Goal: Transaction & Acquisition: Subscribe to service/newsletter

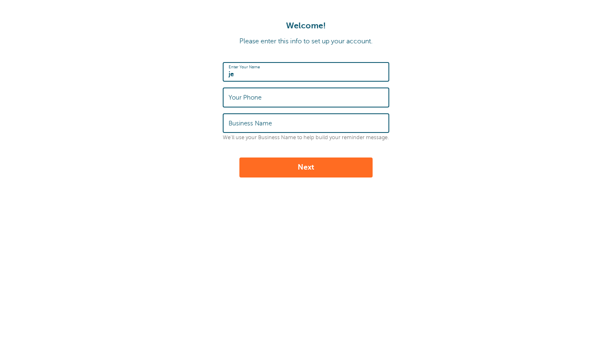
type input "j"
type input "[PERSON_NAME]"
type input "0414242825"
type input "Elegance Oven Cleaning"
click at [265, 170] on button "Next" at bounding box center [305, 167] width 133 height 20
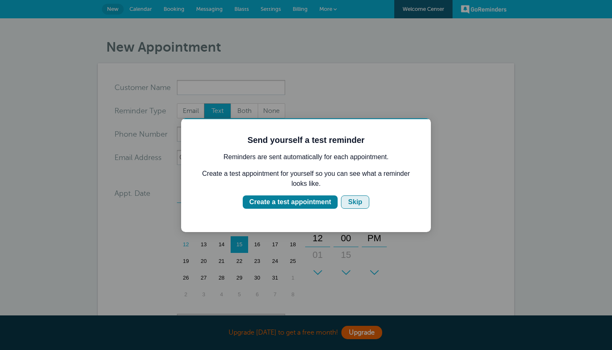
click at [357, 204] on div "Skip" at bounding box center [355, 202] width 14 height 10
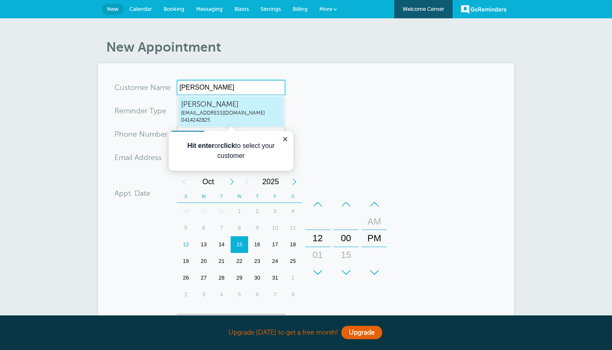
click at [248, 113] on span "j.brown5099@hotmail.com" at bounding box center [231, 112] width 100 height 7
type input "Jeremyj.brown5099@hotmail.com0414242825"
type input "[PERSON_NAME]"
type input "0414242825"
type input "j.brown5099@hotmail.com"
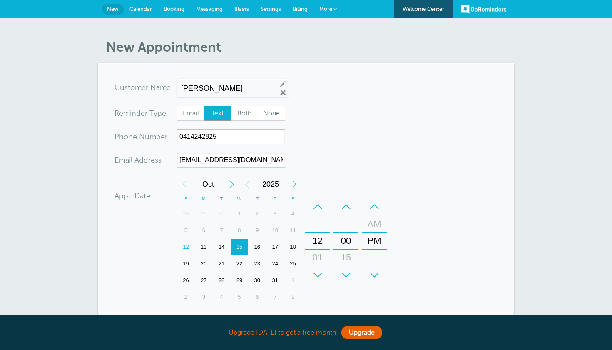
scroll to position [215, 0]
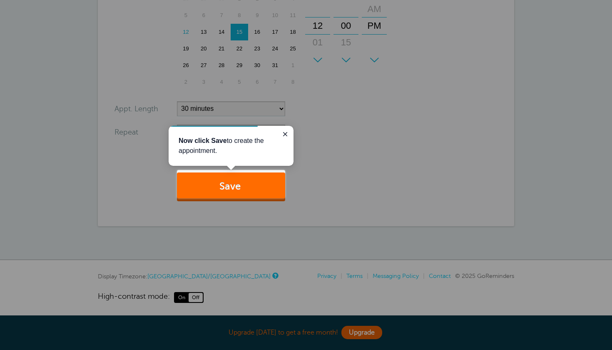
click at [261, 185] on button "Save" at bounding box center [231, 186] width 108 height 29
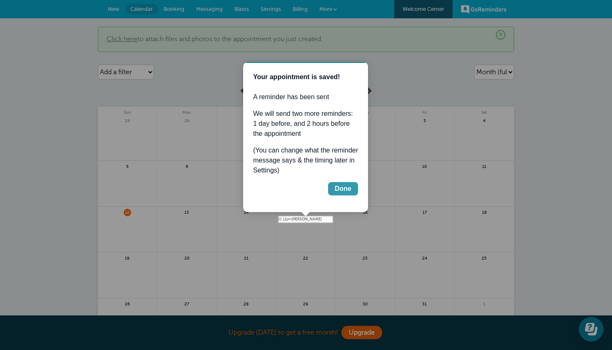
click at [341, 188] on div "Done" at bounding box center [343, 189] width 17 height 10
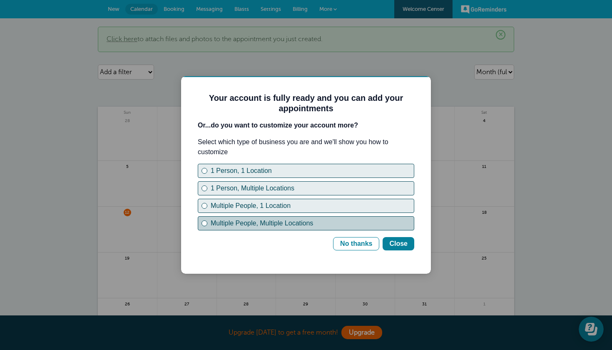
click at [244, 224] on div "Multiple People, Multiple Locations" at bounding box center [312, 223] width 203 height 10
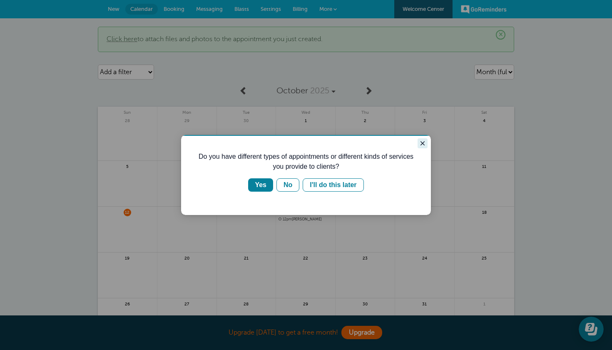
click at [422, 143] on icon "Close guide" at bounding box center [422, 143] width 7 height 7
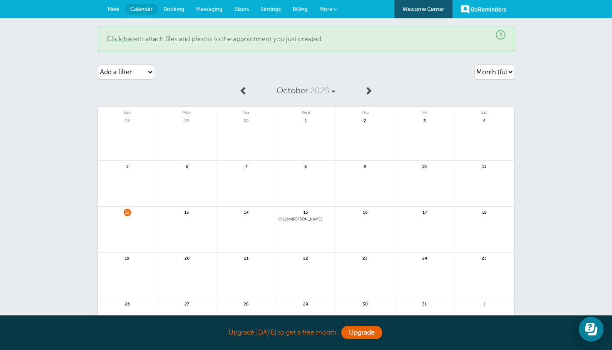
click at [336, 13] on link "More" at bounding box center [327, 9] width 29 height 19
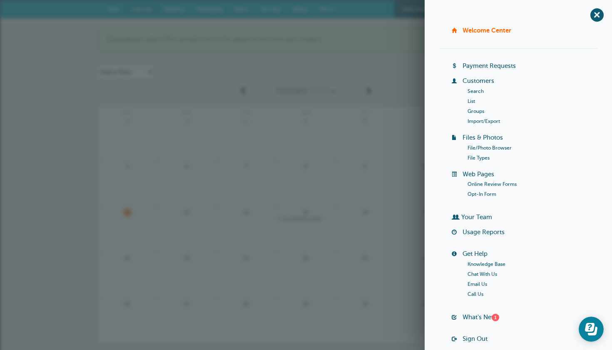
click at [369, 141] on link at bounding box center [365, 142] width 59 height 36
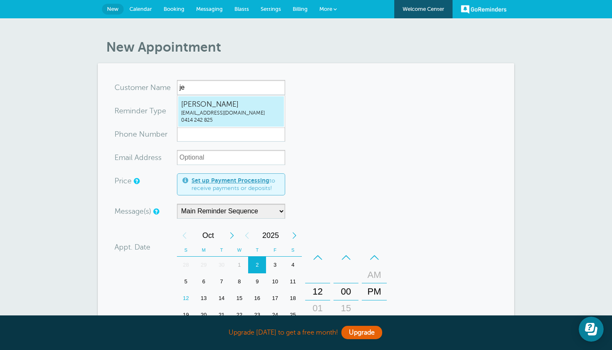
click at [265, 116] on span "j.brown5099@hotmail.com" at bounding box center [231, 112] width 100 height 7
type input "Jeremyj.brown5099@hotmail.com0414242825"
type input "[PERSON_NAME]"
type input "0414 242 825"
type input "j.brown5099@hotmail.com"
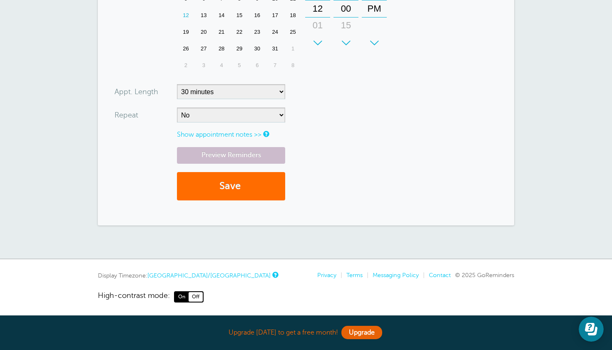
scroll to position [284, 0]
click at [247, 184] on button "Save" at bounding box center [231, 187] width 108 height 29
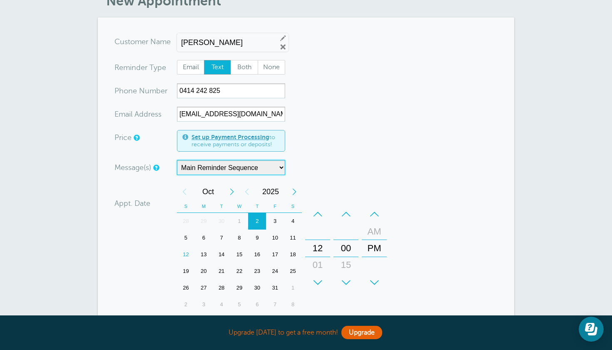
scroll to position [94, 0]
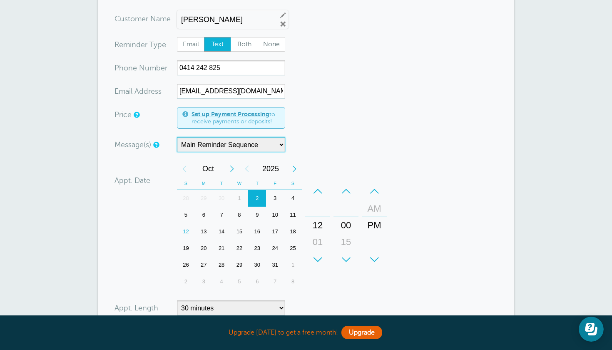
click at [279, 198] on div "3" at bounding box center [275, 198] width 18 height 17
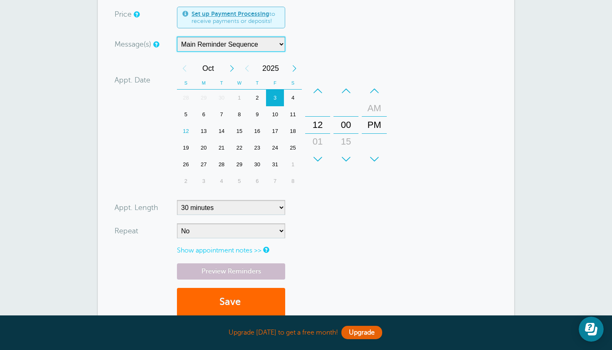
scroll to position [195, 0]
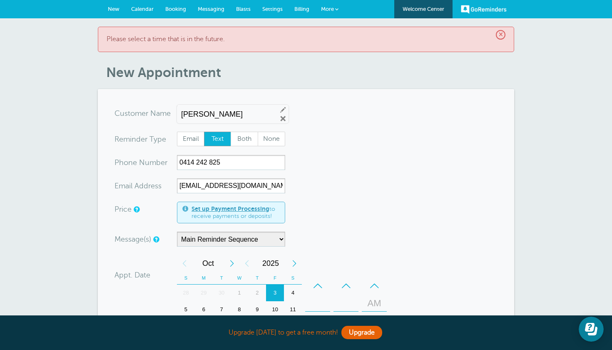
click at [137, 15] on link "Calendar" at bounding box center [142, 9] width 34 height 18
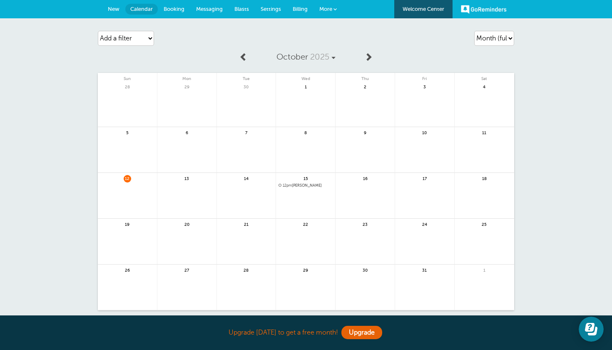
click at [107, 14] on link "New" at bounding box center [113, 9] width 23 height 18
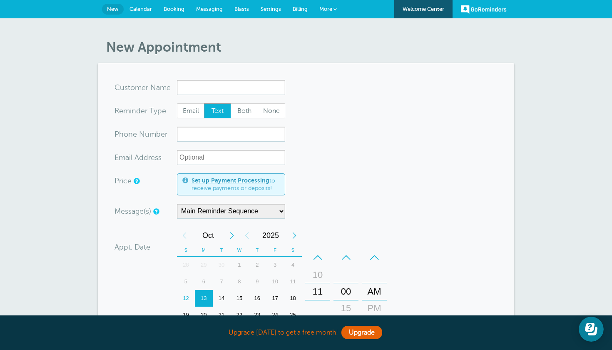
click at [169, 7] on span "Booking" at bounding box center [174, 9] width 21 height 6
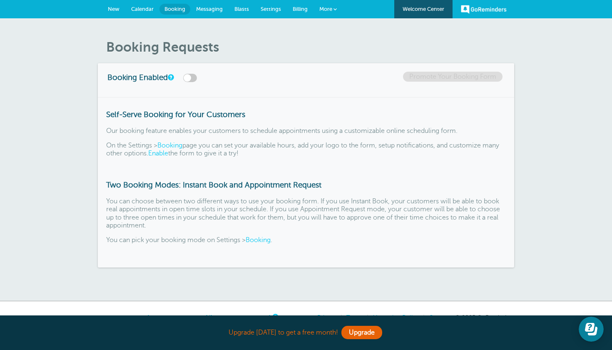
click at [210, 9] on span "Messaging" at bounding box center [209, 9] width 27 height 6
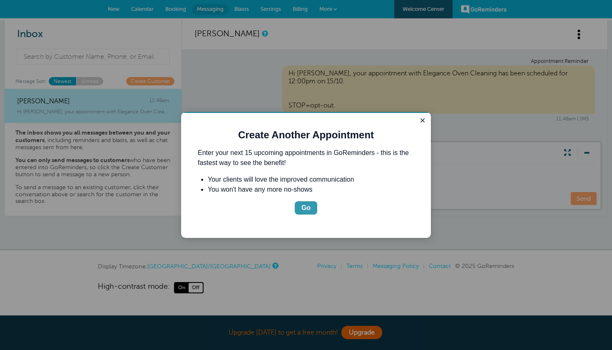
click at [306, 207] on div "Go" at bounding box center [305, 208] width 9 height 10
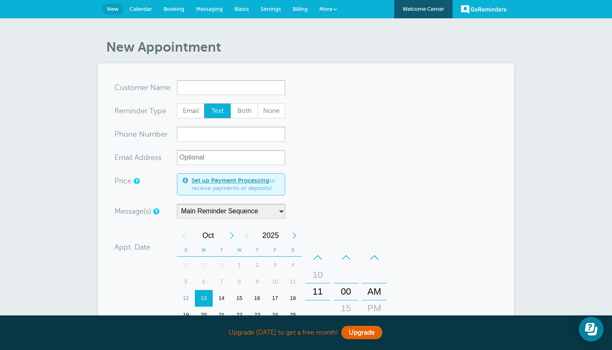
click at [329, 12] on link "More" at bounding box center [327, 9] width 29 height 19
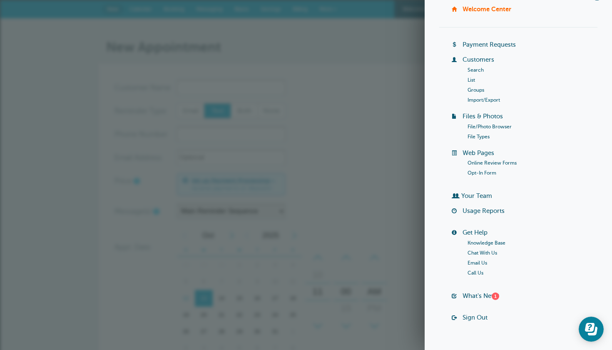
scroll to position [19, 0]
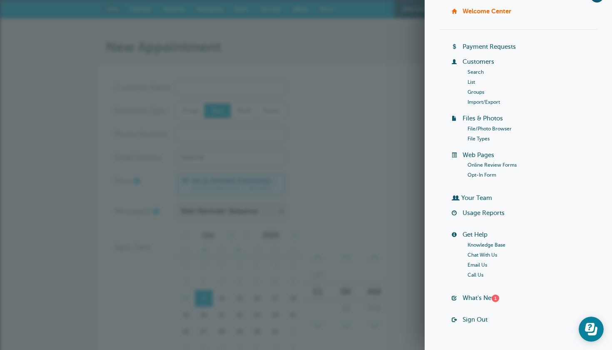
click at [383, 111] on form "You are creating a new customer. To use an existing customer select one from th…" at bounding box center [305, 285] width 383 height 411
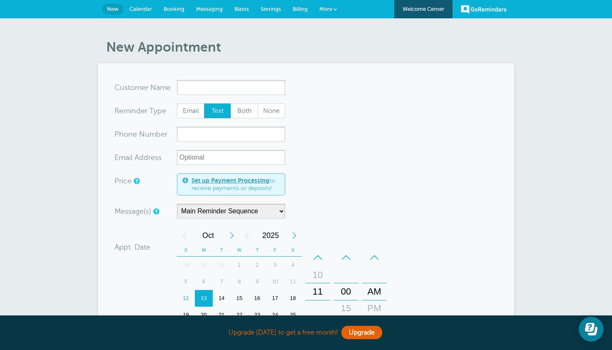
click at [333, 13] on link "More" at bounding box center [327, 9] width 29 height 19
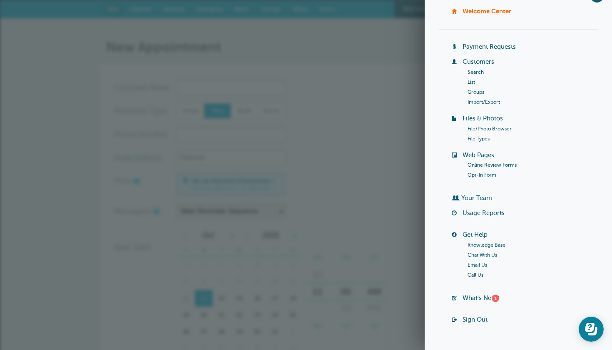
click at [354, 110] on form "You are creating a new customer. To use an existing customer select one from th…" at bounding box center [305, 285] width 383 height 411
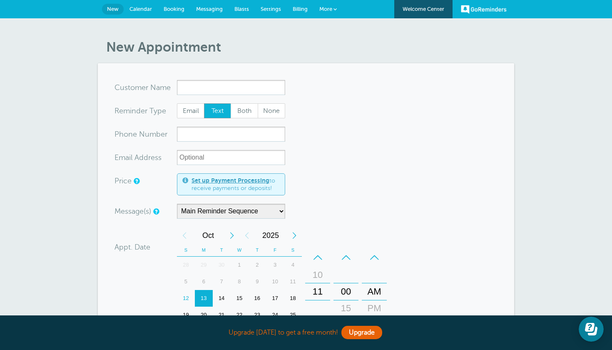
click at [467, 12] on link "GoReminders" at bounding box center [484, 9] width 46 height 18
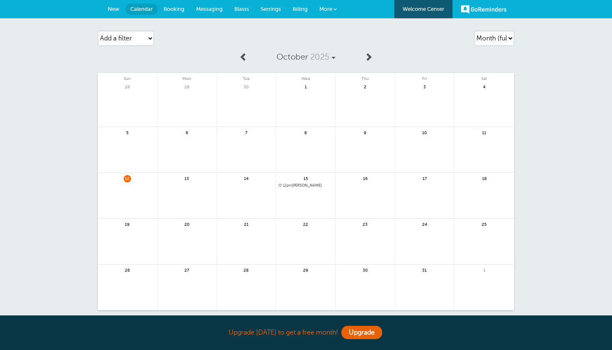
click at [432, 12] on link "Welcome Center" at bounding box center [423, 9] width 58 height 18
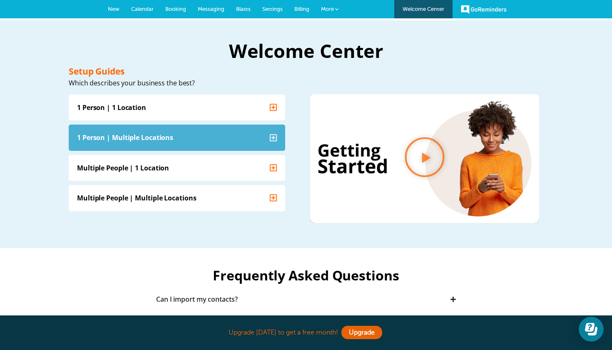
click at [191, 142] on summary "1 Person | Multiple Locations" at bounding box center [177, 137] width 216 height 26
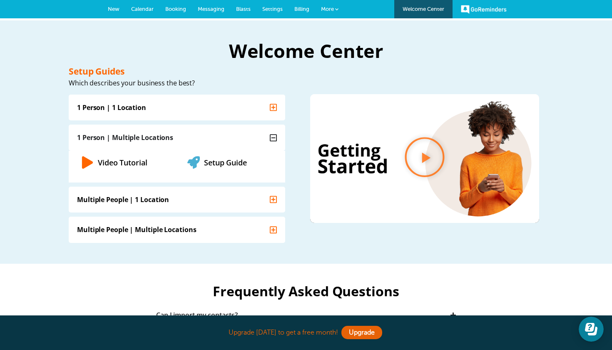
click at [132, 161] on link "Video Tutorial" at bounding box center [123, 162] width 50 height 10
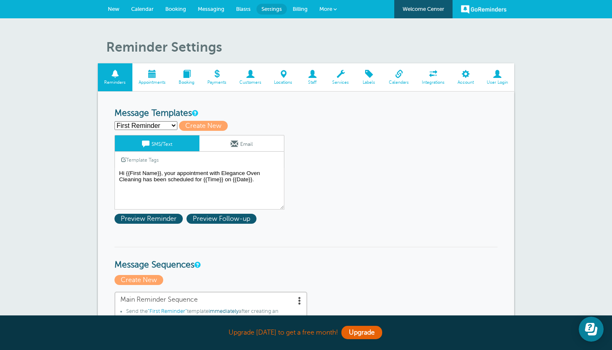
click at [397, 76] on span at bounding box center [399, 74] width 33 height 8
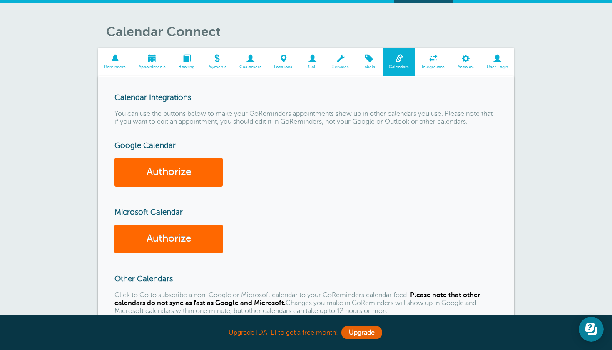
scroll to position [19, 0]
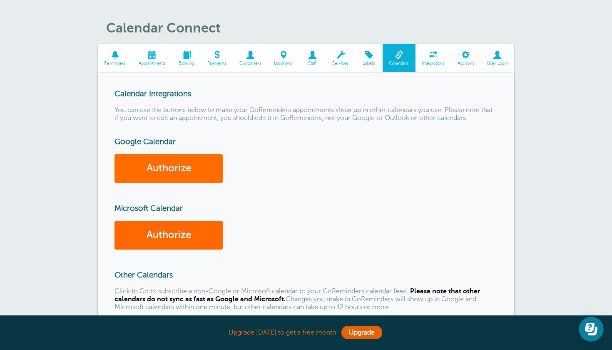
click at [189, 166] on link "Authorize" at bounding box center [168, 168] width 108 height 29
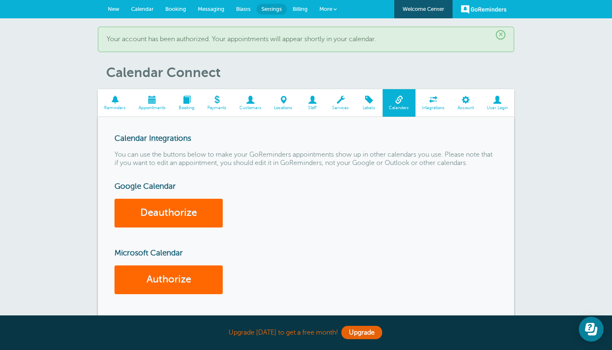
click at [146, 8] on span "Calendar" at bounding box center [142, 9] width 22 height 6
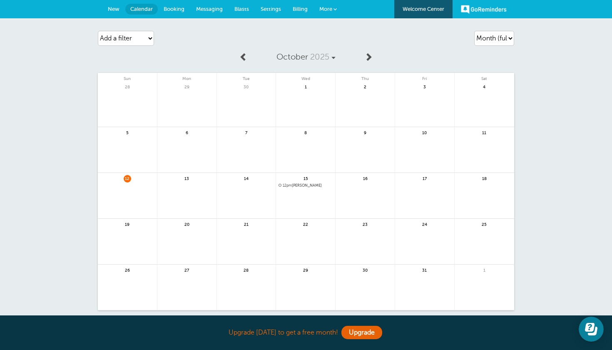
click at [274, 12] on span "Settings" at bounding box center [271, 9] width 20 height 6
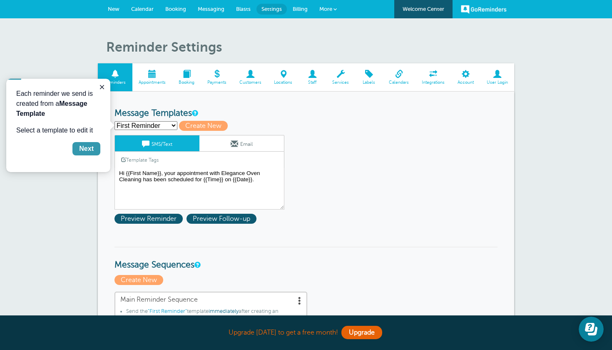
click at [93, 148] on div "Next" at bounding box center [86, 149] width 15 height 10
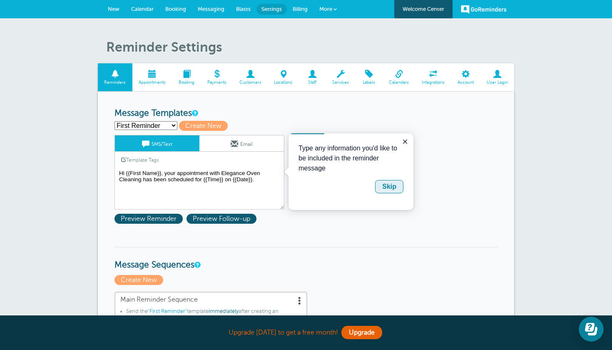
click at [392, 187] on div "Skip" at bounding box center [389, 187] width 14 height 10
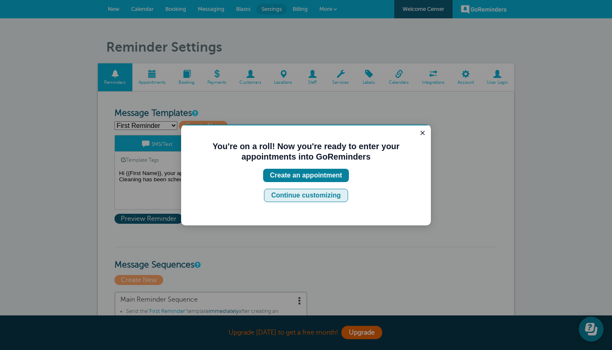
click at [326, 196] on div "Continue customizing" at bounding box center [306, 195] width 70 height 10
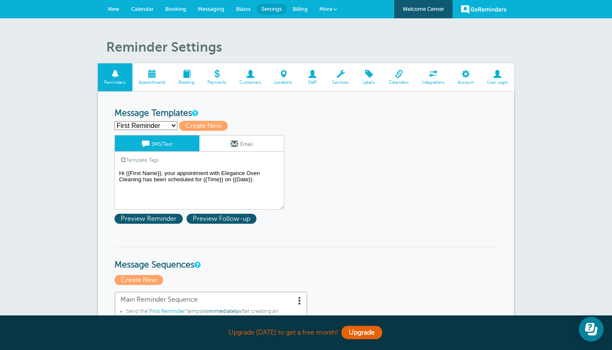
click at [400, 73] on span at bounding box center [399, 74] width 33 height 8
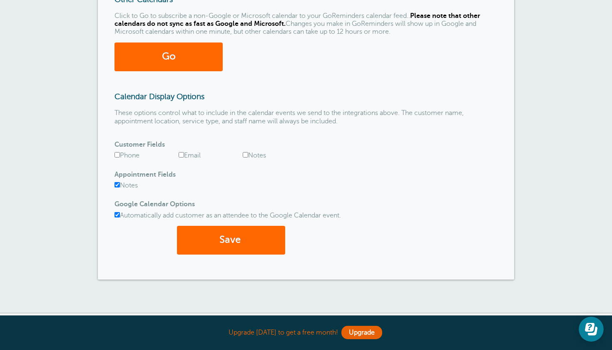
scroll to position [296, 0]
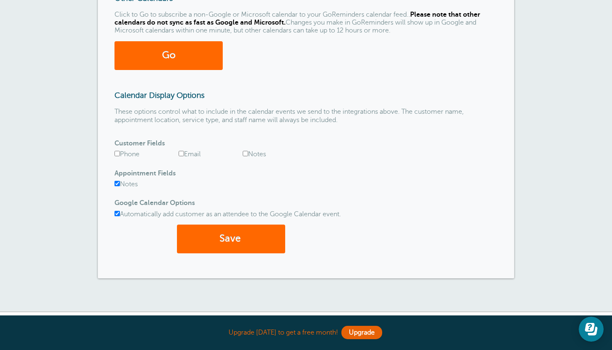
click at [117, 154] on label "Phone" at bounding box center [126, 153] width 25 height 7
click at [117, 154] on input "Phone" at bounding box center [116, 153] width 5 height 5
click at [117, 153] on input "Phone" at bounding box center [116, 153] width 5 height 5
checkbox input "false"
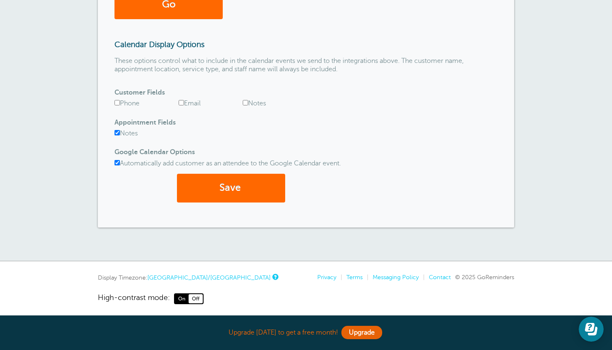
scroll to position [366, 0]
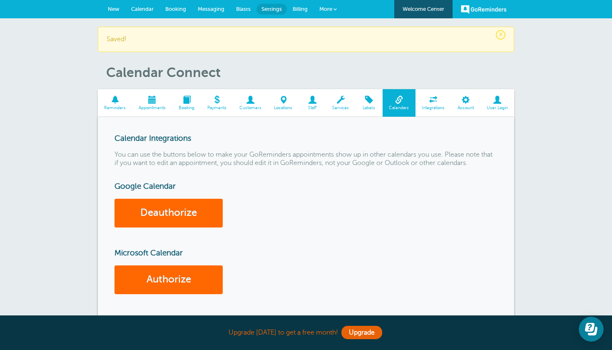
click at [144, 9] on span "Calendar" at bounding box center [142, 9] width 22 height 6
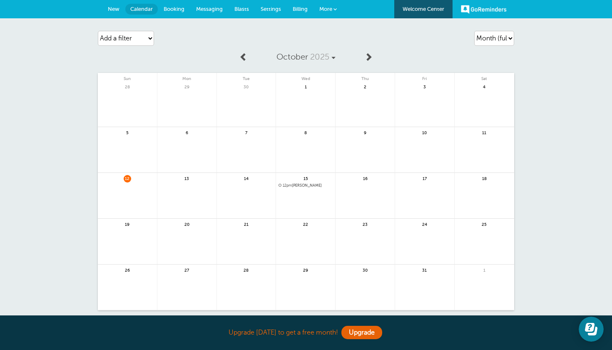
click at [275, 10] on span "Settings" at bounding box center [271, 9] width 20 height 6
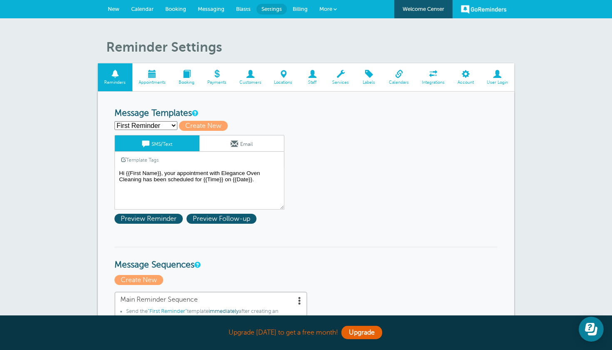
click at [428, 75] on span at bounding box center [433, 74] width 36 height 8
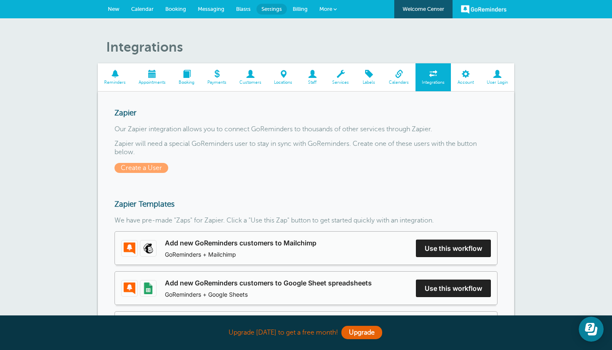
click at [291, 81] on link "Locations" at bounding box center [283, 77] width 31 height 28
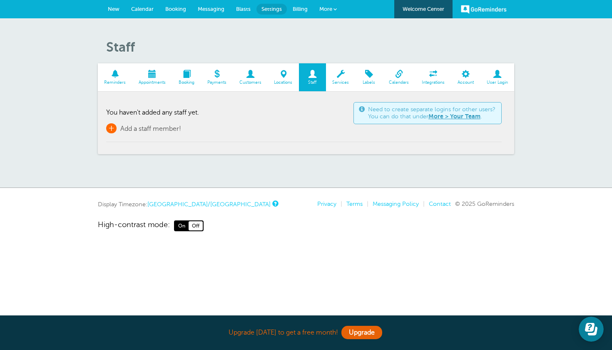
click at [145, 127] on span "Add a staff member!" at bounding box center [150, 128] width 61 height 7
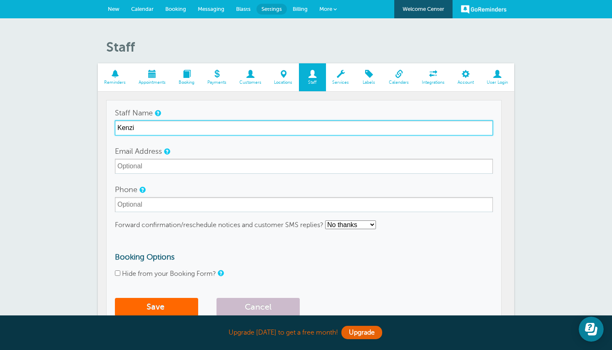
type input "Kenzi"
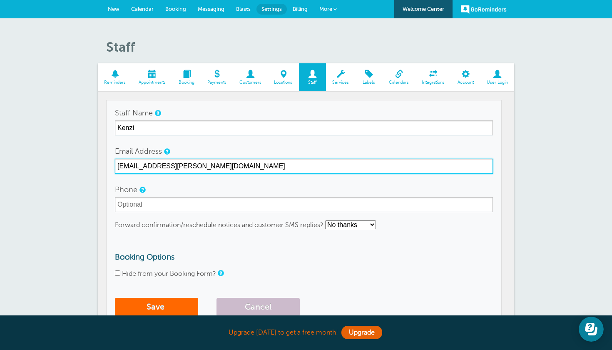
type input "Kenzi.southwell@gmail.com"
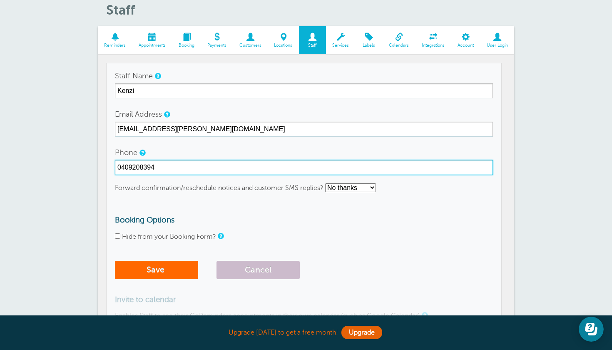
scroll to position [50, 0]
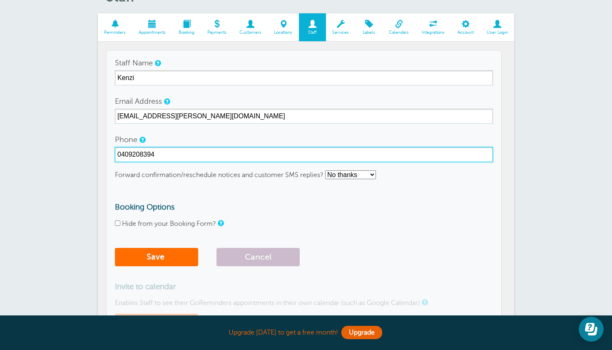
type input "0409208394"
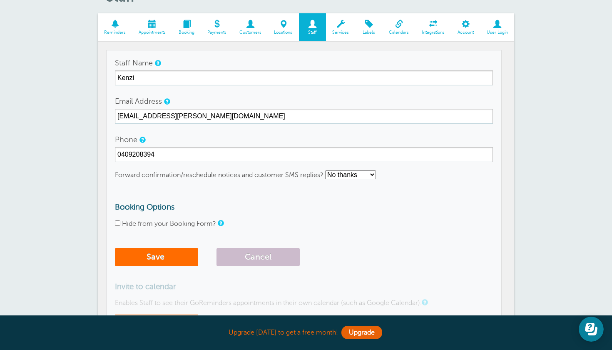
click at [143, 258] on button "Save" at bounding box center [156, 257] width 83 height 18
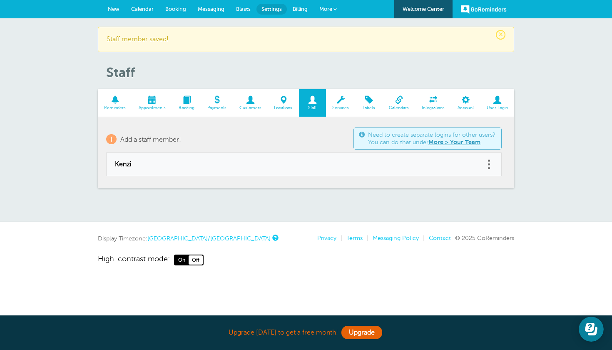
click at [186, 105] on span "Booking" at bounding box center [187, 107] width 20 height 5
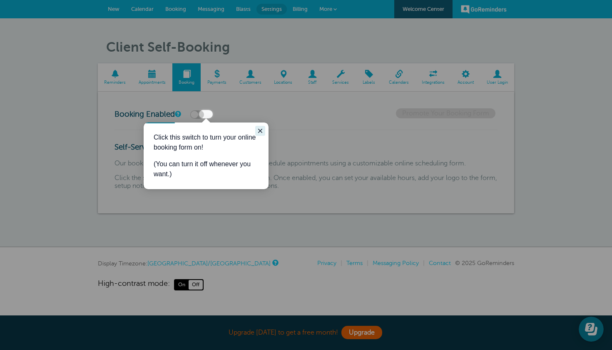
click at [259, 129] on icon "Close guide" at bounding box center [260, 130] width 7 height 7
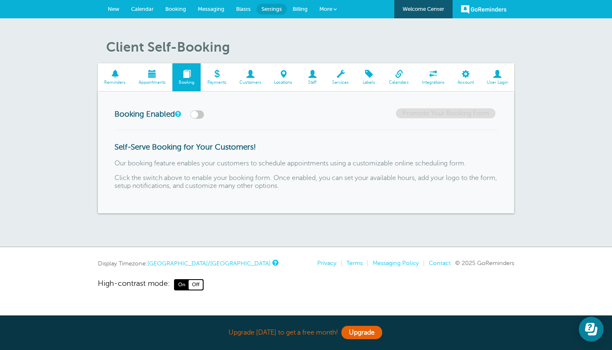
click at [150, 10] on span "Calendar" at bounding box center [142, 9] width 22 height 6
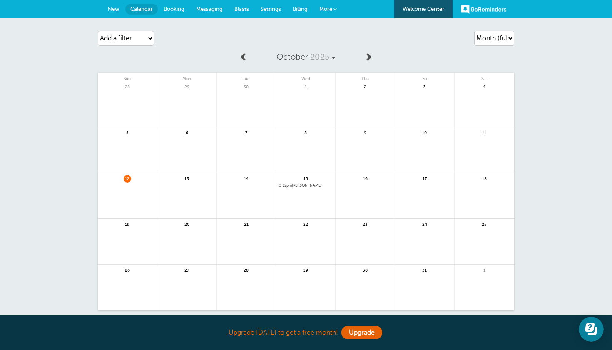
click at [249, 60] on link at bounding box center [243, 57] width 17 height 19
click at [369, 57] on span at bounding box center [368, 56] width 8 height 8
select select "customer"
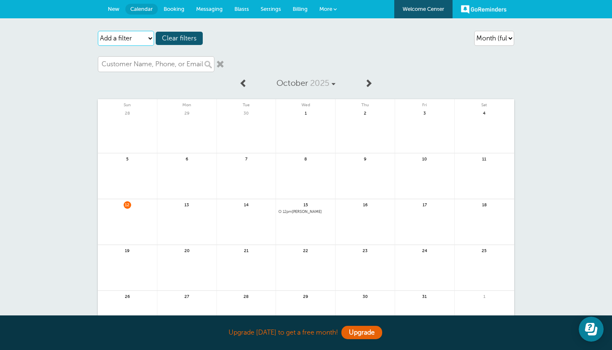
select select "appt_status"
select select
click at [352, 61] on link at bounding box center [353, 64] width 8 height 8
click at [221, 62] on link at bounding box center [220, 64] width 8 height 8
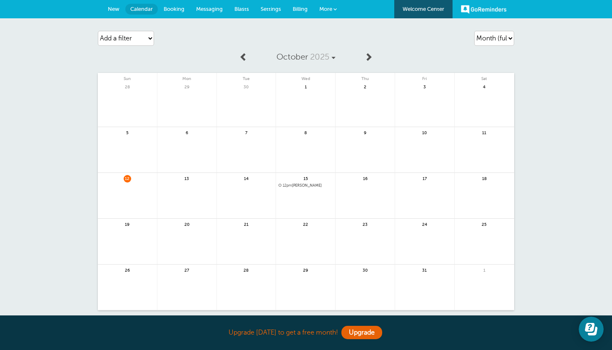
click at [238, 180] on div "14" at bounding box center [247, 196] width 60 height 46
click at [249, 188] on link at bounding box center [246, 200] width 59 height 36
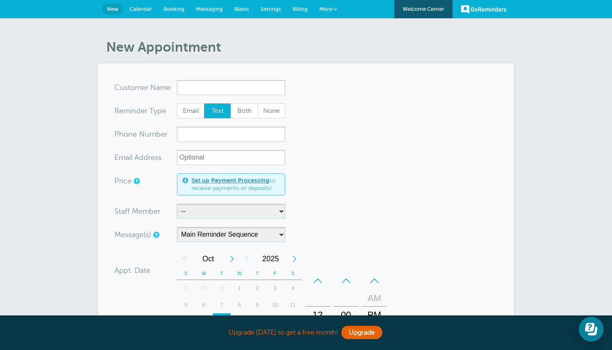
click at [275, 10] on span "Settings" at bounding box center [271, 9] width 20 height 6
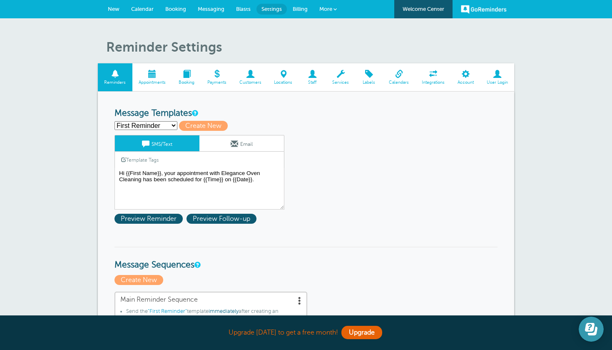
click at [600, 329] on button "Open Learn | Contact Us" at bounding box center [591, 328] width 25 height 25
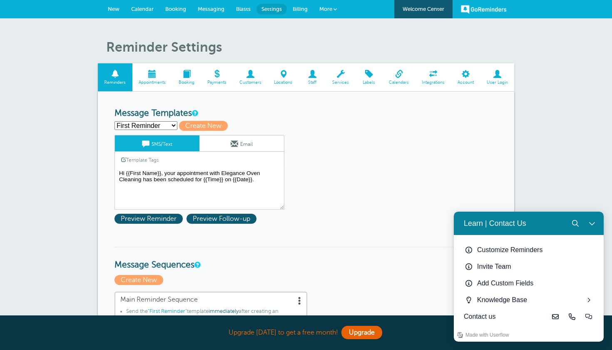
click at [492, 314] on div "Contact us" at bounding box center [505, 316] width 83 height 10
click at [591, 312] on button "Live-chat" at bounding box center [588, 316] width 17 height 17
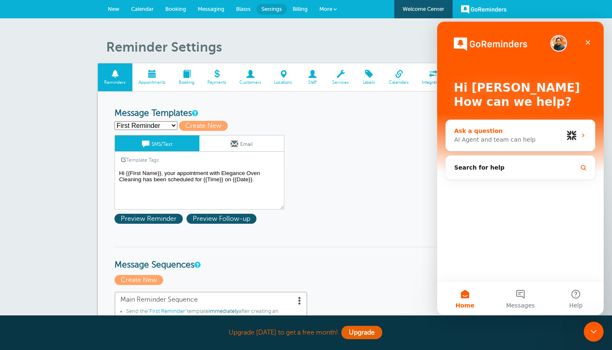
click at [482, 141] on div "AI Agent and team can help" at bounding box center [508, 139] width 109 height 9
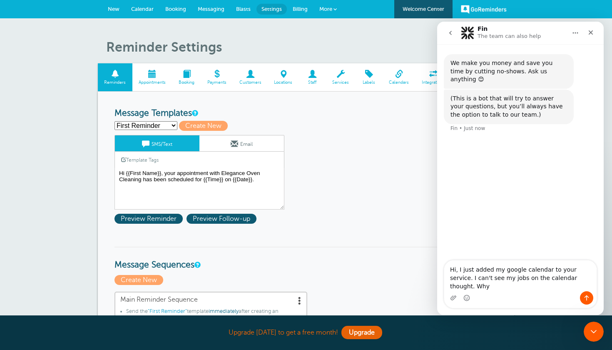
type textarea "Hi, I just added my google calendar to your service. I can't see my jobs on the…"
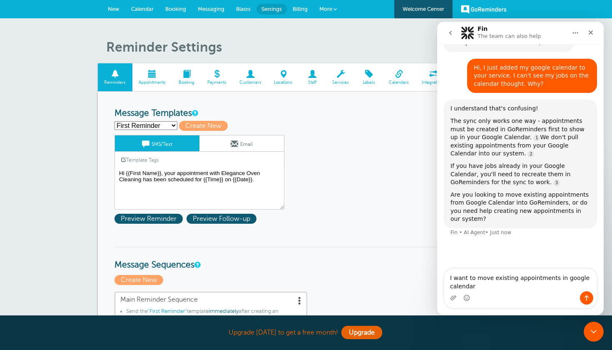
scroll to position [71, 0]
type textarea "I want to move existing appointments in google calendar into go reminders."
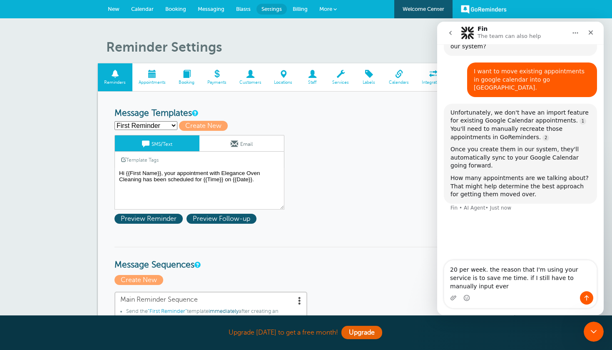
scroll to position [243, 0]
type textarea "20 per week. the reason that I'm using your service is to save me time. if I st…"
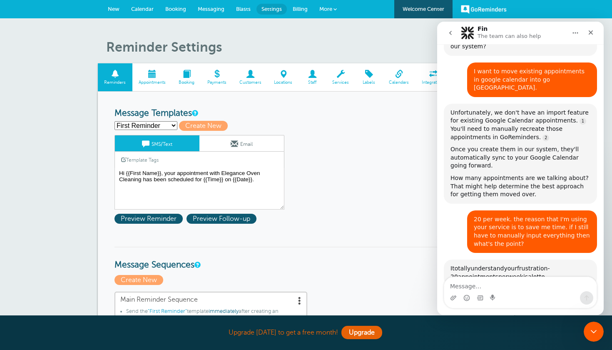
scroll to position [388, 0]
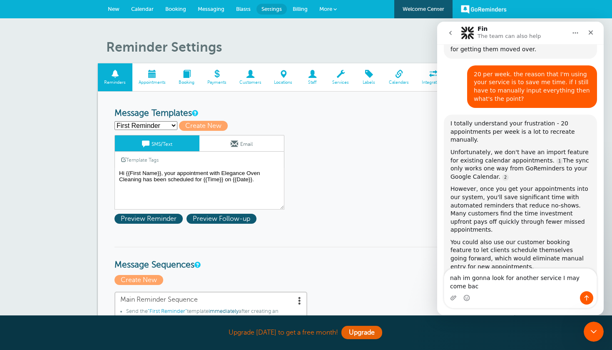
type textarea "nah im gonna look for another service I may come back"
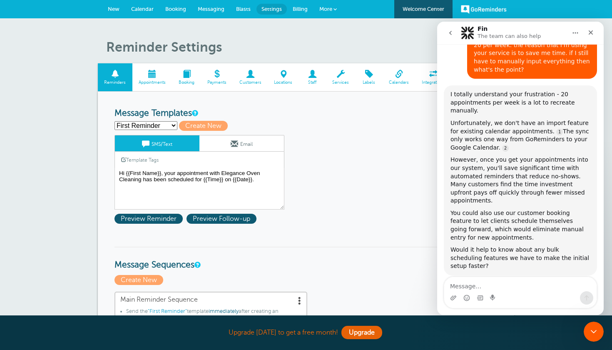
scroll to position [469, 0]
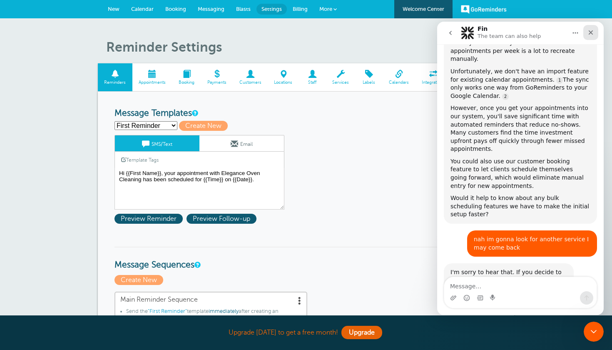
click at [591, 34] on icon "Close" at bounding box center [590, 32] width 7 height 7
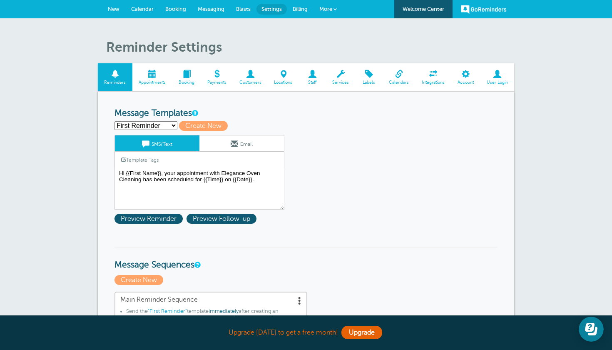
scroll to position [0, 0]
click at [298, 9] on span "Billing" at bounding box center [300, 9] width 15 height 6
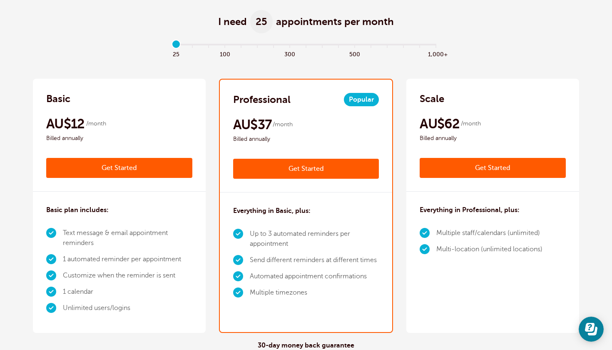
scroll to position [119, 0]
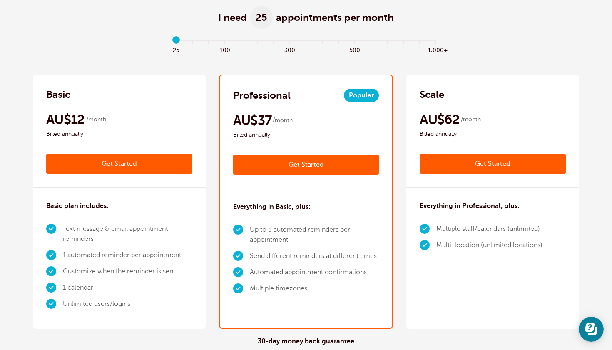
drag, startPoint x: 177, startPoint y: 38, endPoint x: 162, endPoint y: 45, distance: 17.5
drag, startPoint x: 175, startPoint y: 40, endPoint x: 196, endPoint y: 46, distance: 21.1
click at [196, 46] on div "25 100 300 500 1,000+" at bounding box center [306, 51] width 269 height 22
drag, startPoint x: 192, startPoint y: 41, endPoint x: 166, endPoint y: 40, distance: 25.8
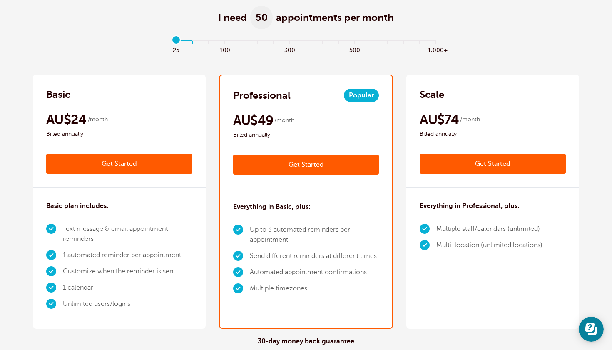
drag, startPoint x: 176, startPoint y: 39, endPoint x: 184, endPoint y: 38, distance: 8.8
type input "1"
click at [184, 41] on input "range" at bounding box center [306, 42] width 269 height 2
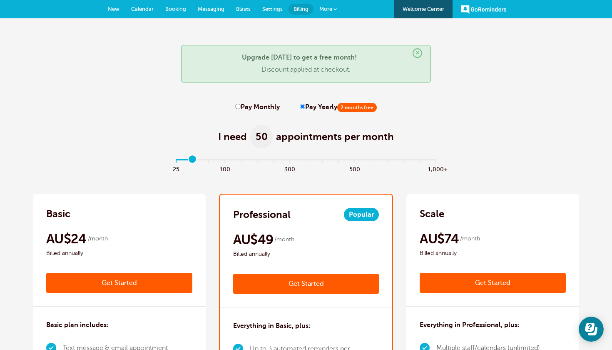
scroll to position [0, 0]
click at [267, 7] on span "Settings" at bounding box center [272, 9] width 20 height 6
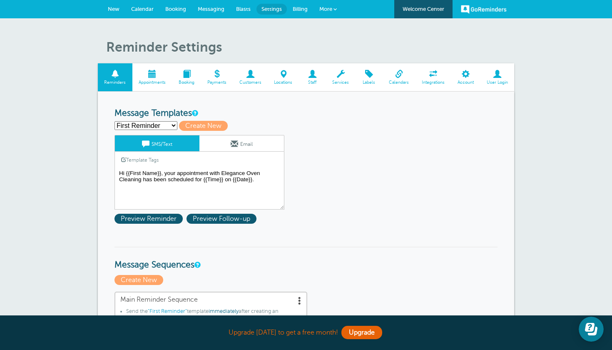
click at [263, 178] on textarea "Hi {{First Name}}, your appointment with Elegance Oven Cleaning has been schedu…" at bounding box center [199, 189] width 170 height 42
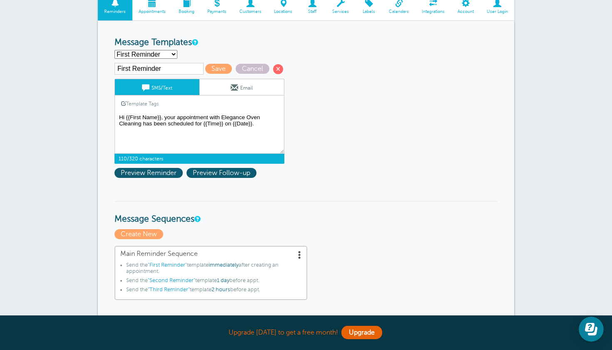
scroll to position [70, 0]
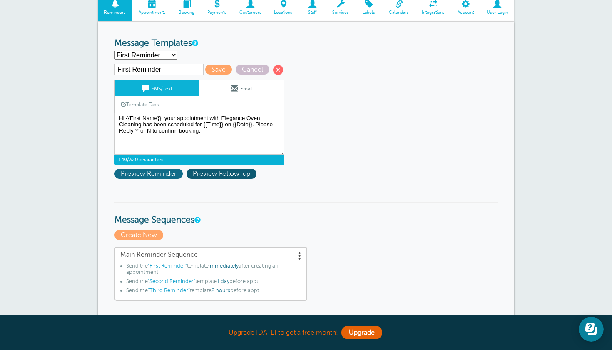
click at [172, 176] on span "Preview Reminder" at bounding box center [148, 174] width 68 height 10
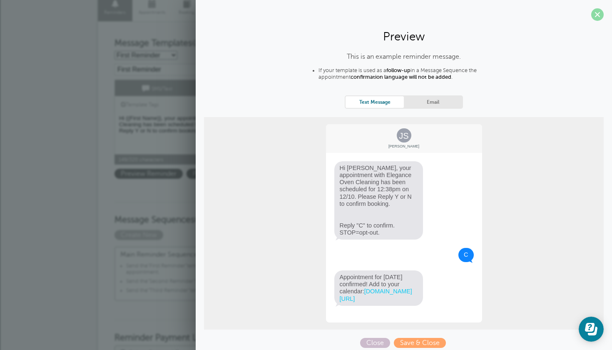
click at [599, 18] on span at bounding box center [597, 14] width 12 height 12
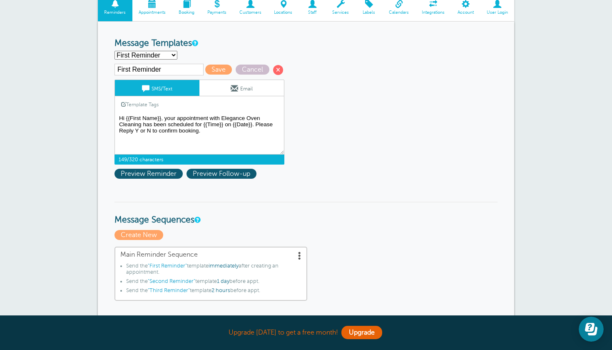
drag, startPoint x: 221, startPoint y: 132, endPoint x: 256, endPoint y: 124, distance: 35.4
click at [256, 124] on textarea "Hi {{First Name}}, your appointment with Elegance Oven Cleaning has been schedu…" at bounding box center [199, 134] width 170 height 42
click at [158, 176] on span "Preview Reminder" at bounding box center [148, 174] width 68 height 10
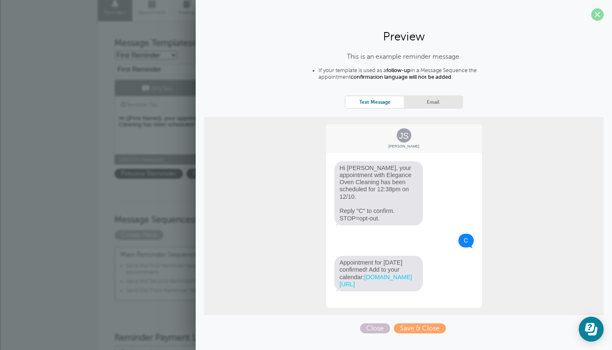
click at [598, 14] on span at bounding box center [597, 14] width 12 height 12
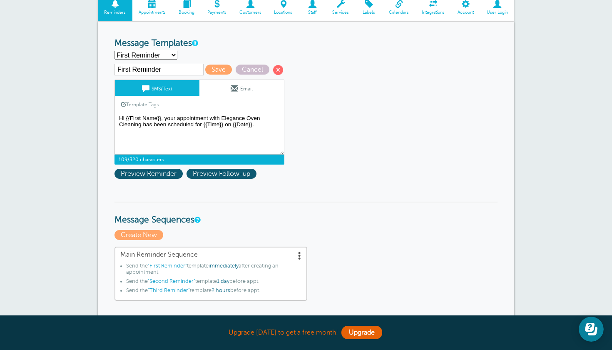
click at [266, 127] on textarea "Hi {{First Name}}, your appointment with Elegance Oven Cleaning has been schedu…" at bounding box center [199, 134] width 170 height 42
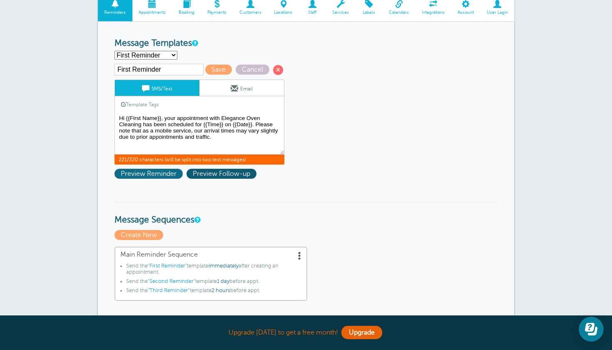
type textarea "Hi {{First Name}}, your appointment with Elegance Oven Cleaning has been schedu…"
click at [163, 175] on span "Preview Reminder" at bounding box center [148, 174] width 68 height 10
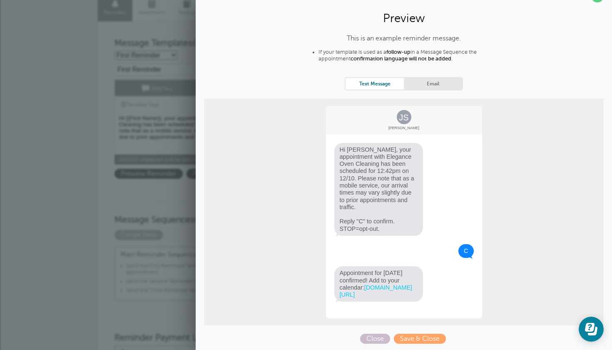
scroll to position [23, 0]
click at [404, 339] on span "Save & Close" at bounding box center [420, 338] width 52 height 10
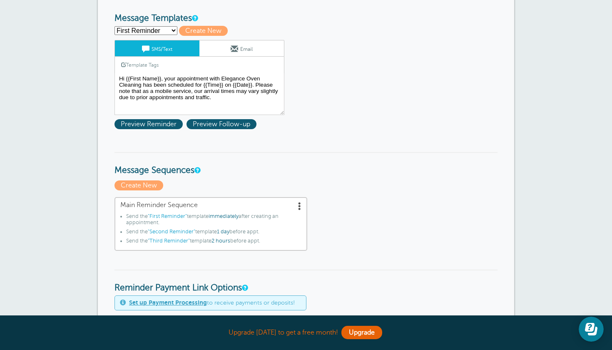
scroll to position [68, 0]
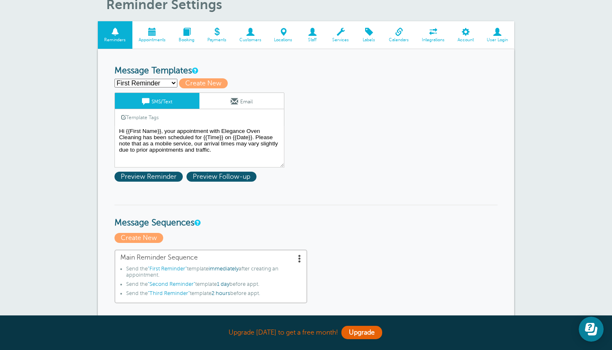
click at [150, 35] on span at bounding box center [152, 32] width 40 height 8
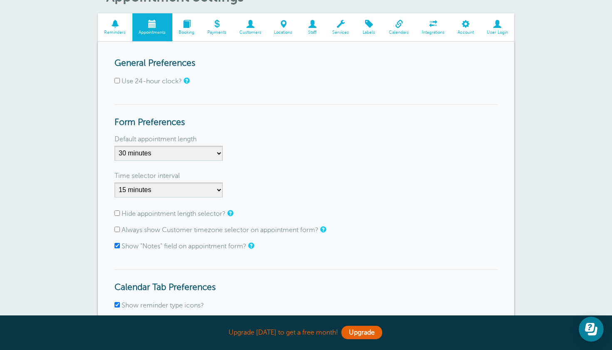
scroll to position [47, 0]
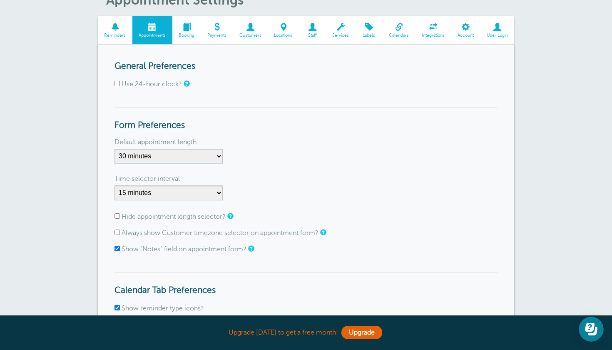
click at [138, 168] on form "General Preferences Use 24-hour clock? Form Preferences Default appointment len…" at bounding box center [305, 234] width 383 height 346
select select "120"
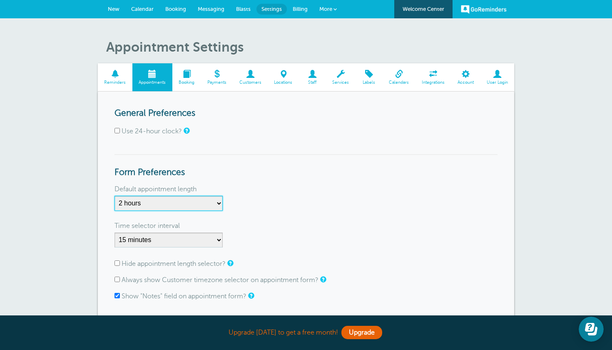
scroll to position [0, 0]
click at [113, 13] on link "New" at bounding box center [113, 9] width 23 height 18
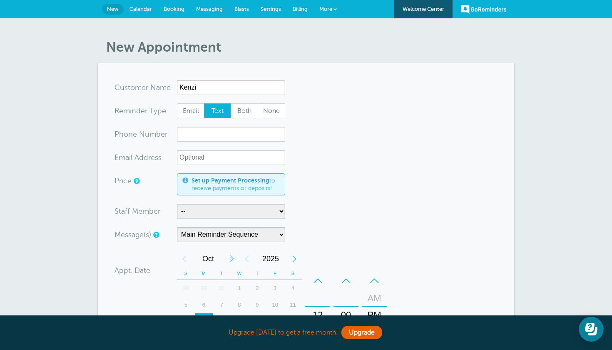
type input "Kenzi"
click at [207, 134] on input "xxx-no-autofill" at bounding box center [231, 134] width 108 height 15
type input "0409208394"
click at [210, 162] on input "xx-no-autofill" at bounding box center [231, 157] width 108 height 15
click at [265, 15] on link "Settings" at bounding box center [271, 9] width 32 height 18
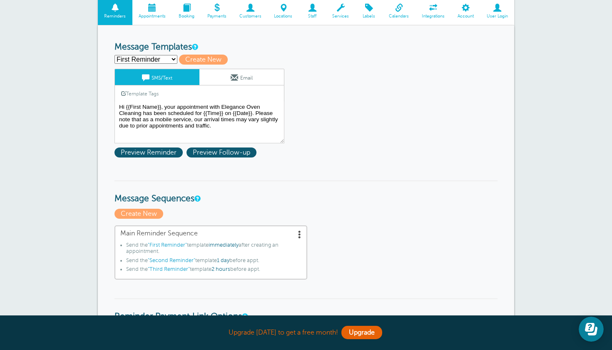
scroll to position [66, 0]
click at [311, 5] on span at bounding box center [312, 8] width 27 height 8
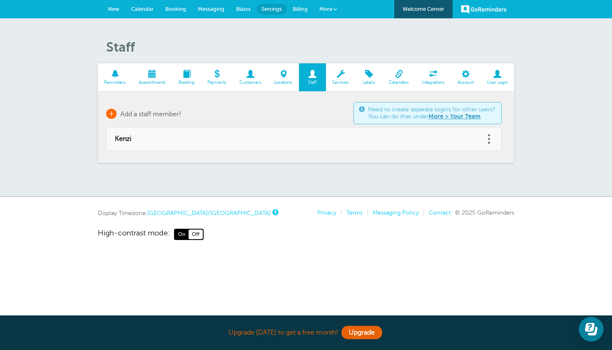
click at [118, 112] on link "+ Add a staff member!" at bounding box center [143, 114] width 75 height 10
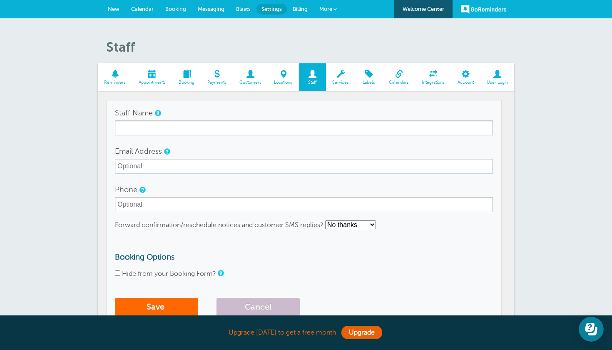
click at [132, 135] on form "Staff Name Email Address Phone Forward confirmation/reschedule notices and cust…" at bounding box center [304, 212] width 378 height 215
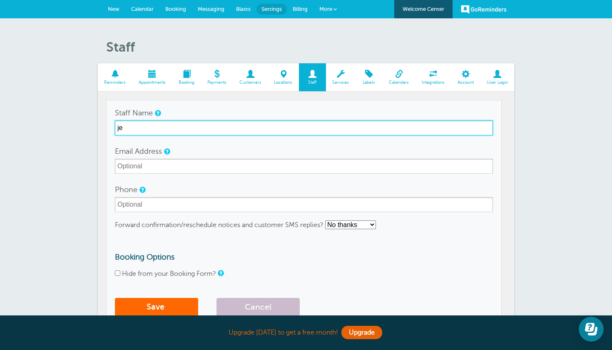
type input "j"
type input "[PERSON_NAME]"
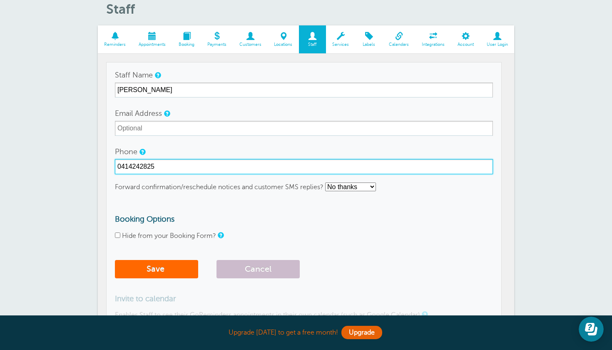
scroll to position [51, 0]
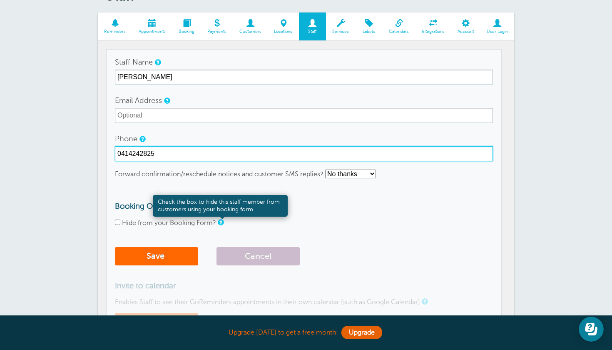
type input "0414242825"
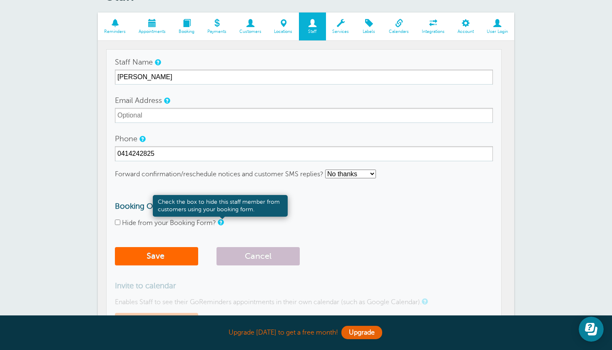
click at [221, 221] on link at bounding box center [220, 221] width 5 height 5
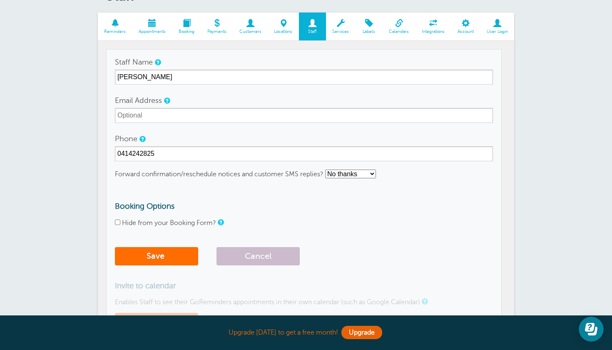
click at [184, 257] on button "Save" at bounding box center [156, 256] width 83 height 18
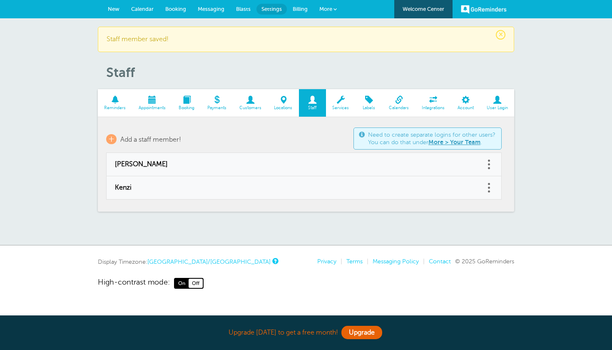
click at [172, 191] on span "Kenzi" at bounding box center [295, 188] width 361 height 8
type input "Kenzi"
type input "Kenzi.southwell@gmail.com"
type input "0409 208 394"
checkbox input "false"
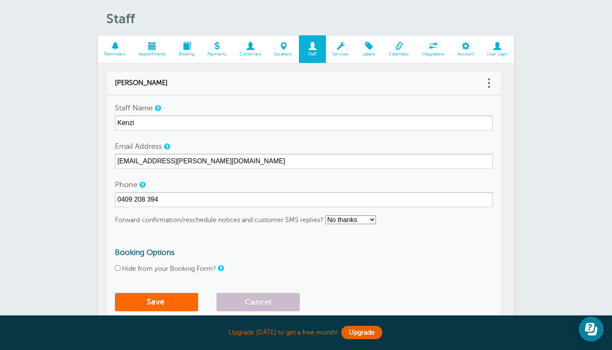
scroll to position [87, 0]
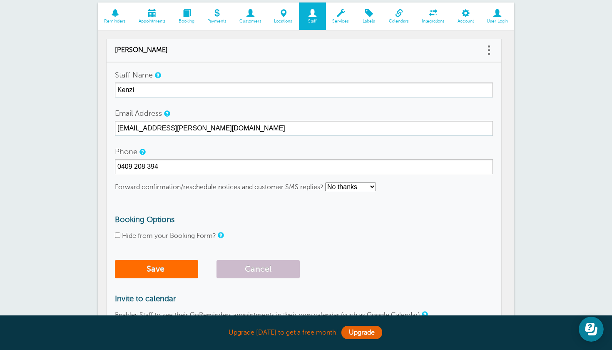
click at [164, 266] on button "Save" at bounding box center [156, 269] width 83 height 18
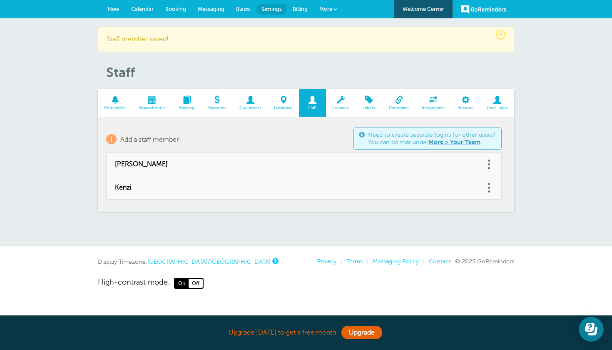
click at [113, 8] on span "New" at bounding box center [114, 9] width 12 height 6
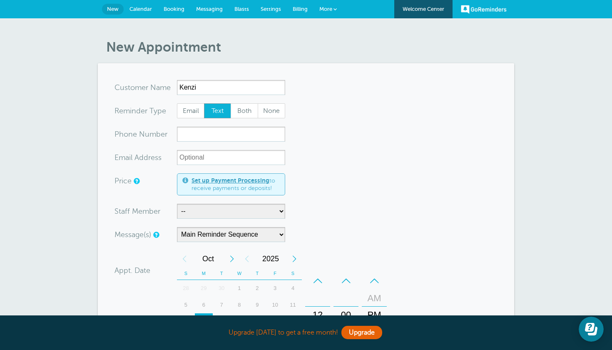
type input "Kenzi"
click at [201, 136] on input "xxx-no-autofill" at bounding box center [231, 134] width 108 height 15
type input "0409208394"
select select "21761"
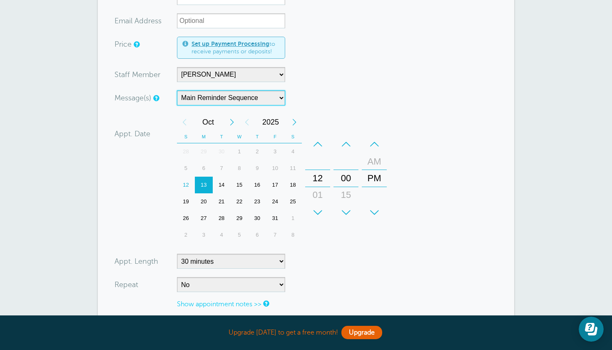
scroll to position [137, 0]
click at [318, 145] on div "–" at bounding box center [317, 143] width 25 height 17
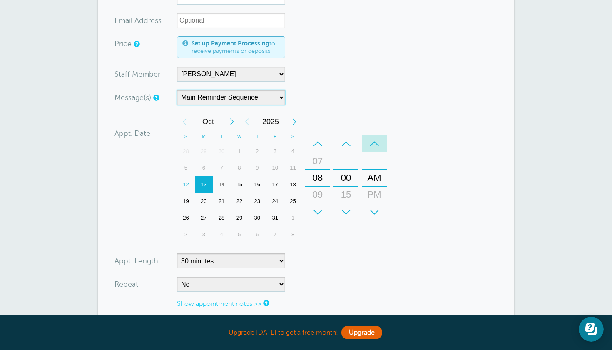
click at [376, 148] on div "–" at bounding box center [374, 143] width 25 height 17
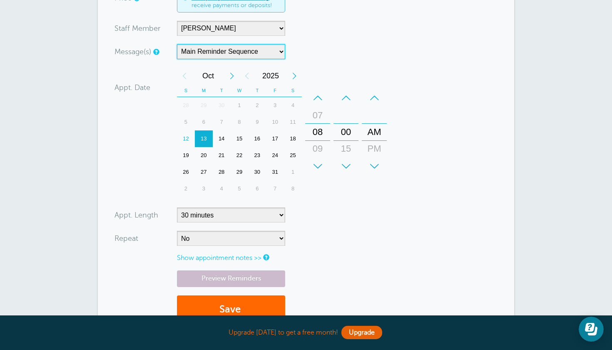
scroll to position [184, 0]
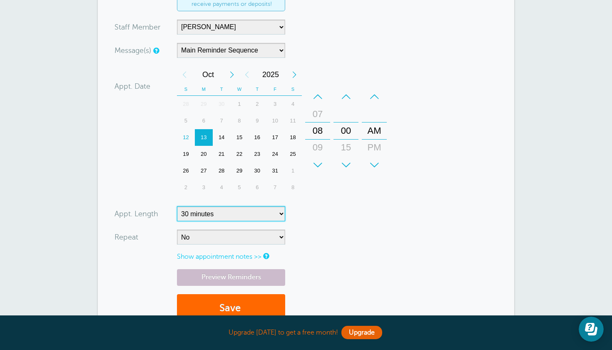
select select "120"
click at [247, 243] on form "You are creating a new customer. To use an existing customer select one from th…" at bounding box center [305, 113] width 383 height 435
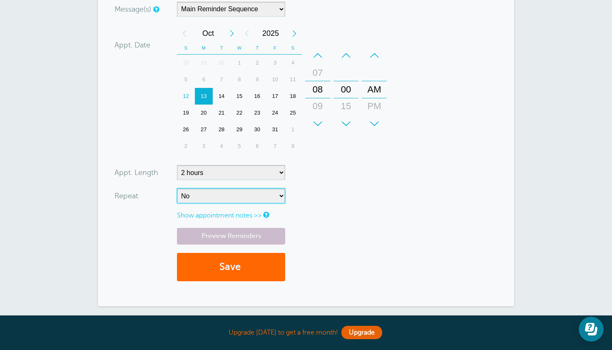
scroll to position [243, 0]
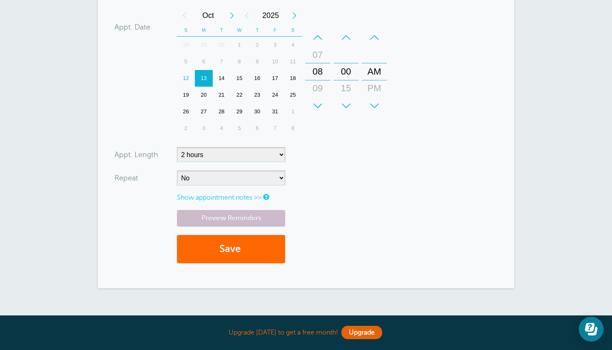
click at [254, 195] on link "Show appointment notes >>" at bounding box center [219, 197] width 85 height 7
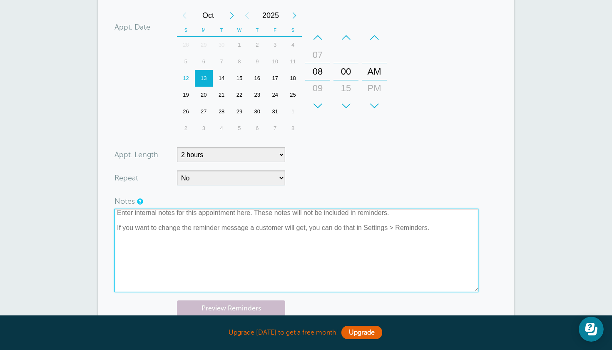
click at [236, 216] on textarea at bounding box center [296, 250] width 364 height 83
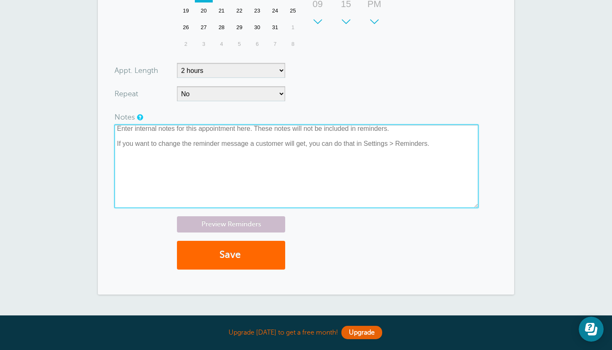
scroll to position [328, 0]
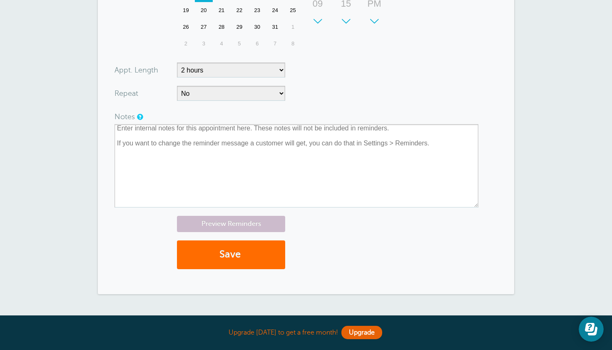
click at [227, 256] on button "Save" at bounding box center [231, 254] width 108 height 29
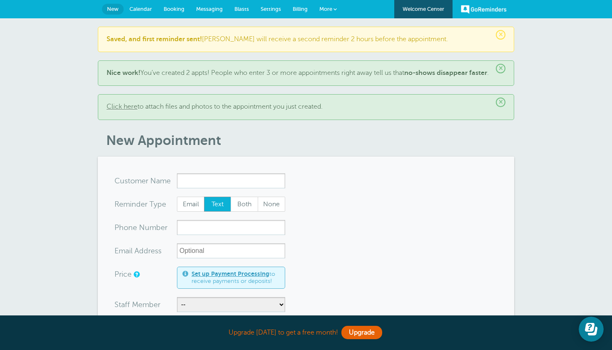
click at [266, 10] on span "Settings" at bounding box center [271, 9] width 20 height 6
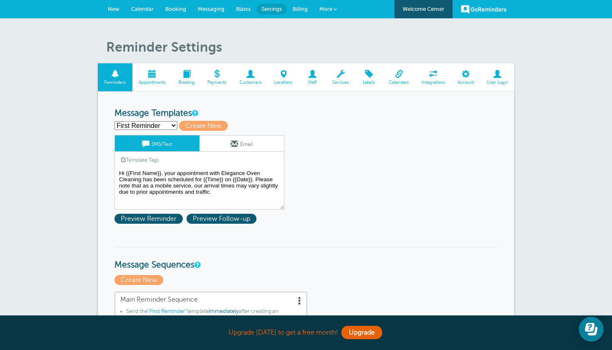
click at [117, 11] on span "New" at bounding box center [114, 9] width 12 height 6
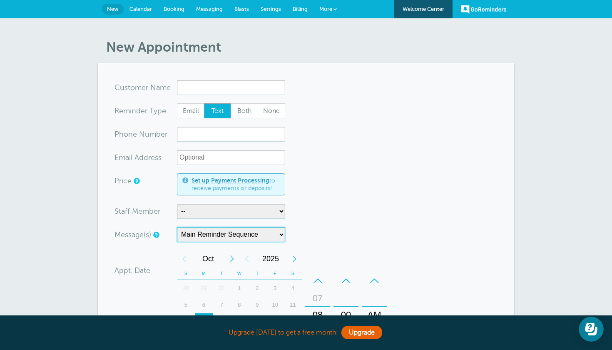
scroll to position [2, 0]
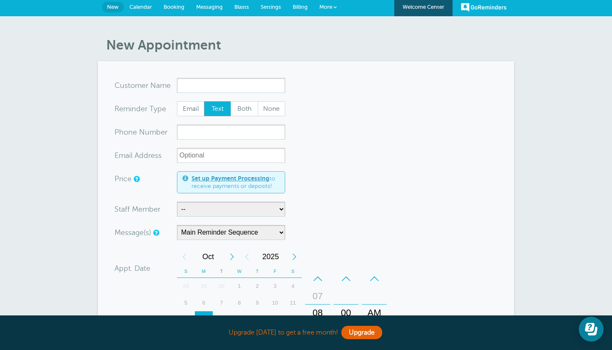
click at [206, 8] on span "Messaging" at bounding box center [209, 7] width 27 height 6
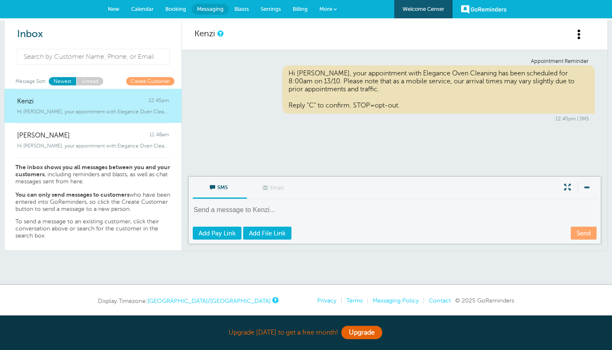
click at [270, 9] on span "Settings" at bounding box center [271, 9] width 20 height 6
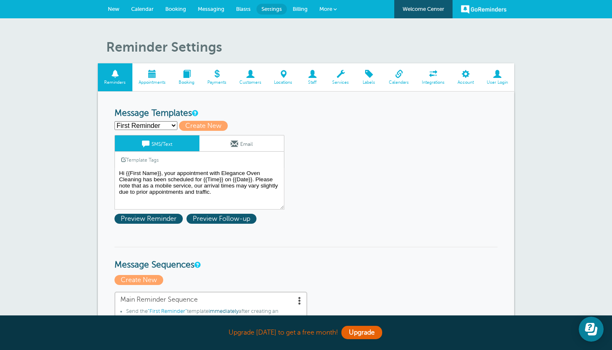
click at [214, 79] on link "Payments" at bounding box center [217, 77] width 32 height 28
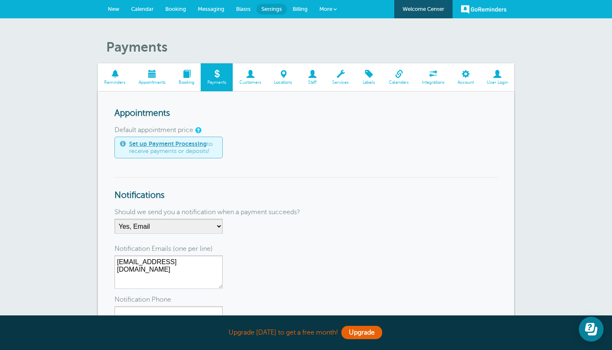
click at [178, 76] on span at bounding box center [186, 74] width 29 height 8
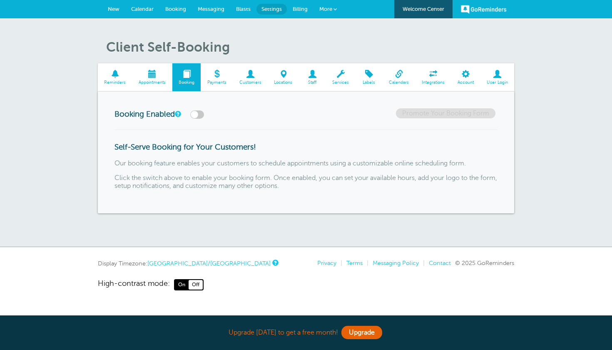
click at [149, 74] on span at bounding box center [152, 74] width 40 height 8
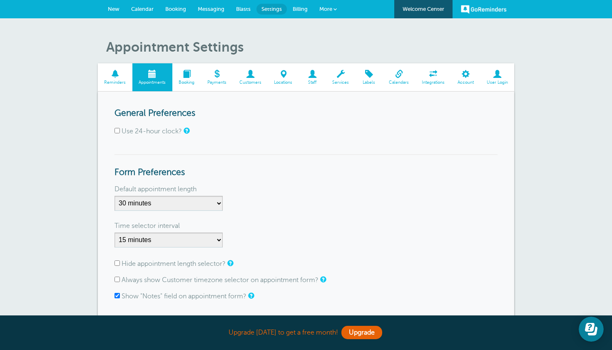
click at [112, 79] on link "Reminders" at bounding box center [115, 77] width 35 height 28
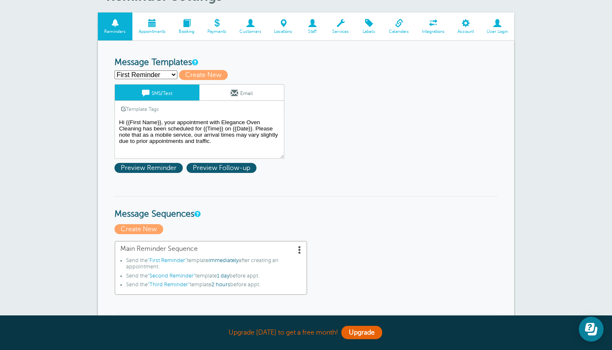
scroll to position [53, 0]
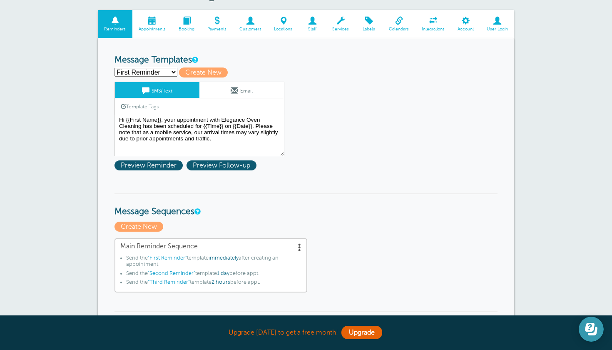
click at [583, 325] on button "Open Learn | Contact Us" at bounding box center [591, 328] width 25 height 25
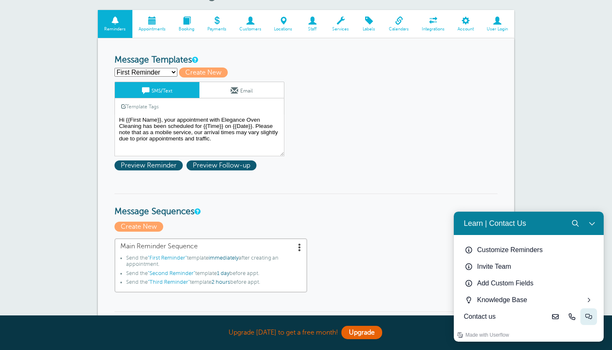
click at [593, 321] on button "Live-chat" at bounding box center [588, 316] width 17 height 17
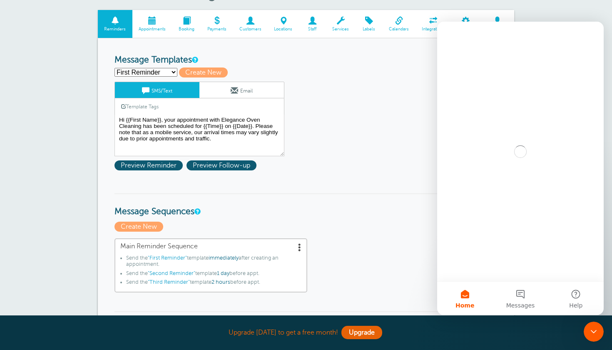
scroll to position [0, 0]
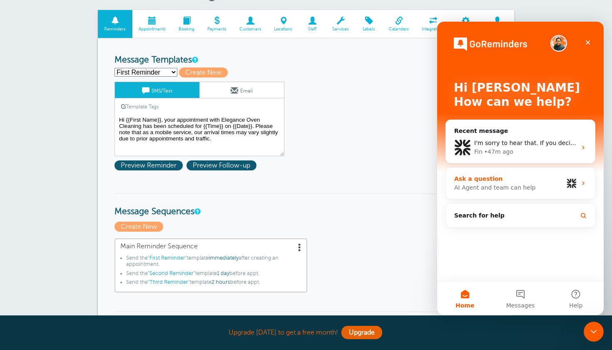
click at [527, 189] on div "AI Agent and team can help" at bounding box center [508, 187] width 109 height 9
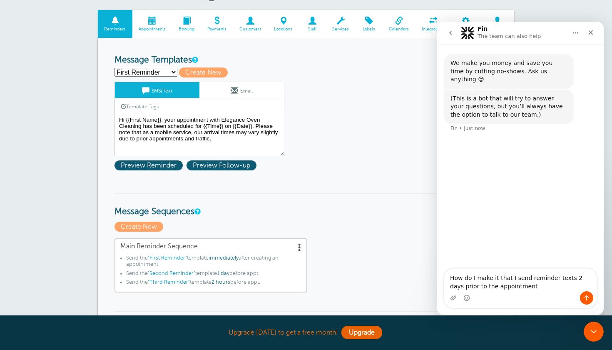
type textarea "How do I make it that I send reminder texts 2 days prior to the appointment?"
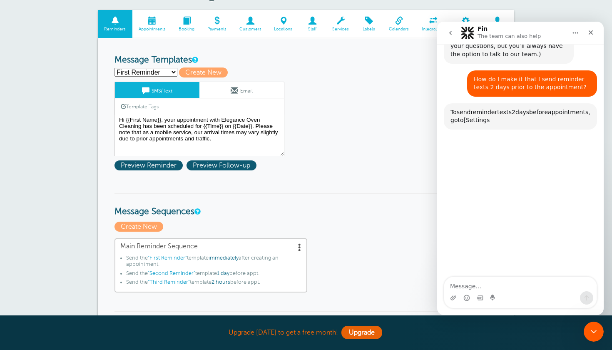
scroll to position [79, 0]
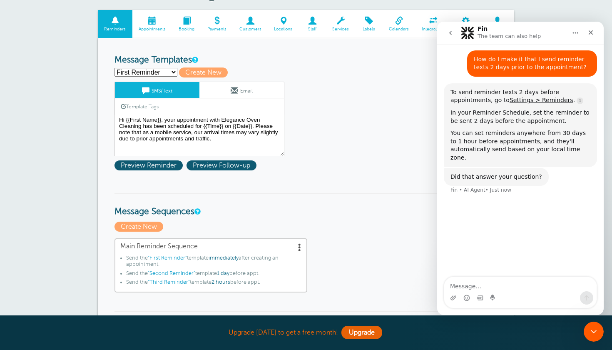
click at [299, 193] on h3 "Message Sequences" at bounding box center [305, 205] width 383 height 24
click at [593, 31] on icon "Close" at bounding box center [590, 32] width 7 height 7
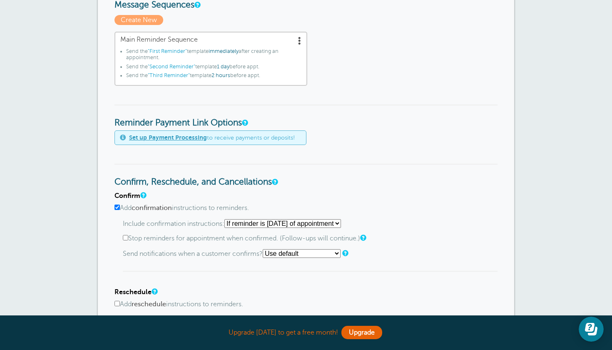
scroll to position [0, 0]
select select "4"
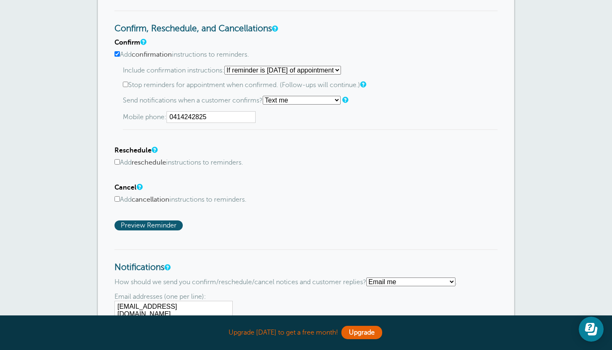
scroll to position [418, 0]
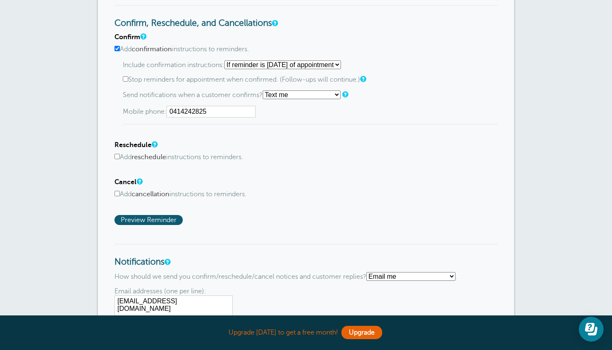
type input "0414242825"
click at [119, 155] on input "Add reschedule instructions to reminders." at bounding box center [116, 156] width 5 height 5
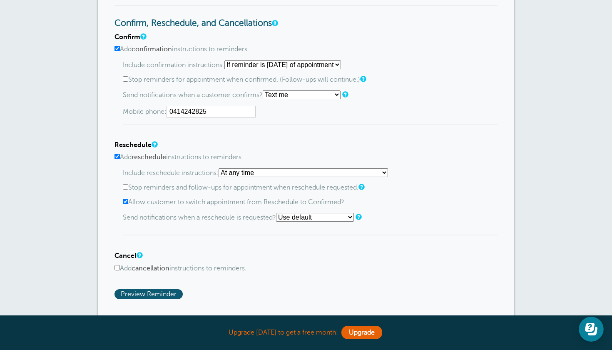
click at [119, 155] on input "Add reschedule instructions to reminders." at bounding box center [116, 156] width 5 height 5
checkbox input "false"
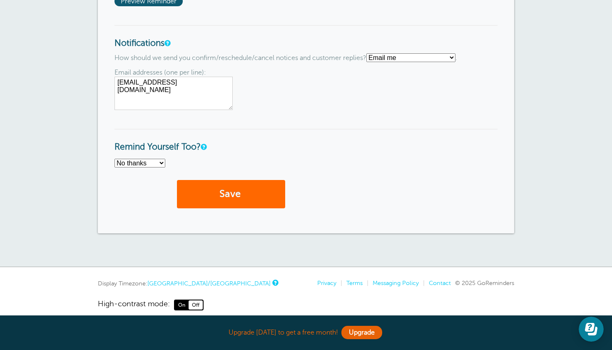
scroll to position [638, 0]
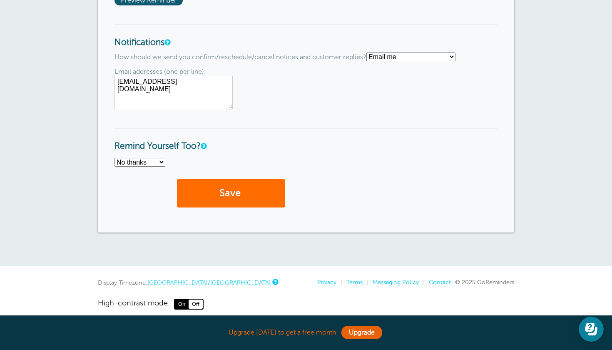
click at [256, 179] on button "Save" at bounding box center [231, 193] width 108 height 29
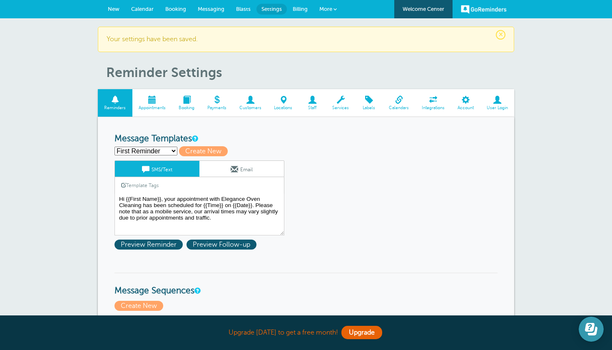
click at [595, 332] on icon "Open Learn | Contact Us" at bounding box center [593, 330] width 10 height 9
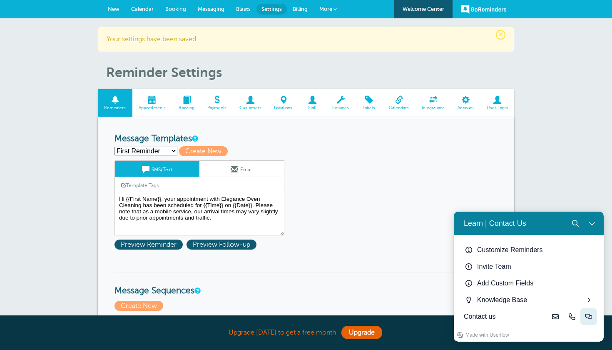
click at [587, 316] on icon "Live-chat" at bounding box center [588, 316] width 7 height 7
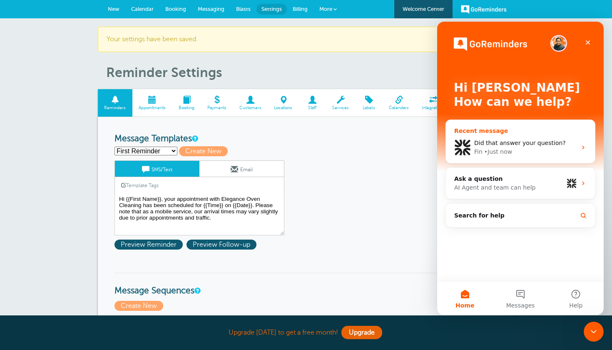
click at [525, 152] on div "Fin • Just now" at bounding box center [525, 151] width 102 height 9
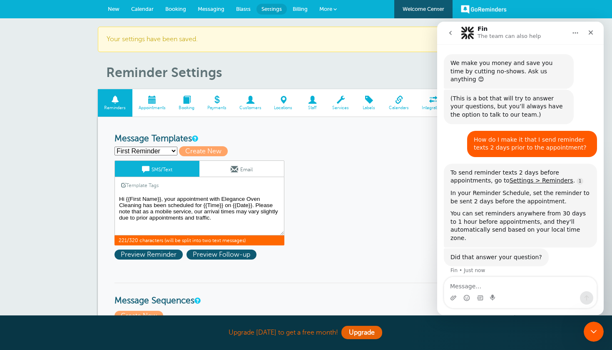
drag, startPoint x: 220, startPoint y: 219, endPoint x: 110, endPoint y: 194, distance: 112.3
click at [191, 209] on textarea "Hi {{First Name}}, your appointment with Elegance Oven Cleaning has been schedu…" at bounding box center [199, 215] width 170 height 42
drag, startPoint x: 214, startPoint y: 219, endPoint x: 109, endPoint y: 195, distance: 108.0
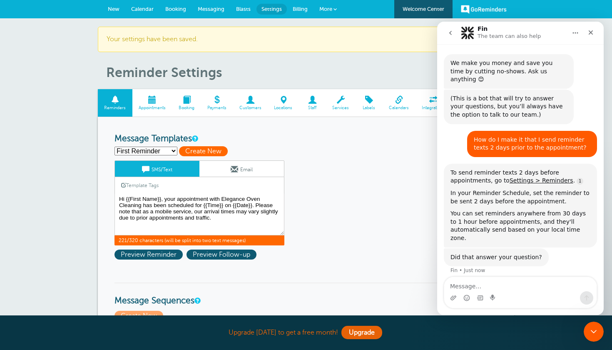
click at [195, 150] on span "Create New" at bounding box center [203, 151] width 49 height 10
select select
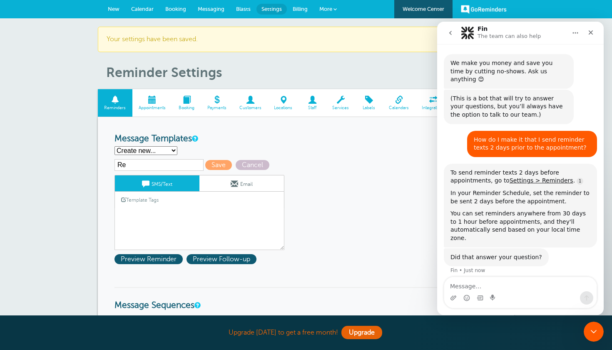
type input "R"
type input "M"
type input "T"
type input "Confirmation Text"
click at [143, 204] on link "Template Tags" at bounding box center [140, 199] width 50 height 16
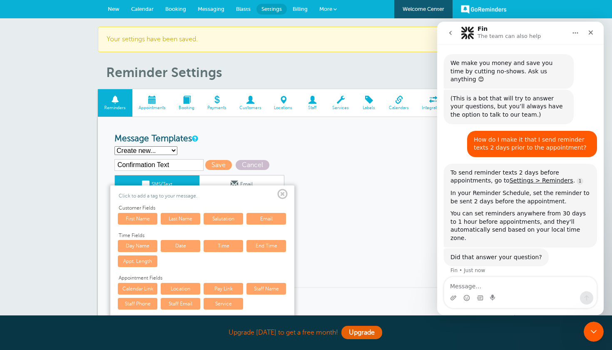
click at [288, 192] on div "Click to add a tag to your message. Customer Fields First Name Last Name Saluta…" at bounding box center [202, 268] width 184 height 166
click at [290, 191] on div "Click to add a tag to your message. Customer Fields First Name Last Name Saluta…" at bounding box center [202, 268] width 184 height 166
click at [285, 191] on span at bounding box center [282, 194] width 10 height 10
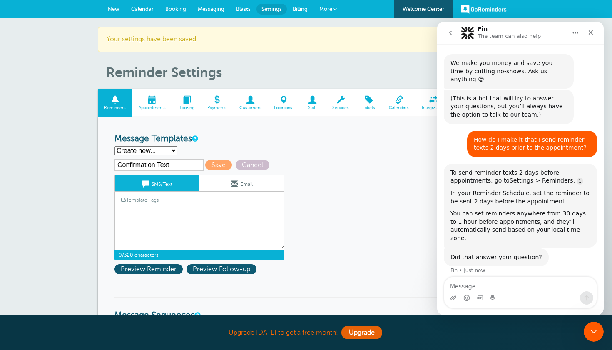
paste textarea "Hi {{First Name}}, your appointment with Elegance Oven Cleaning has been schedu…"
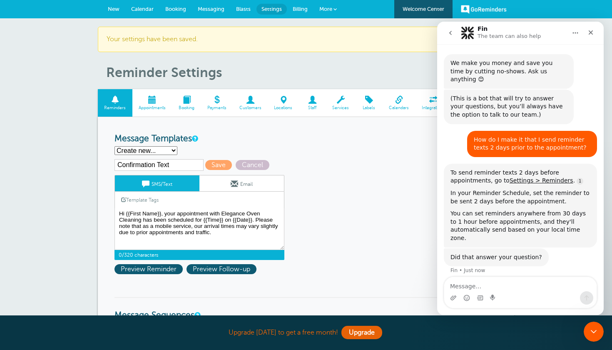
click at [123, 206] on link "Template Tags" at bounding box center [140, 199] width 50 height 16
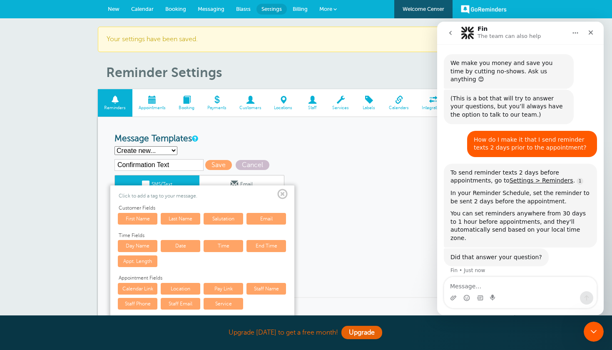
click at [281, 189] on span at bounding box center [282, 194] width 10 height 10
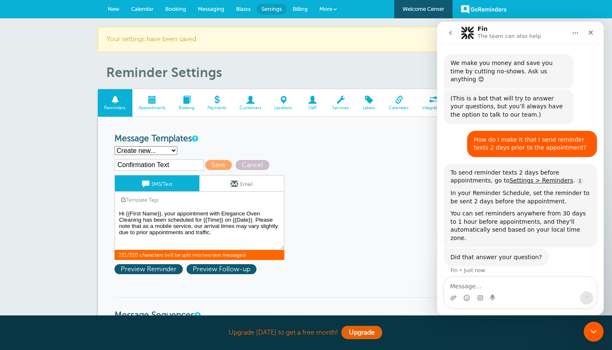
drag, startPoint x: 162, startPoint y: 212, endPoint x: 127, endPoint y: 212, distance: 35.0
click at [127, 212] on textarea "Hi {{First Name}}, your appointment with Elegance Oven Cleaning has been schedu…" at bounding box center [199, 229] width 170 height 42
click at [149, 199] on link "Template Tags" at bounding box center [140, 199] width 50 height 16
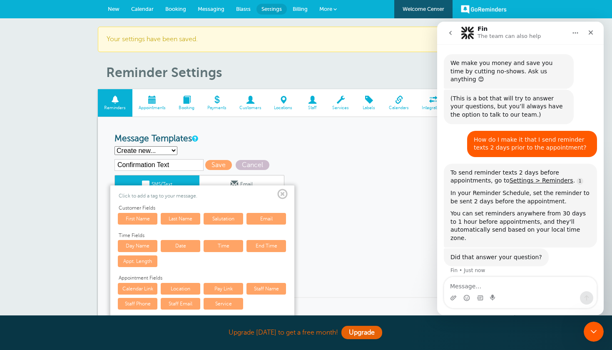
click at [144, 216] on link "First Name" at bounding box center [138, 219] width 40 height 12
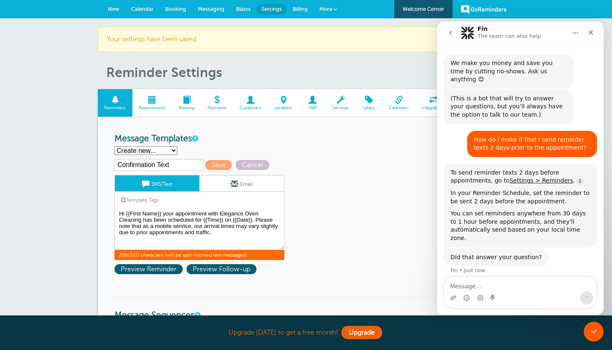
drag, startPoint x: 202, startPoint y: 218, endPoint x: 251, endPoint y: 220, distance: 49.2
click at [252, 220] on textarea "Hi {{First Name}}, your appointment with Elegance Oven Cleaning has been schedu…" at bounding box center [199, 229] width 170 height 42
click at [147, 194] on link "Template Tags" at bounding box center [140, 199] width 50 height 16
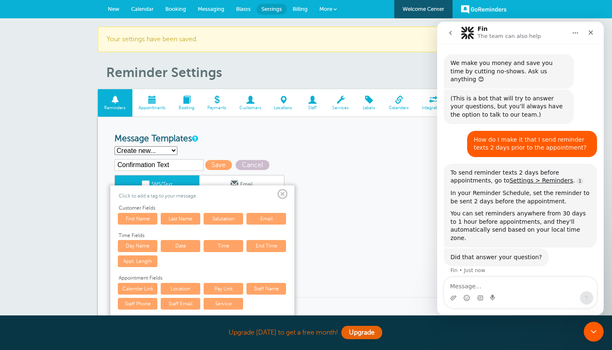
click at [191, 243] on link "Date" at bounding box center [181, 246] width 40 height 12
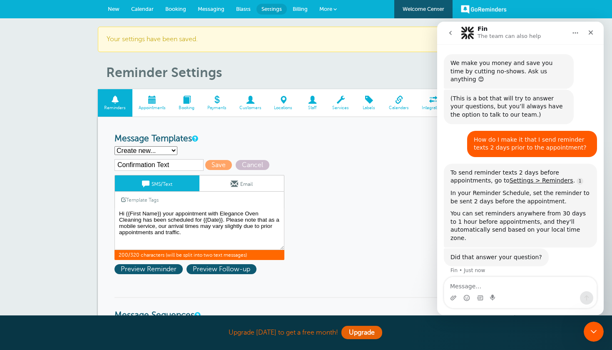
click at [149, 200] on link "Template Tags" at bounding box center [140, 199] width 50 height 16
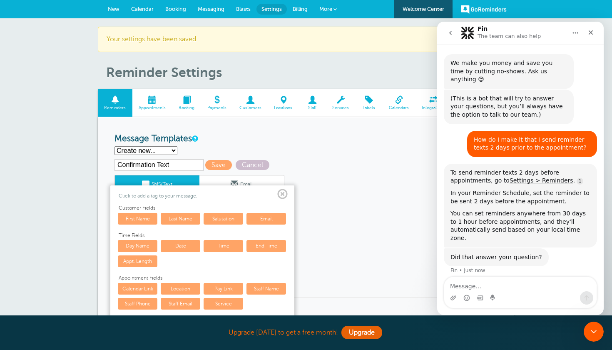
click at [219, 244] on link "Time" at bounding box center [224, 246] width 40 height 12
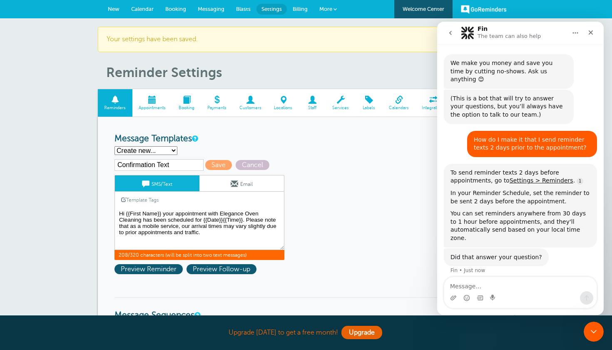
click at [223, 217] on textarea "Hi {{First Name}}, your appointment with Elegance Oven Cleaning has been schedu…" at bounding box center [199, 229] width 170 height 42
type textarea "Hi {{First Name}} your appointment with Elegance Oven Cleaning has been schedul…"
click at [162, 269] on span "Preview Reminder" at bounding box center [148, 269] width 68 height 10
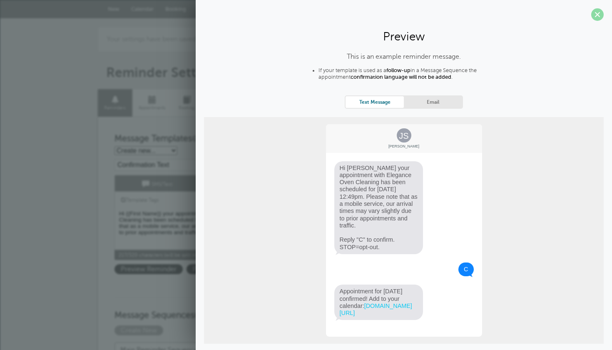
click at [599, 17] on span at bounding box center [597, 14] width 12 height 12
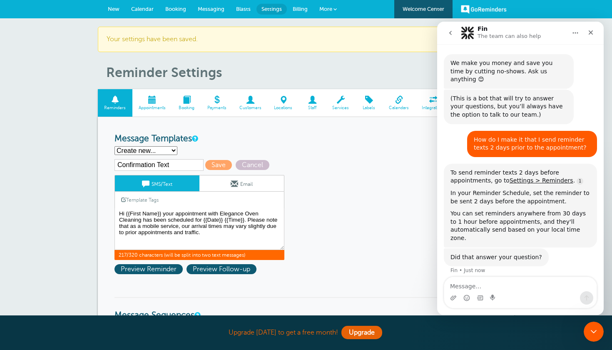
click at [237, 269] on span "Preview Follow-up" at bounding box center [221, 269] width 70 height 10
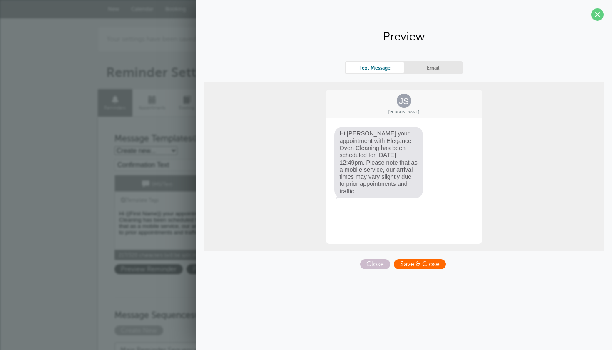
click at [415, 265] on span "Save & Close" at bounding box center [420, 264] width 52 height 10
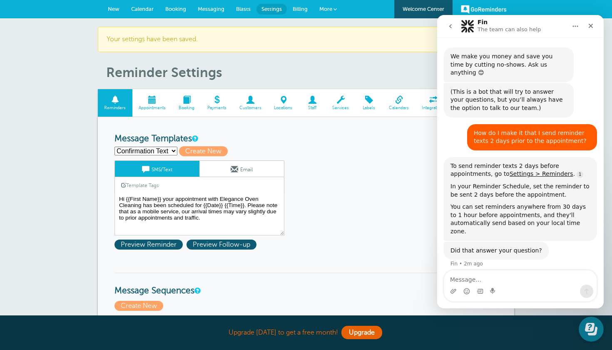
click at [593, 23] on icon "Close" at bounding box center [590, 25] width 7 height 7
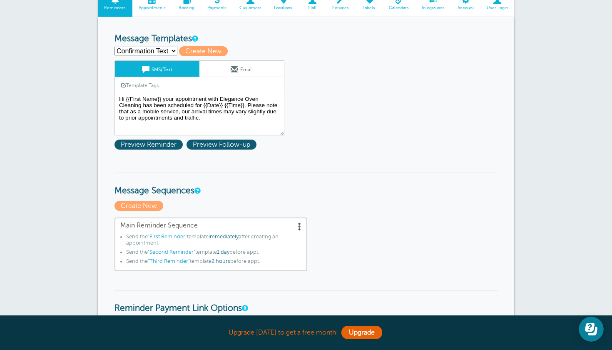
scroll to position [196, 0]
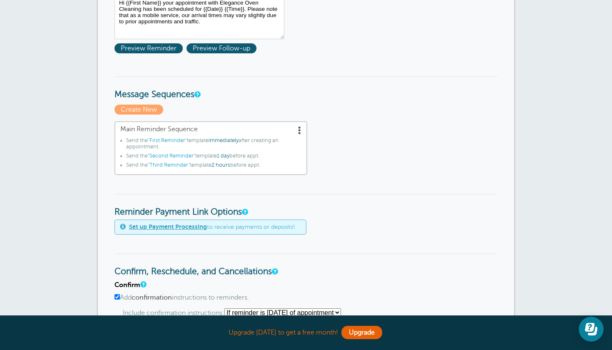
click at [299, 128] on span at bounding box center [300, 130] width 8 height 8
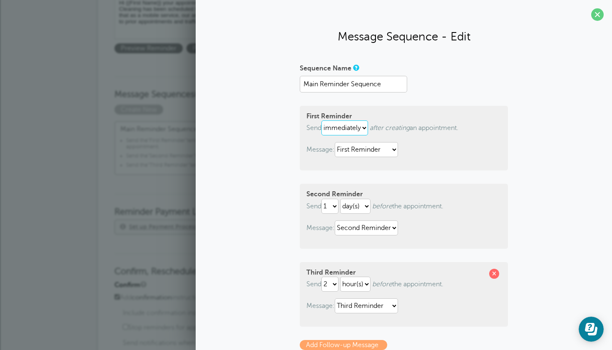
select select "2"
click at [493, 274] on span at bounding box center [494, 274] width 10 height 10
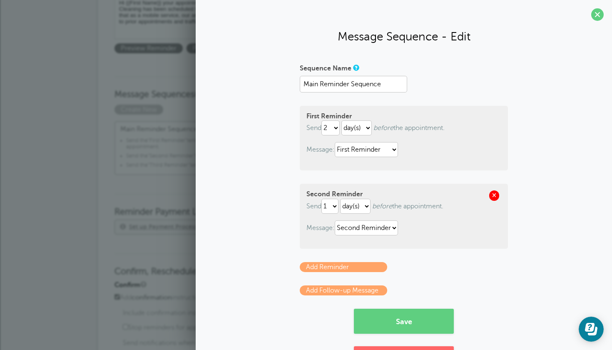
click at [495, 197] on span at bounding box center [494, 195] width 10 height 10
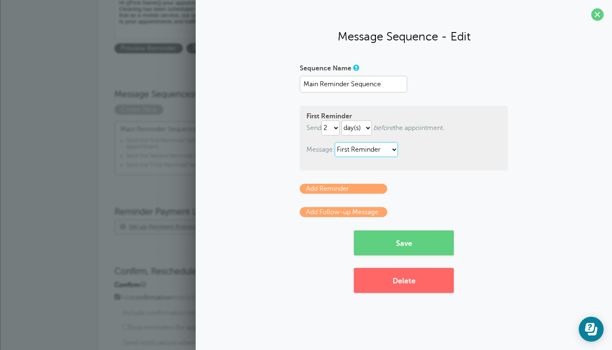
select select "163793"
click at [404, 247] on button "Save" at bounding box center [404, 242] width 100 height 25
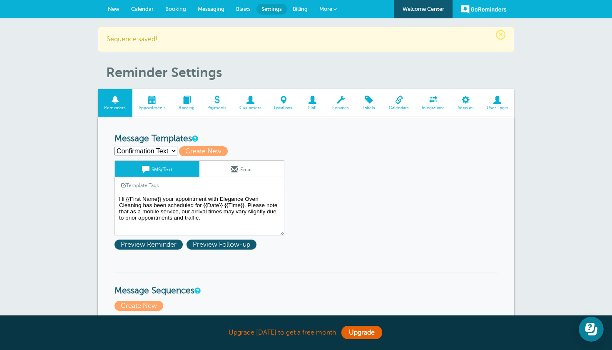
click at [117, 14] on link "New" at bounding box center [113, 9] width 23 height 18
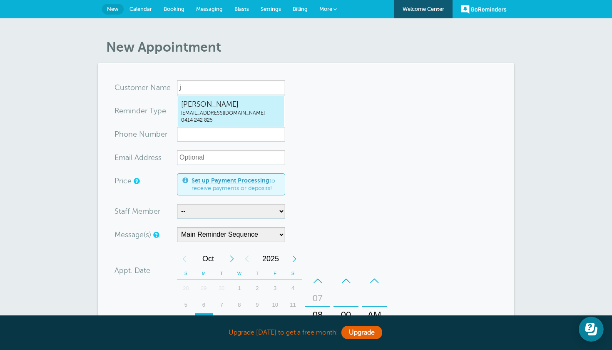
type input "[EMAIL_ADDRESS]"
type input "[PERSON_NAME]"
type input "0414 242 825"
type input "[EMAIL_ADDRESS][DOMAIN_NAME]"
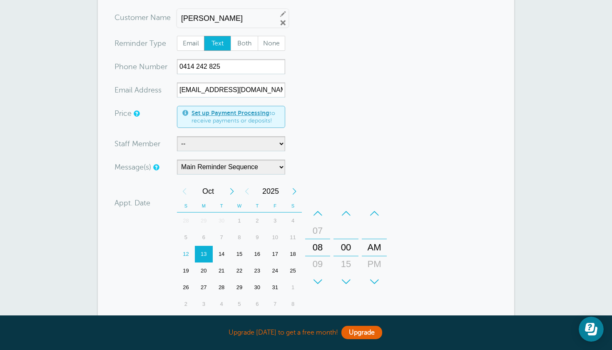
scroll to position [71, 0]
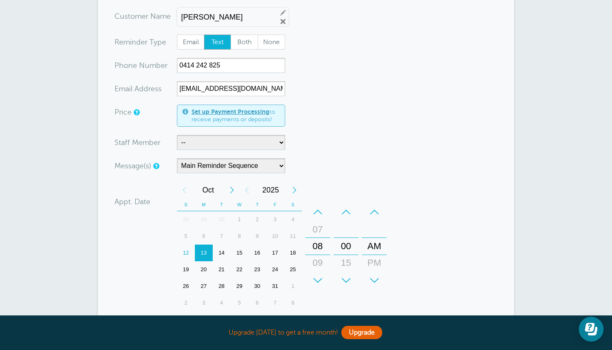
click at [221, 254] on div "14" at bounding box center [222, 252] width 18 height 17
click at [318, 279] on div "+" at bounding box center [317, 280] width 25 height 17
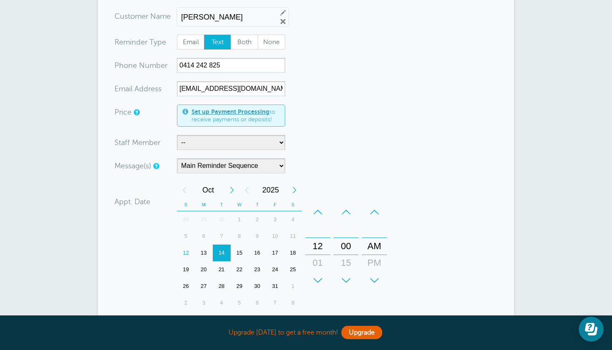
click at [373, 275] on div "+" at bounding box center [374, 280] width 25 height 17
click at [348, 276] on div "+" at bounding box center [345, 280] width 25 height 17
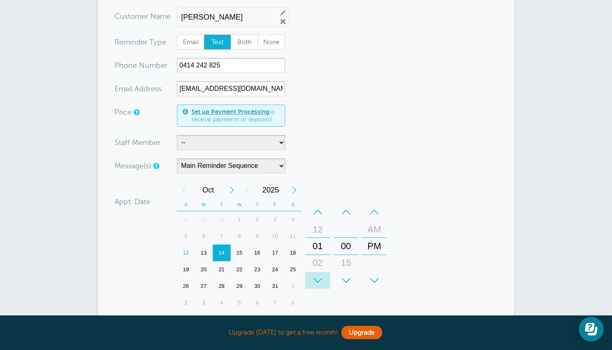
click at [317, 281] on div "+" at bounding box center [317, 280] width 25 height 17
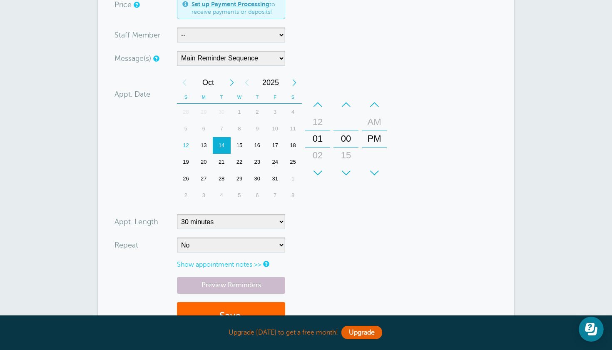
scroll to position [179, 0]
select select "120"
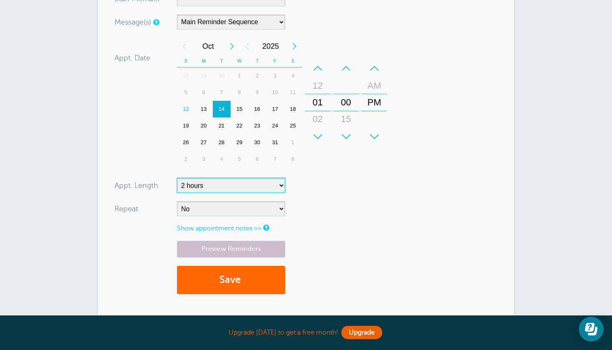
scroll to position [215, 0]
click at [235, 278] on button "Save" at bounding box center [231, 280] width 108 height 29
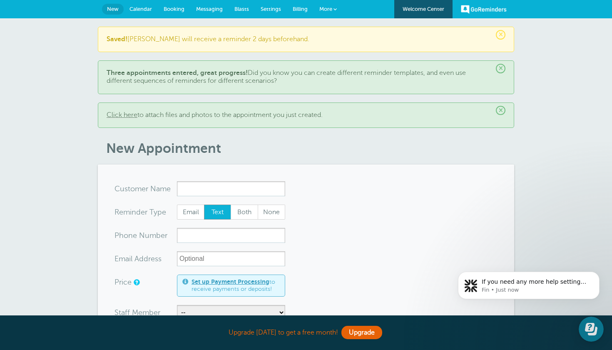
click at [588, 335] on body "If you need any more help setting up your reminder texts, I'm here to assist! W…" at bounding box center [529, 299] width 160 height 85
click at [595, 273] on icon "Dismiss notification" at bounding box center [597, 273] width 5 height 5
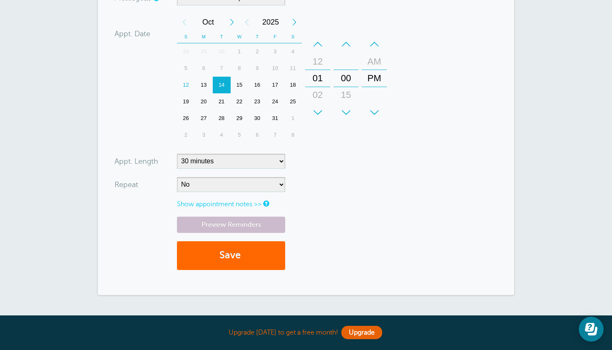
scroll to position [338, 0]
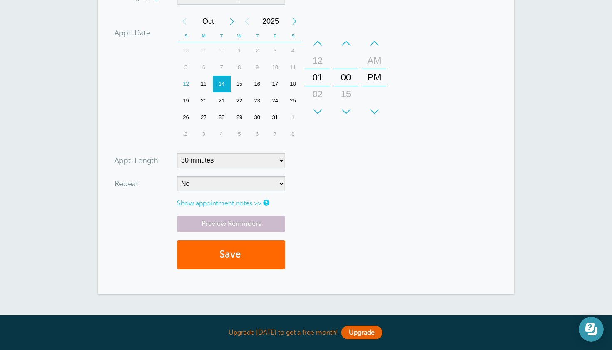
click at [587, 335] on button "Open Learn | Contact Us" at bounding box center [591, 328] width 25 height 25
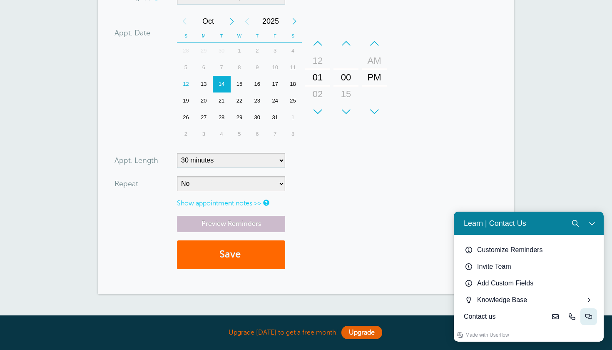
click at [596, 316] on button "Live-chat" at bounding box center [588, 316] width 17 height 17
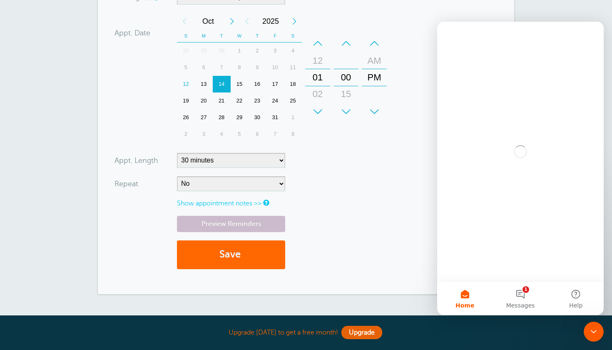
scroll to position [0, 0]
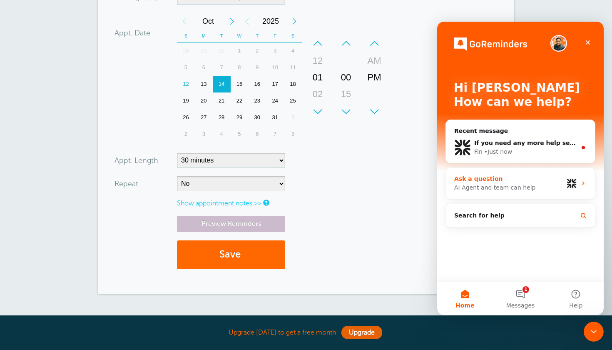
click at [536, 186] on div "AI Agent and team can help" at bounding box center [508, 187] width 109 height 9
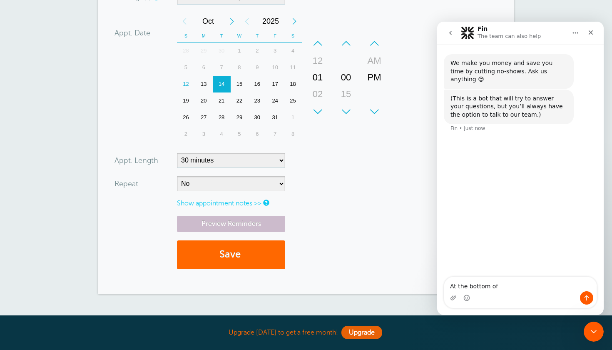
type textarea "At the bottom of"
click at [365, 172] on form "You are creating a new customer. To use an existing customer select one from th…" at bounding box center [305, 60] width 383 height 435
click at [596, 35] on div "Close" at bounding box center [590, 32] width 15 height 15
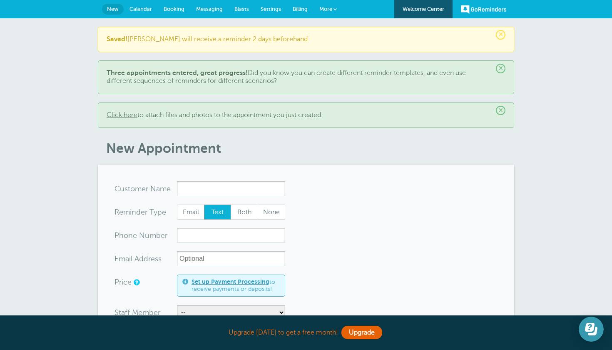
click at [587, 335] on icon "Open Learn | Contact Us" at bounding box center [591, 329] width 12 height 12
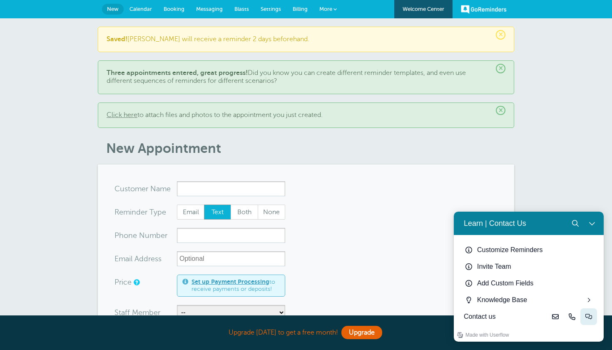
click at [587, 316] on icon "Live-chat" at bounding box center [588, 316] width 7 height 7
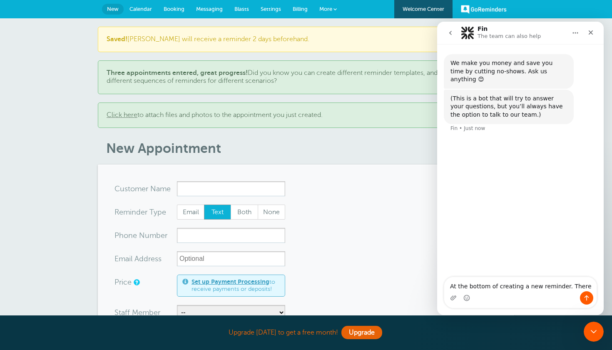
type textarea "At the bottom of creating a new reminder. There"
drag, startPoint x: 392, startPoint y: 300, endPoint x: 392, endPoint y: 291, distance: 9.2
click at [587, 34] on div "Close" at bounding box center [590, 32] width 15 height 15
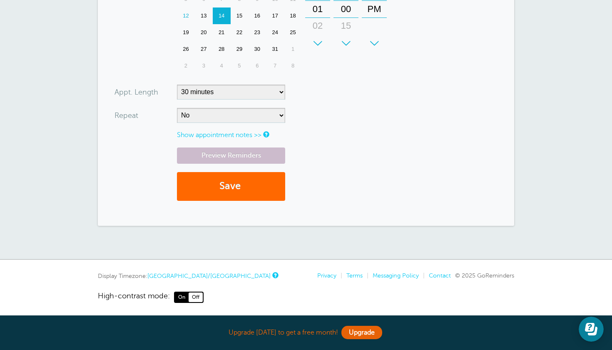
scroll to position [406, 0]
click at [594, 336] on button "Open Learn | Contact Us" at bounding box center [591, 328] width 25 height 25
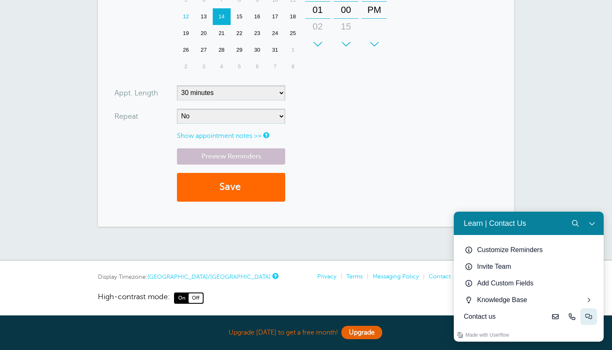
click at [590, 319] on icon "Live-chat" at bounding box center [588, 316] width 7 height 7
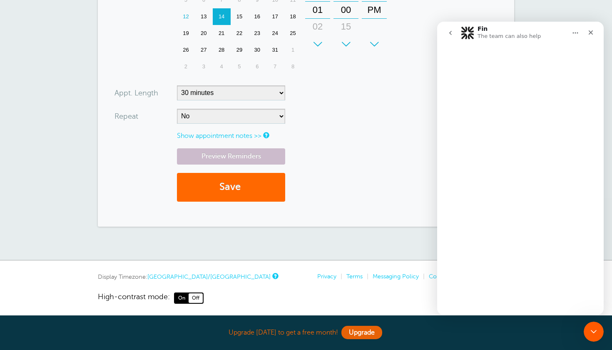
scroll to position [0, 0]
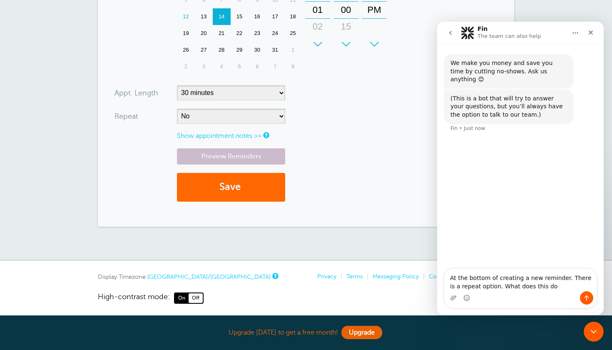
type textarea "At the bottom of creating a new reminder. There is a repeat option. What does t…"
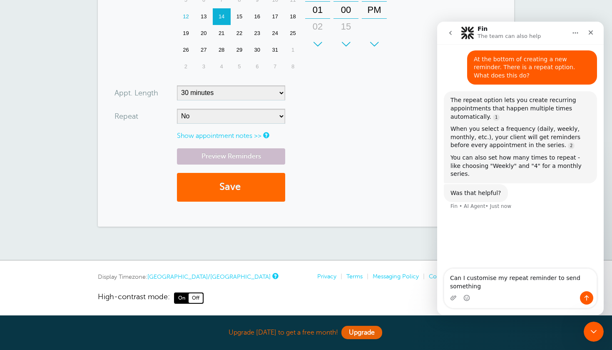
scroll to position [71, 0]
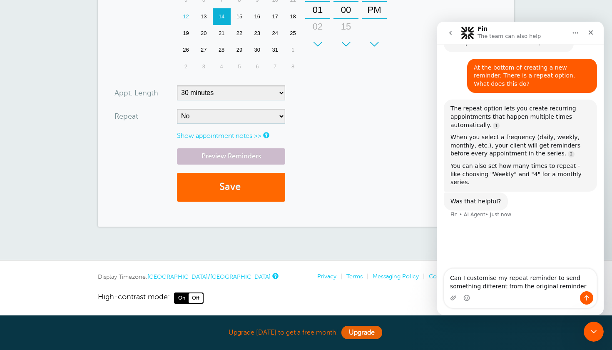
type textarea "Can I customise my repeat reminder to send something different from the origina…"
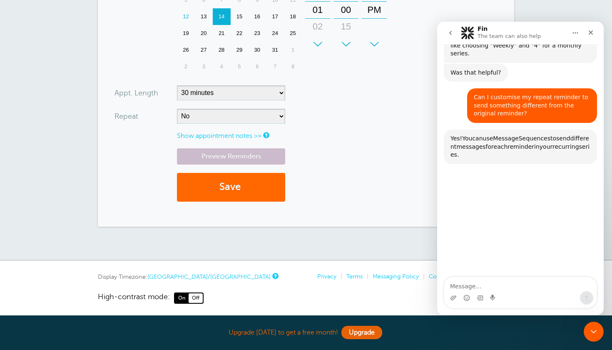
scroll to position [226, 0]
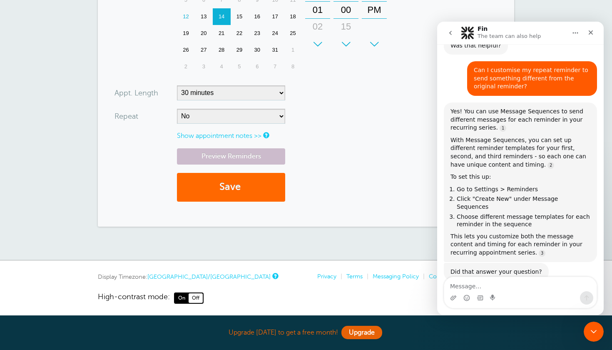
click at [589, 33] on icon "Close" at bounding box center [590, 32] width 7 height 7
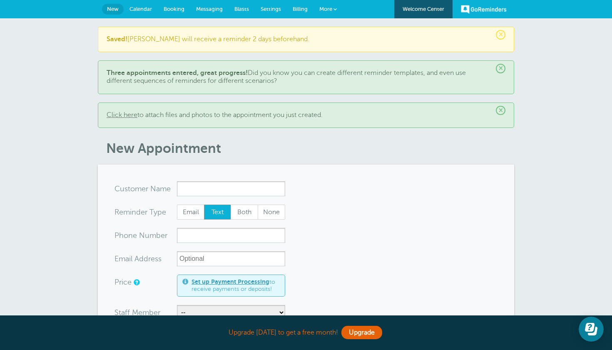
scroll to position [0, 0]
click at [273, 8] on span "Settings" at bounding box center [271, 9] width 20 height 6
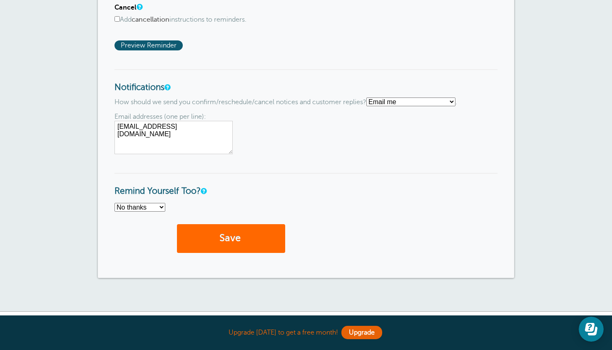
scroll to position [569, 0]
select select "4"
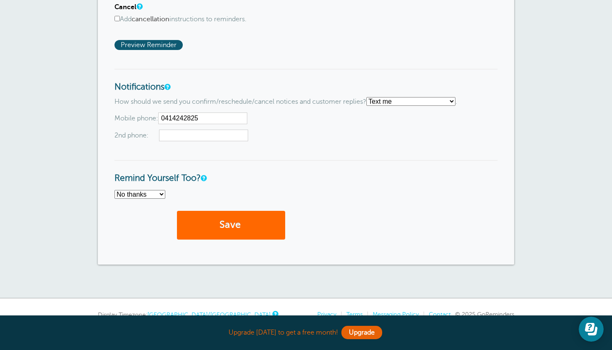
type input "0414242825"
type input "0423526323"
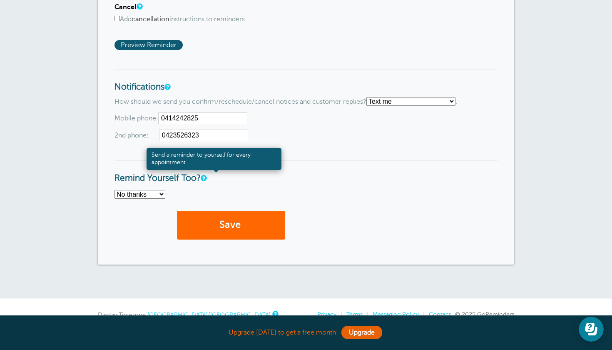
click at [206, 175] on link at bounding box center [203, 177] width 5 height 5
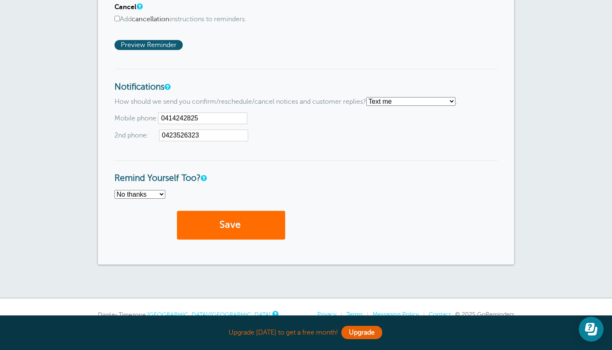
click at [215, 216] on button "Save" at bounding box center [231, 225] width 108 height 29
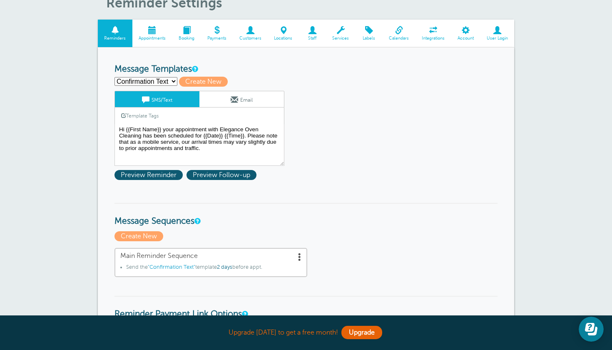
scroll to position [72, 0]
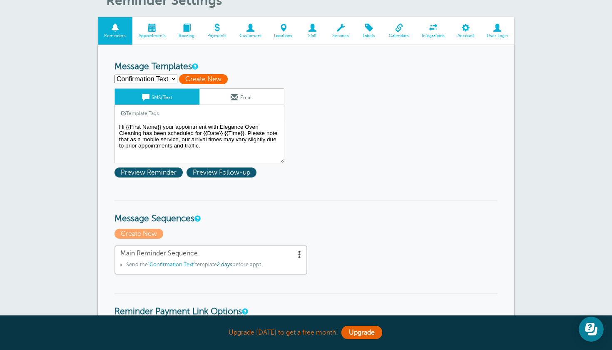
click at [187, 77] on span "Create New" at bounding box center [203, 79] width 49 height 10
select select
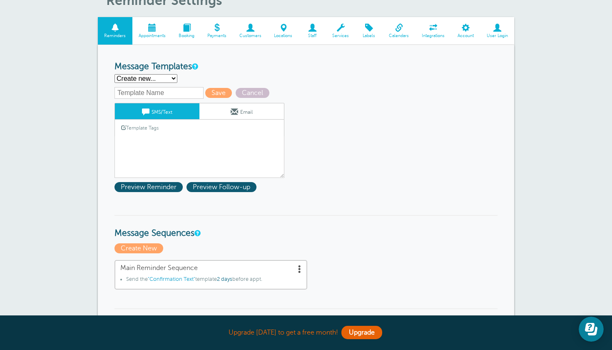
click at [137, 92] on input "text" at bounding box center [158, 93] width 89 height 12
type input "1 Year Reminder"
click at [145, 130] on link "Template Tags" at bounding box center [140, 127] width 50 height 16
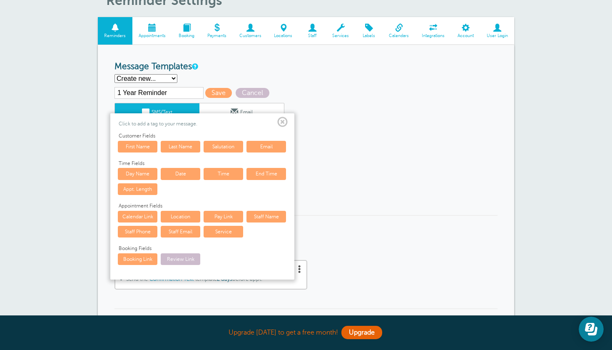
click at [284, 120] on span at bounding box center [282, 122] width 10 height 10
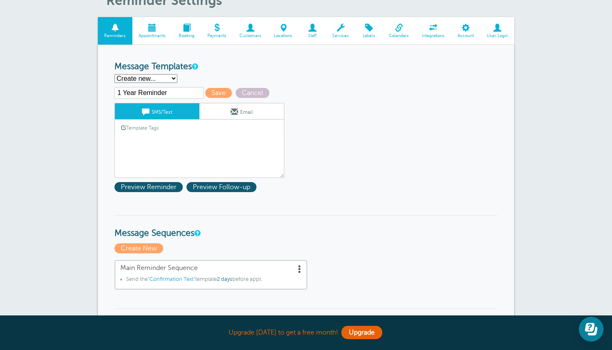
click at [168, 134] on div "Template Tags Copy SMS" at bounding box center [199, 127] width 170 height 16
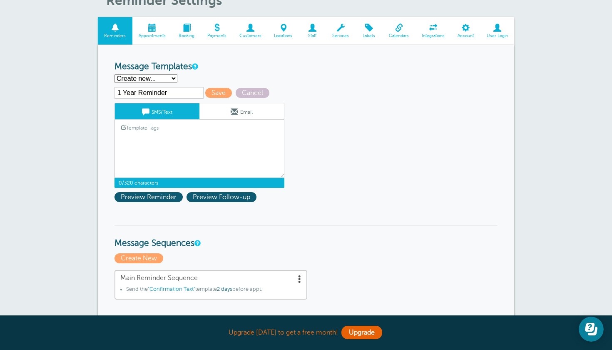
click at [139, 139] on textarea "Hi {{First Name}} your appointment with Elegance Oven Cleaning has been schedul…" at bounding box center [199, 157] width 170 height 42
click at [144, 124] on link "Template Tags" at bounding box center [140, 127] width 50 height 16
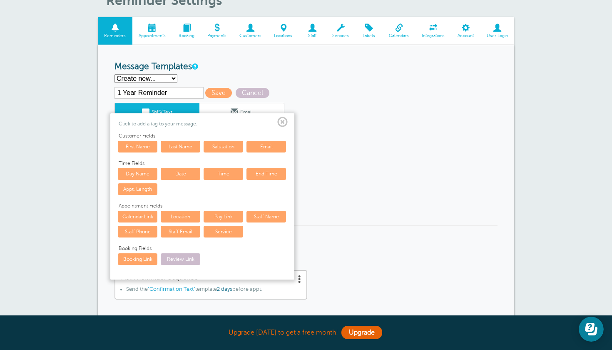
click at [142, 144] on link "First Name" at bounding box center [138, 147] width 40 height 12
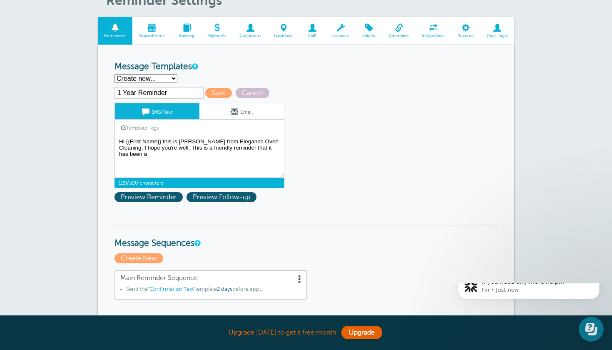
scroll to position [0, 0]
drag, startPoint x: 279, startPoint y: 146, endPoint x: 170, endPoint y: 139, distance: 109.3
click at [170, 139] on textarea "Hi {{First Name}} your appointment with Elegance Oven Cleaning has been schedul…" at bounding box center [199, 157] width 170 height 42
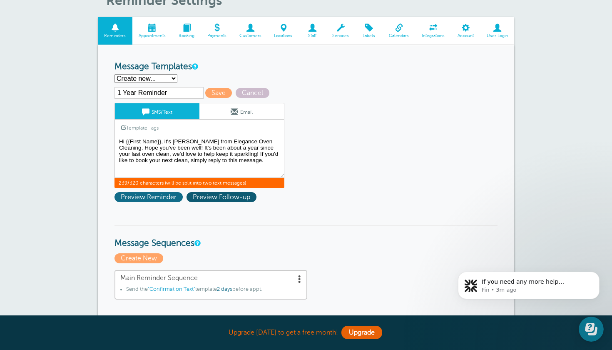
type textarea "Hi {{First Name}}, it's [PERSON_NAME] from Elegance Oven Cleaning. Hope you've …"
click at [147, 199] on span "Preview Reminder" at bounding box center [148, 197] width 68 height 10
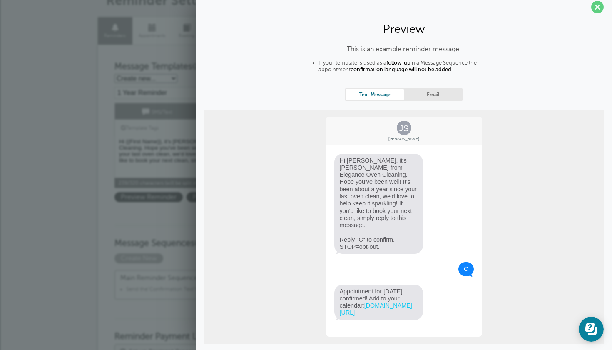
scroll to position [7, 0]
drag, startPoint x: 320, startPoint y: 65, endPoint x: 412, endPoint y: 67, distance: 91.6
click at [412, 67] on li "If your template is used as a follow-up in a Message Sequence the appointment c…" at bounding box center [411, 68] width 187 height 15
click at [384, 78] on div "This is an example reminder message. If your template is used as a follow-up in…" at bounding box center [404, 204] width 400 height 316
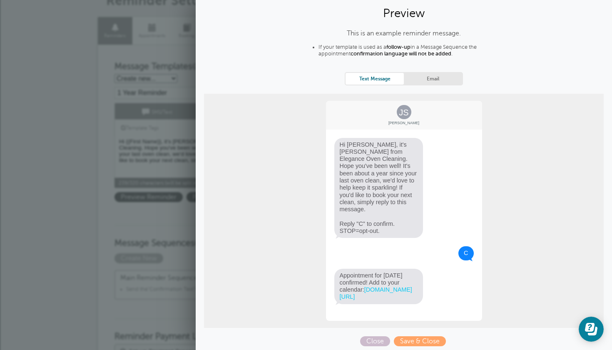
scroll to position [23, 0]
drag, startPoint x: 364, startPoint y: 298, endPoint x: 344, endPoint y: 267, distance: 36.7
click at [344, 269] on span "Appointment for Sunday 12 Oct confirmed! Add to your calendar: goreminders.co/6…" at bounding box center [378, 286] width 89 height 35
click at [413, 336] on span "Save & Close" at bounding box center [420, 341] width 52 height 10
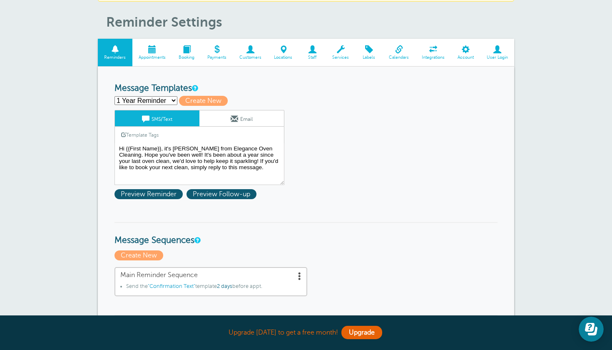
scroll to position [66, 0]
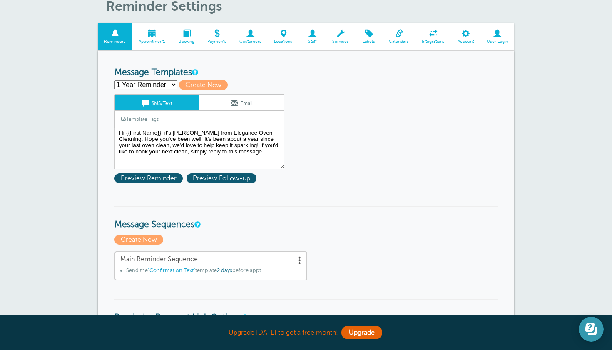
click at [592, 330] on icon "Open Learn | Contact Us" at bounding box center [590, 327] width 10 height 9
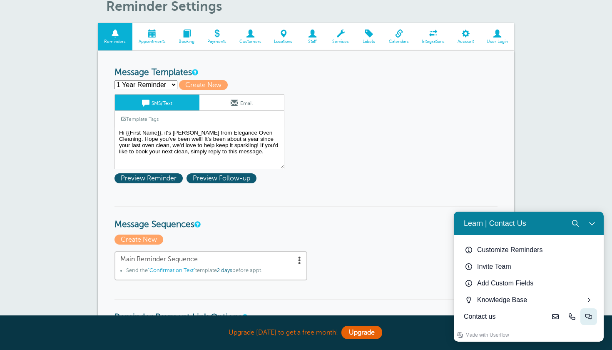
click at [584, 317] on button "Live-chat" at bounding box center [588, 316] width 17 height 17
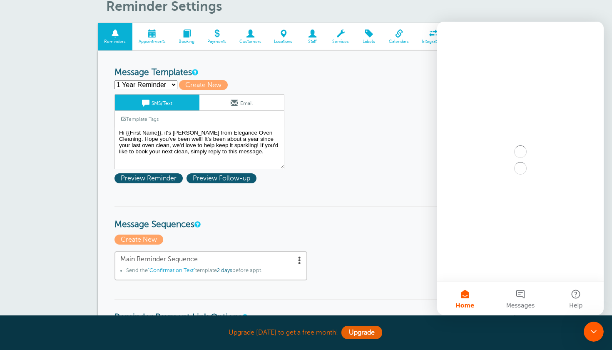
scroll to position [0, 0]
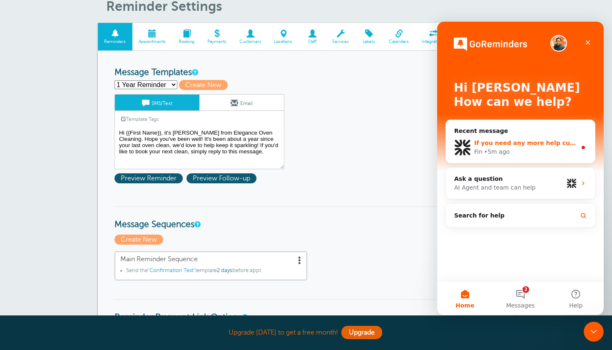
click at [505, 160] on div "If you need any more help customizing your repeat reminders or have other quest…" at bounding box center [520, 147] width 149 height 31
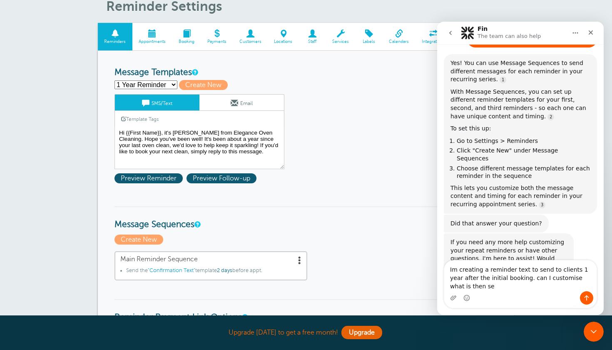
scroll to position [283, 0]
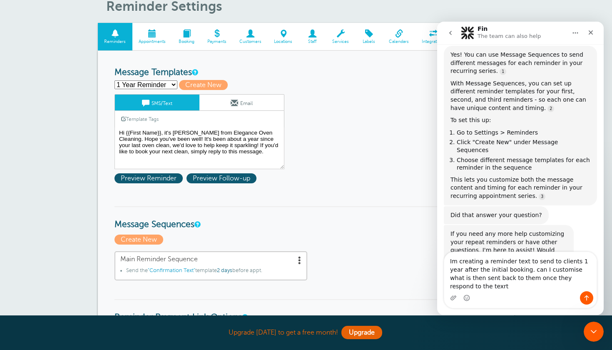
type textarea "Im creating a reminder text to send to clients 1 year after the initial booking…"
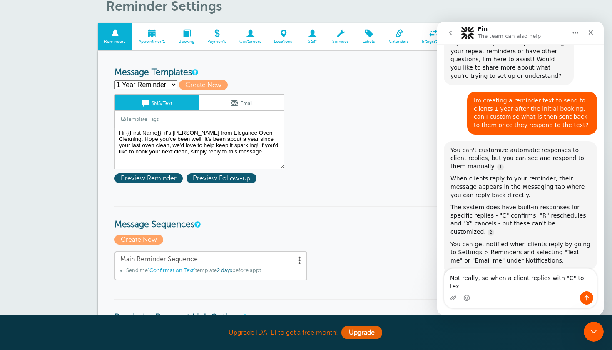
scroll to position [482, 0]
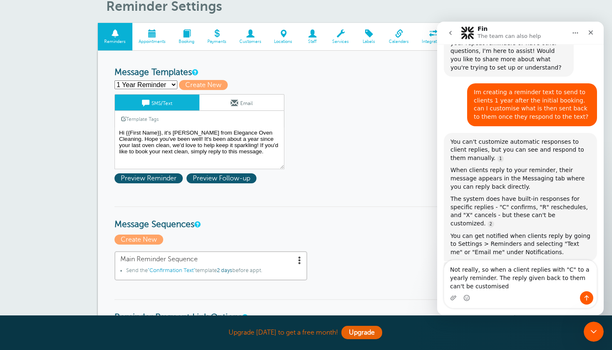
type textarea "Not really, so when a client replies with "C" to a yearly reminder. The reply g…"
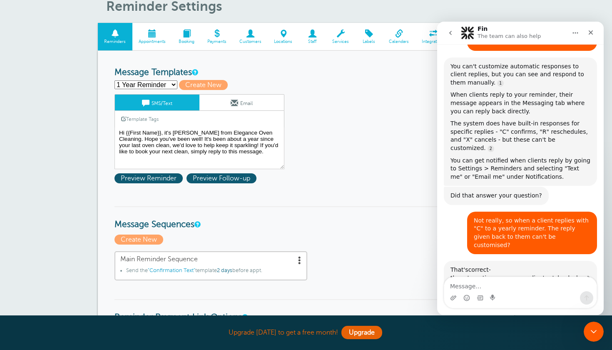
scroll to position [686, 0]
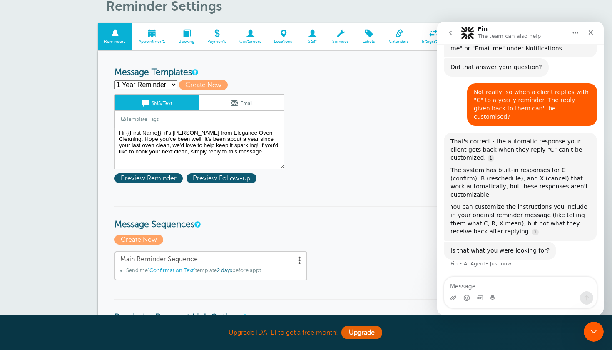
click at [376, 239] on p "Create New" at bounding box center [305, 239] width 383 height 10
click at [469, 284] on textarea "Message…" at bounding box center [520, 284] width 152 height 14
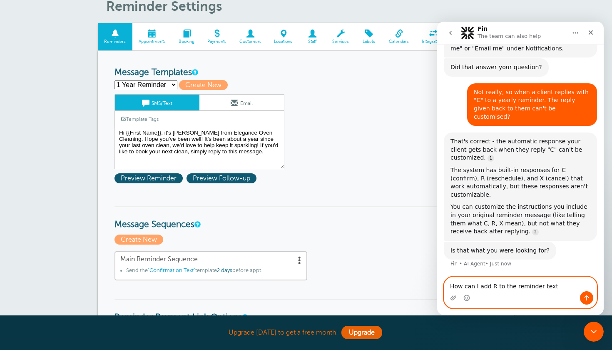
type textarea "How can I add R to the reminder text?"
drag, startPoint x: 469, startPoint y: 284, endPoint x: 410, endPoint y: 268, distance: 61.4
click at [437, 268] on html "Fin The team can also help We make you money and save you time by cutting no-sh…" at bounding box center [520, 168] width 167 height 293
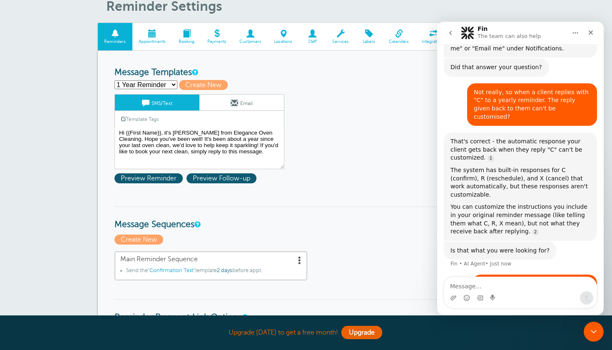
click at [375, 237] on p "Create New" at bounding box center [305, 239] width 383 height 10
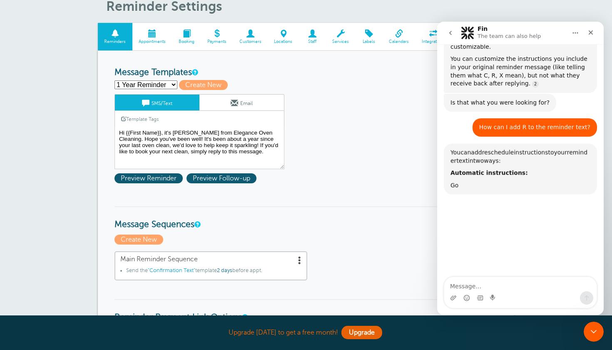
scroll to position [858, 0]
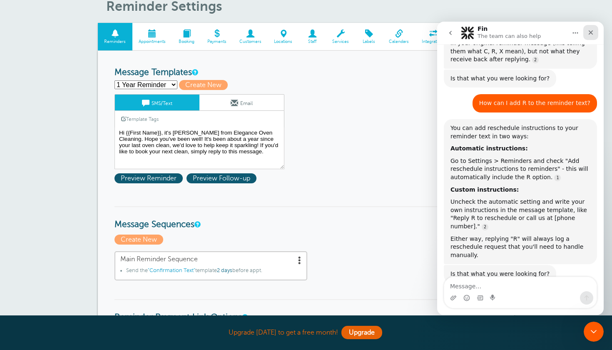
click at [589, 34] on icon "Close" at bounding box center [591, 32] width 5 height 5
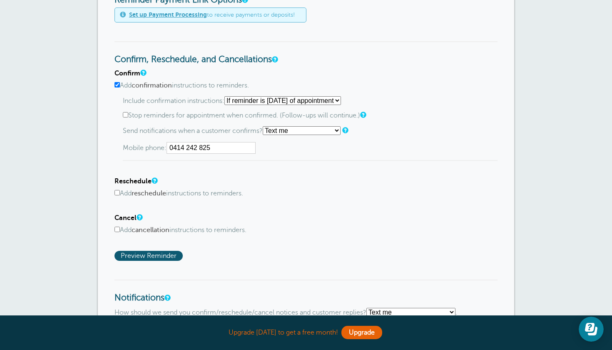
scroll to position [385, 0]
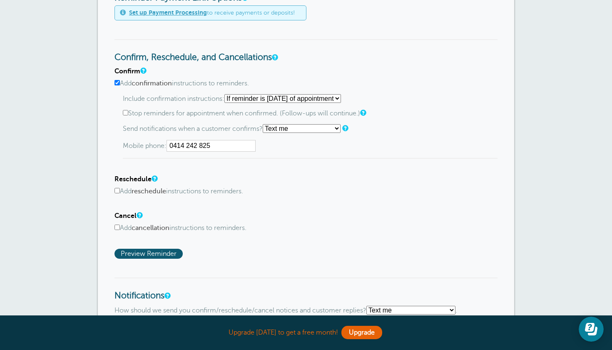
click at [117, 191] on label "Add reschedule instructions to reminders." at bounding box center [305, 191] width 383 height 8
click at [117, 191] on input "Add reschedule instructions to reminders." at bounding box center [116, 190] width 5 height 5
checkbox input "true"
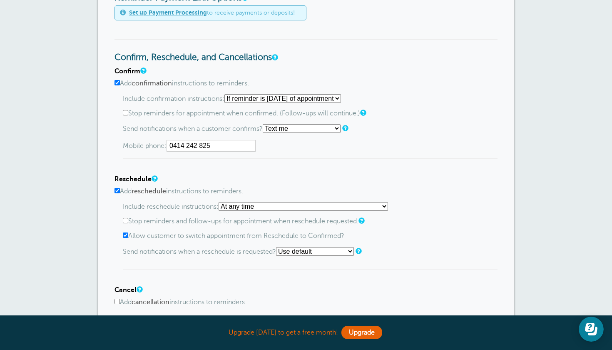
click at [117, 80] on input "Add confirmation instructions to reminders." at bounding box center [116, 82] width 5 height 5
checkbox input "false"
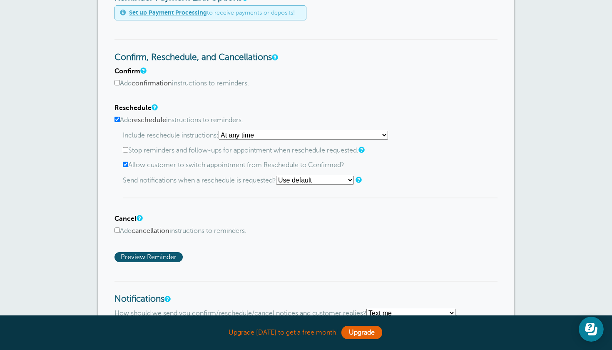
scroll to position [0, 0]
click at [127, 164] on input "Allow customer to switch appointment from Reschedule to Confirmed?" at bounding box center [125, 164] width 5 height 5
checkbox input "false"
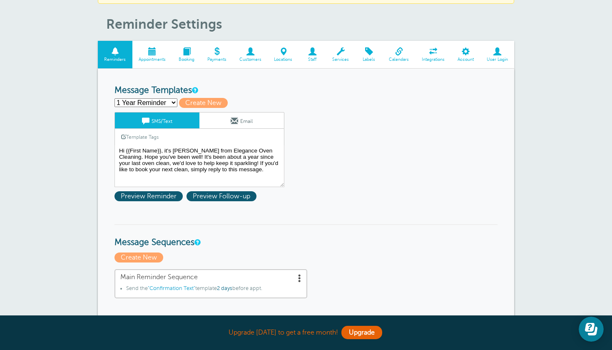
scroll to position [24, 0]
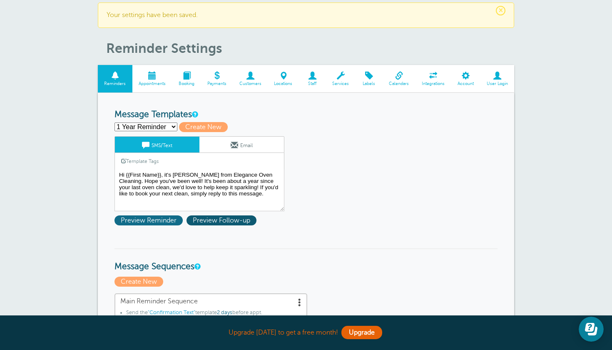
click at [154, 222] on span "Preview Reminder" at bounding box center [148, 220] width 68 height 10
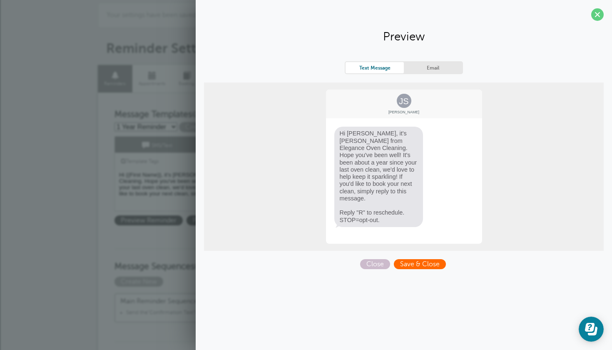
click at [420, 262] on span "Save & Close" at bounding box center [420, 264] width 52 height 10
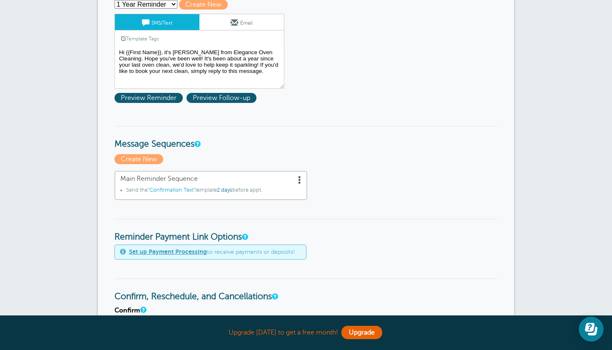
scroll to position [148, 0]
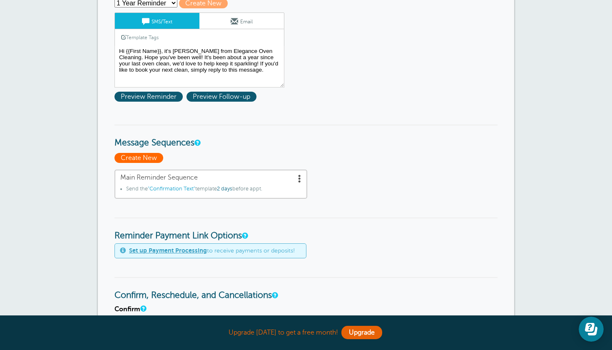
click at [154, 157] on span "Create New" at bounding box center [138, 158] width 49 height 10
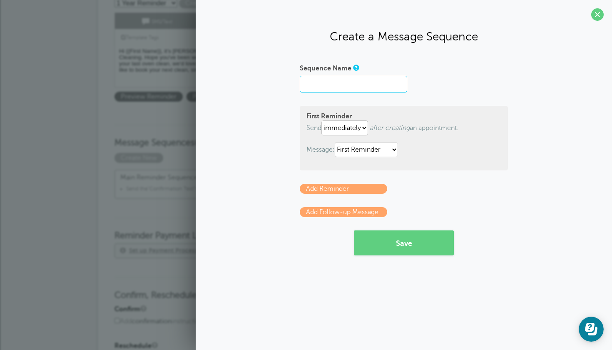
click at [353, 84] on input "Sequence Name" at bounding box center [353, 84] width 107 height 17
type input "The Original"
select select "5"
select select "163793"
click at [343, 210] on link "Add Follow-up Message" at bounding box center [343, 212] width 87 height 10
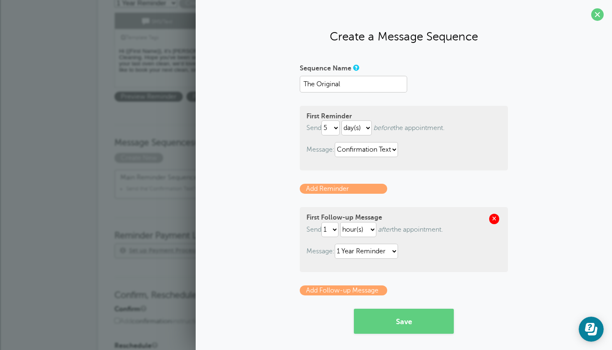
click at [492, 219] on span at bounding box center [494, 219] width 10 height 10
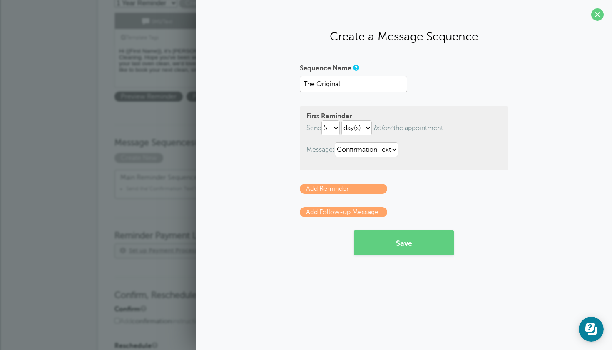
click at [336, 210] on link "Add Follow-up Message" at bounding box center [343, 212] width 87 height 10
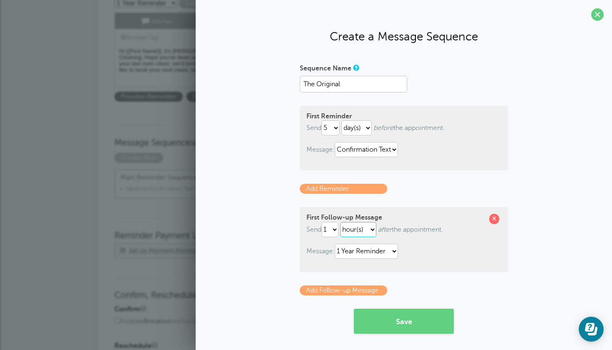
select select "MONTH"
select select "12"
click at [392, 321] on button "Save" at bounding box center [404, 320] width 100 height 25
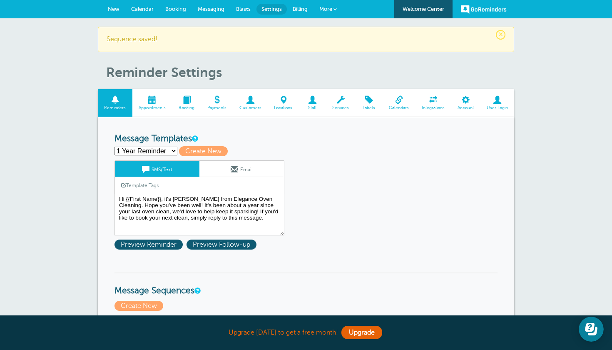
click at [110, 10] on span "New" at bounding box center [114, 9] width 12 height 6
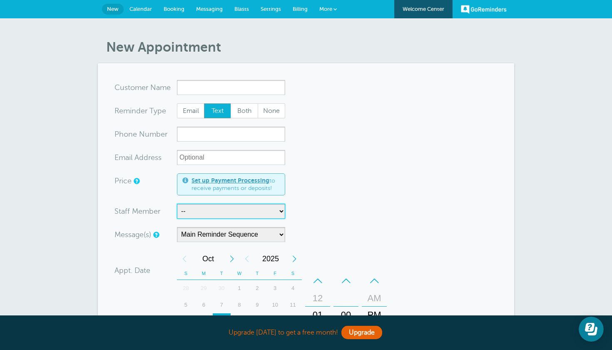
select select "21761"
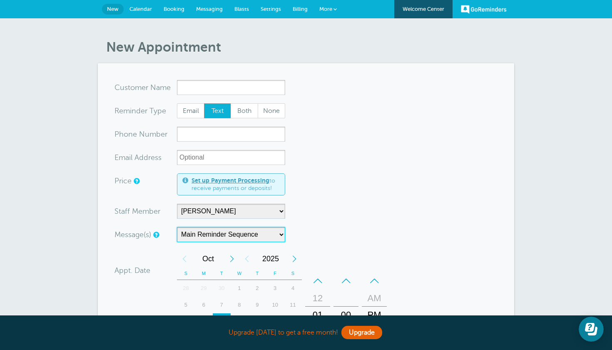
select select "163795"
click at [275, 12] on link "Settings" at bounding box center [271, 9] width 32 height 18
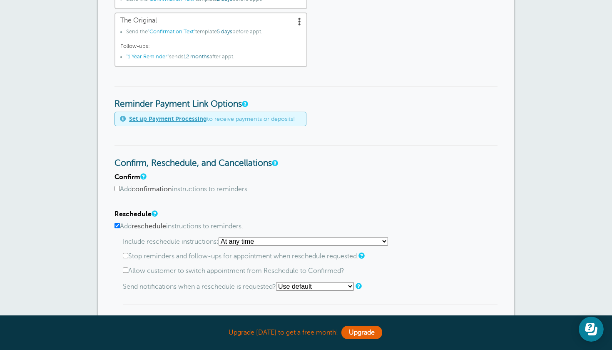
scroll to position [312, 0]
click at [592, 339] on button "Open Learn | Contact Us" at bounding box center [591, 328] width 25 height 25
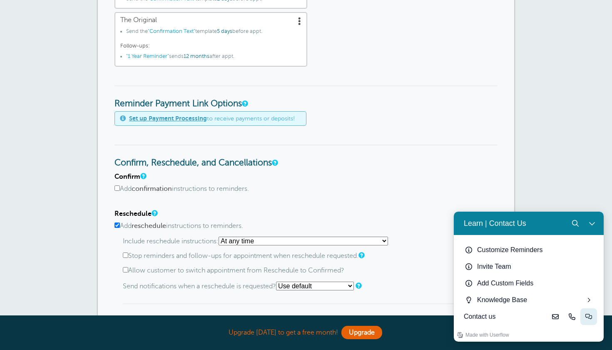
click at [591, 319] on icon "Live-chat" at bounding box center [588, 316] width 7 height 5
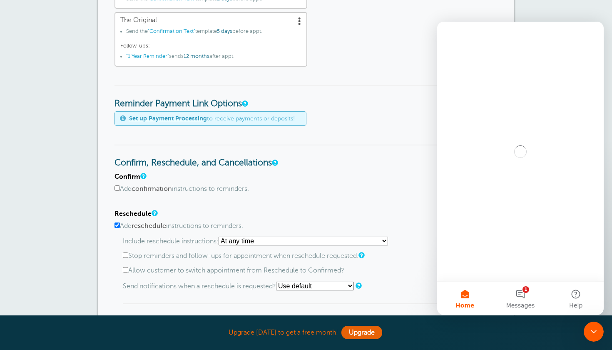
scroll to position [0, 0]
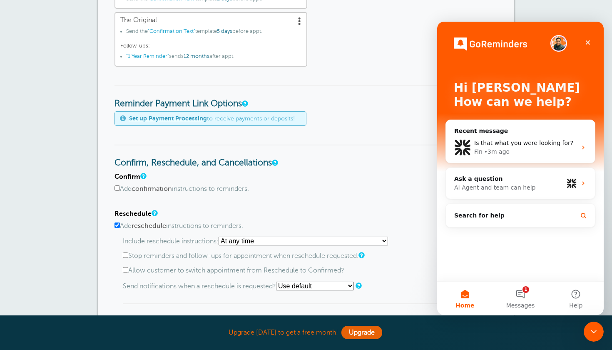
click at [353, 120] on div "Reminder Payment Link Options Set up Payment Processing to receive payments or …" at bounding box center [305, 105] width 383 height 40
click at [361, 56] on div "Main Reminder Sequence Send the "Confirmation Text" template 2 days before appt…" at bounding box center [305, 22] width 383 height 87
click at [487, 147] on div "Is that what you were looking for?" at bounding box center [525, 143] width 102 height 9
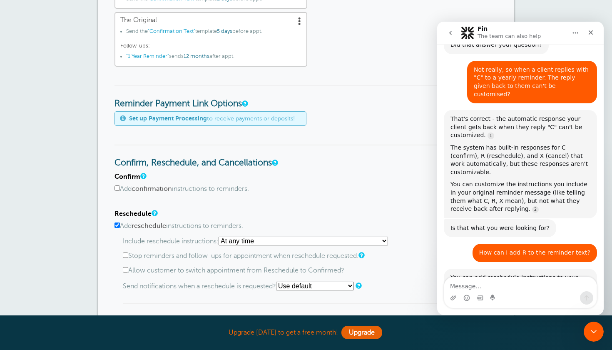
scroll to position [817, 0]
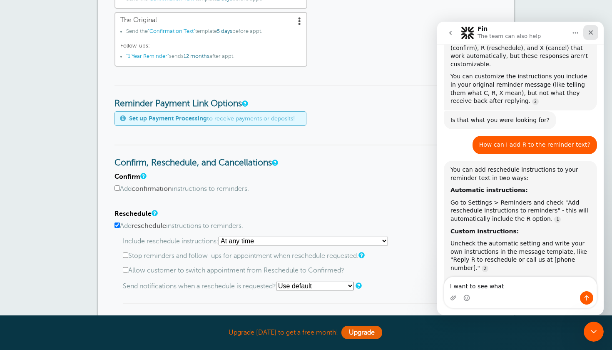
type textarea "I want to see what"
click at [590, 33] on icon "Close" at bounding box center [591, 32] width 5 height 5
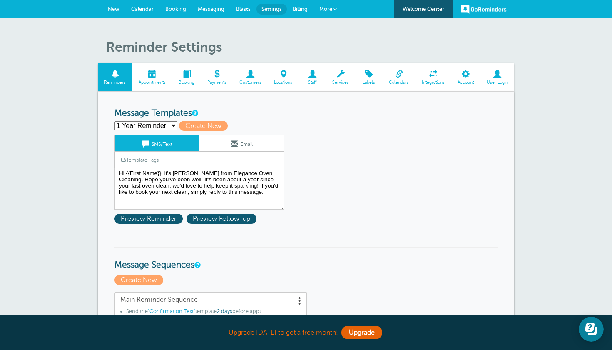
scroll to position [0, 0]
click at [112, 11] on span "New" at bounding box center [114, 9] width 12 height 6
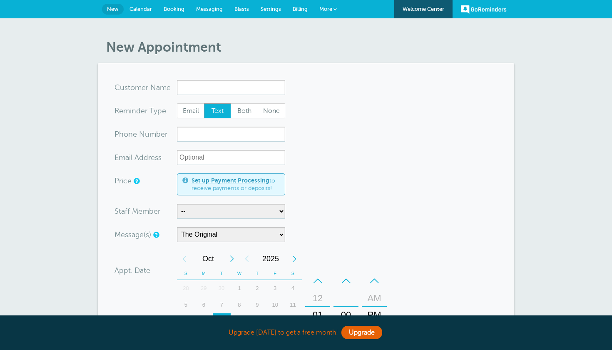
select select "163795"
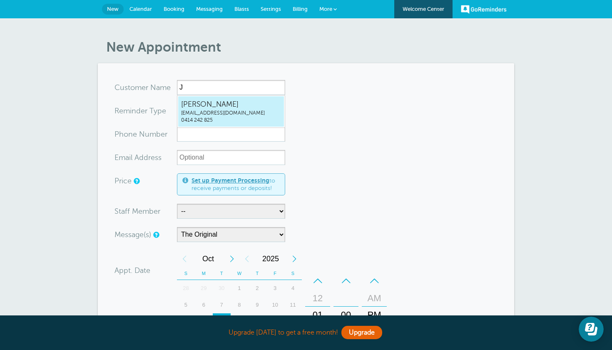
click at [195, 112] on span "[EMAIL_ADDRESS][DOMAIN_NAME]" at bounding box center [231, 112] width 100 height 7
type input "[EMAIL_ADDRESS]"
type input "[PERSON_NAME]"
type input "0414 242 825"
type input "j.brown5099@hotmail.com"
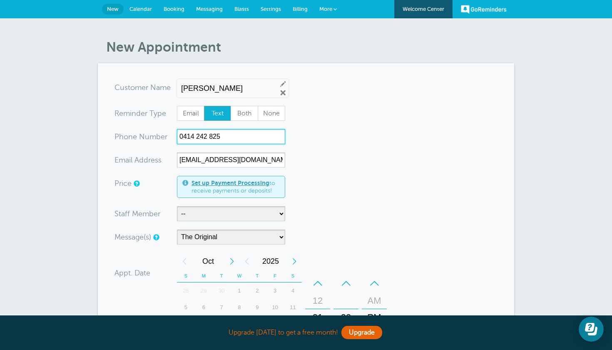
drag, startPoint x: 229, startPoint y: 133, endPoint x: 141, endPoint y: 133, distance: 88.3
click at [141, 133] on div "xxx-no-autofill Pho ne Nu mber 0414 242 825" at bounding box center [199, 136] width 171 height 15
type input "0423526323"
click at [141, 133] on span "ne Nu" at bounding box center [138, 136] width 21 height 7
select select "21761"
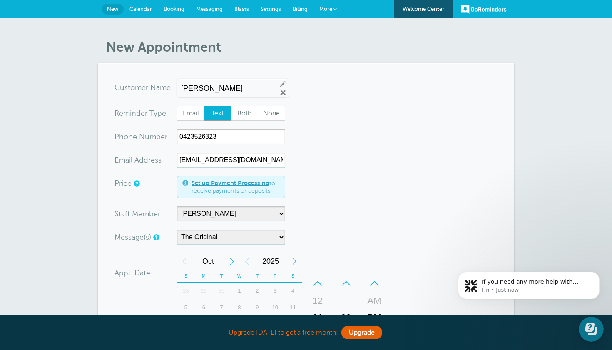
drag, startPoint x: 147, startPoint y: 12, endPoint x: 408, endPoint y: 177, distance: 309.1
click at [147, 12] on link "Calendar" at bounding box center [141, 9] width 34 height 18
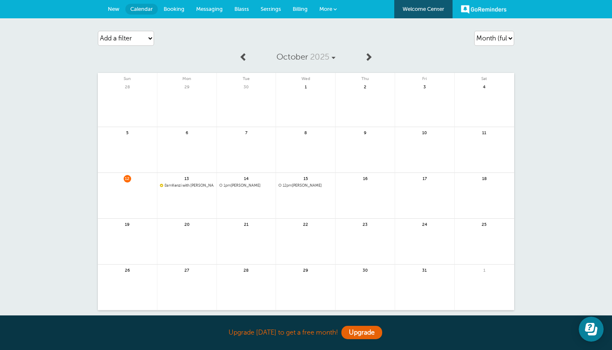
click at [271, 8] on span "Settings" at bounding box center [271, 9] width 20 height 6
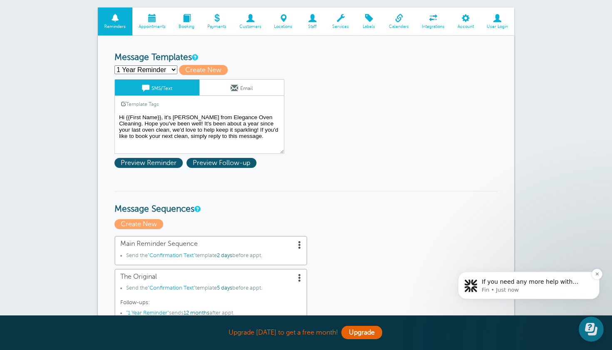
scroll to position [62, 0]
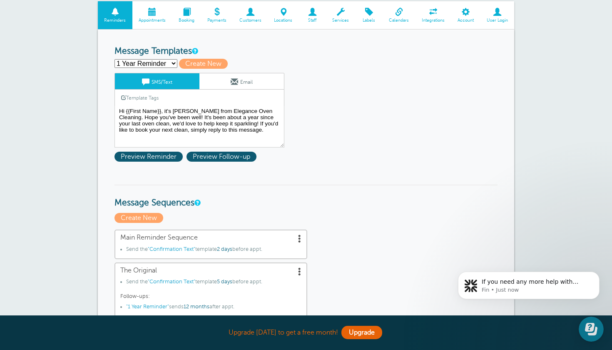
click at [580, 321] on body "If you need any more help with setting up your reminder texts or adding resched…" at bounding box center [529, 299] width 160 height 85
click at [586, 332] on body "If you need any more help with setting up your reminder texts or adding resched…" at bounding box center [529, 299] width 160 height 85
click at [587, 331] on body "If you need any more help with setting up your reminder texts or adding resched…" at bounding box center [529, 299] width 160 height 85
click at [533, 291] on p "Fin • Just now" at bounding box center [535, 289] width 107 height 7
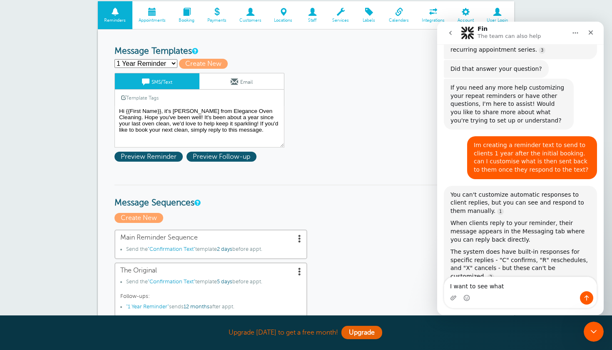
scroll to position [881, 0]
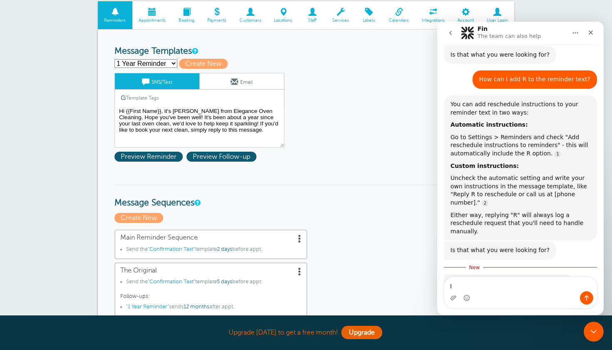
type textarea "I"
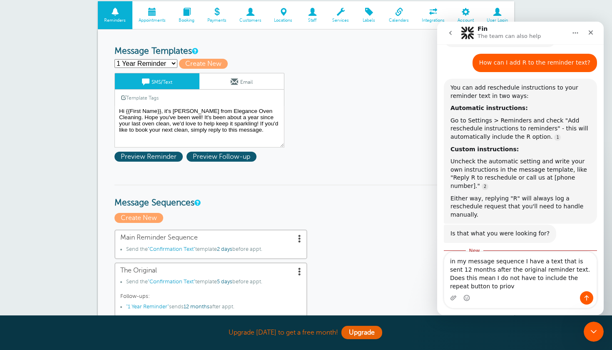
scroll to position [906, 0]
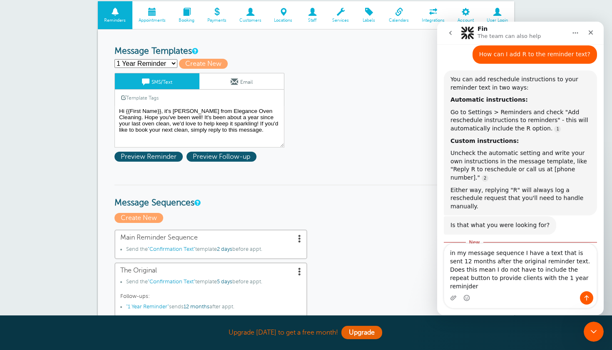
type textarea "in my message sequence I have a text that is sent 12 months after the original …"
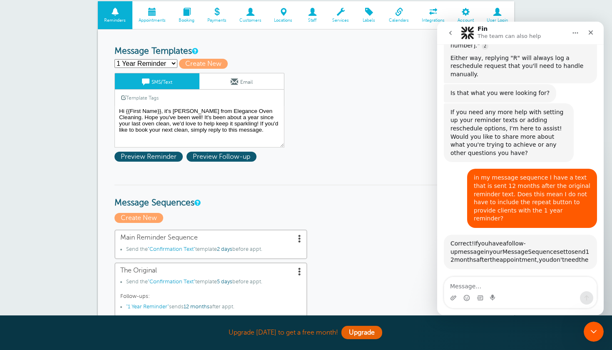
scroll to position [1092, 0]
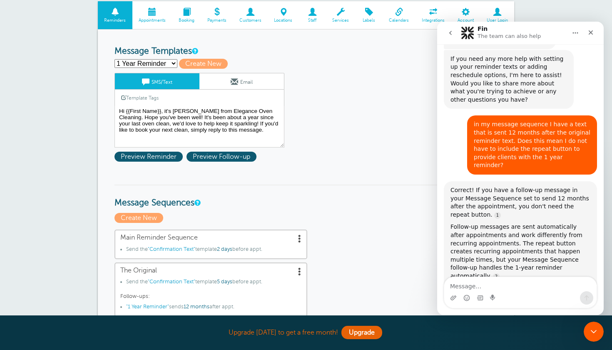
click at [358, 213] on p "Create New" at bounding box center [305, 218] width 383 height 10
click at [471, 287] on textarea "Message…" at bounding box center [520, 284] width 152 height 14
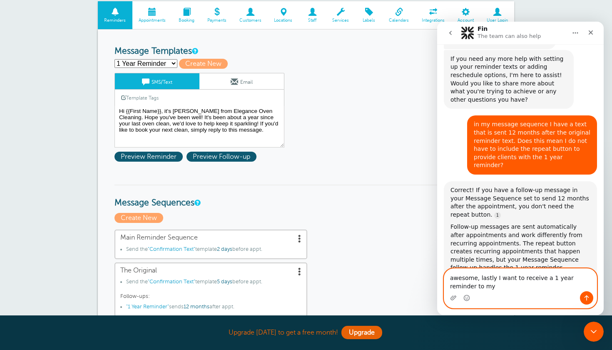
scroll to position [1083, 0]
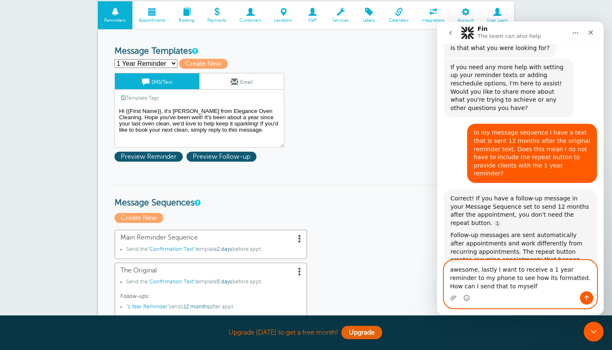
type textarea "awesome, lastly I want to receive a 1 year reminder to my phone to see how its …"
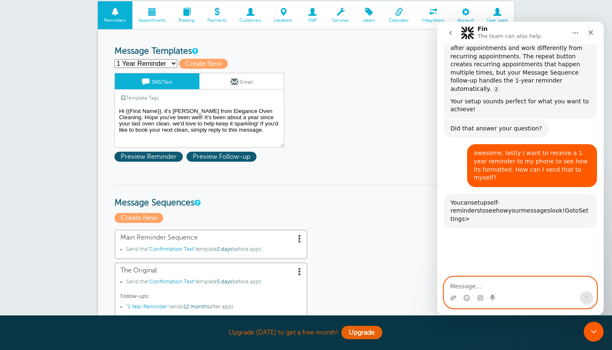
scroll to position [1283, 0]
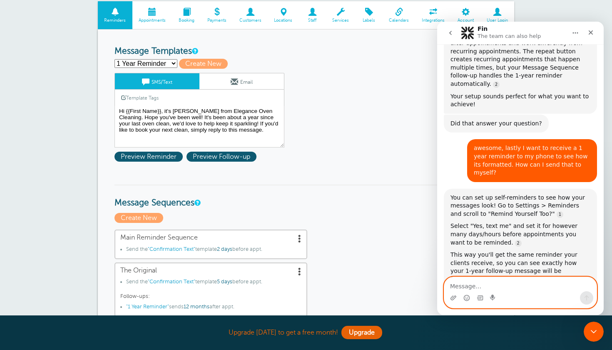
drag, startPoint x: 909, startPoint y: 304, endPoint x: 472, endPoint y: 283, distance: 437.6
click at [472, 283] on textarea "Message…" at bounding box center [520, 284] width 152 height 14
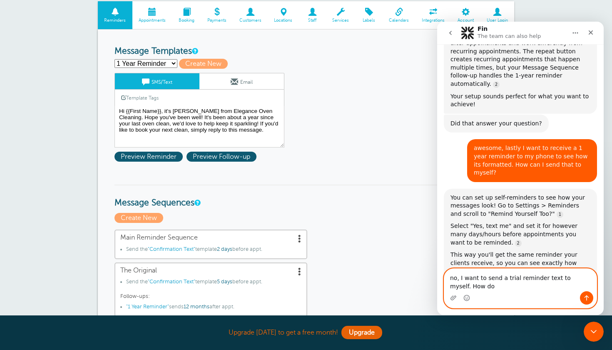
scroll to position [1275, 0]
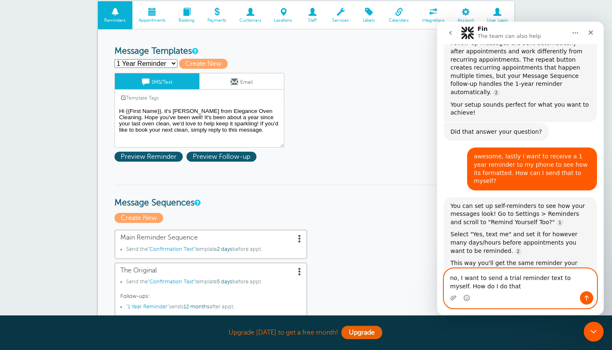
type textarea "no, I want to send a trial reminder text to myself. How do I do that?"
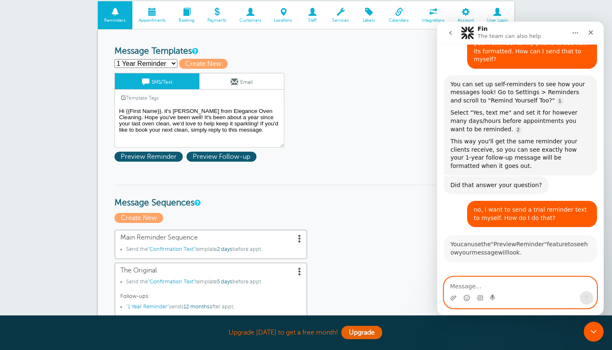
scroll to position [1446, 0]
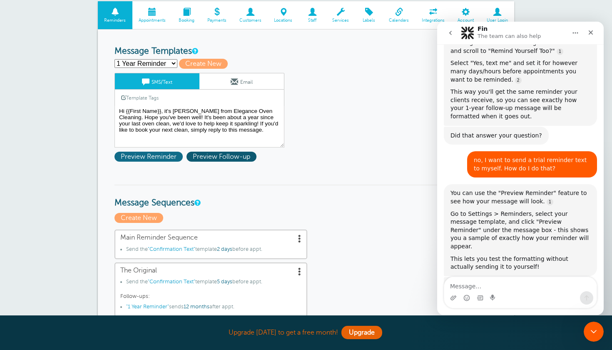
click at [165, 155] on span "Preview Reminder" at bounding box center [148, 157] width 68 height 10
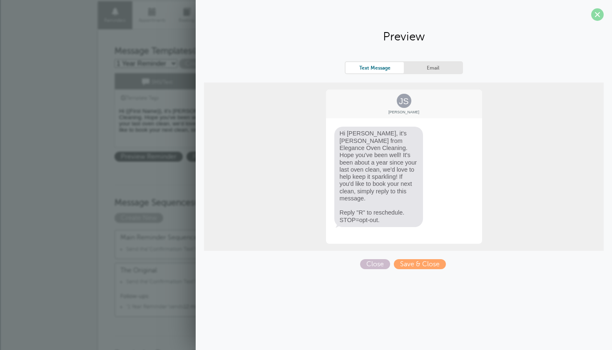
click at [595, 14] on span at bounding box center [597, 14] width 12 height 12
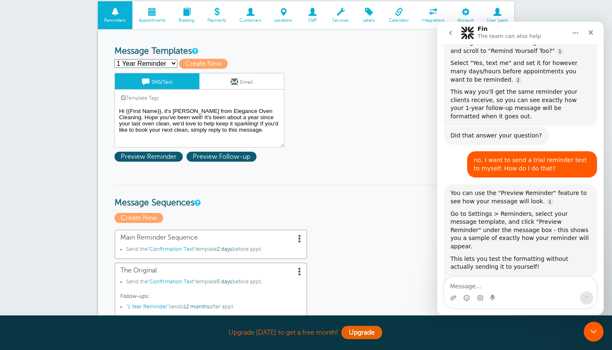
click at [594, 35] on icon "Close" at bounding box center [590, 32] width 7 height 7
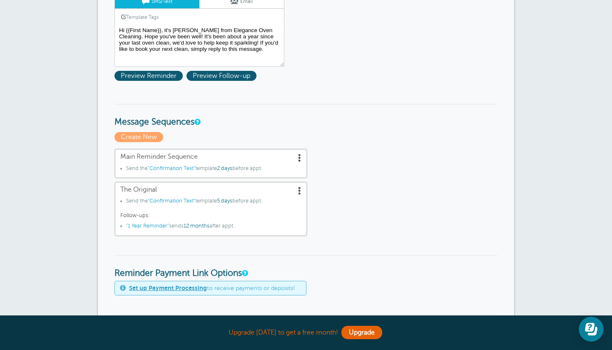
scroll to position [143, 0]
click at [243, 158] on span "Main Reminder Sequence" at bounding box center [210, 156] width 181 height 8
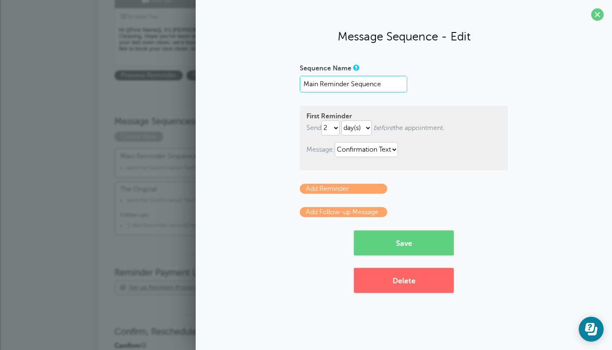
click at [379, 81] on input "Main Reminder Sequence" at bounding box center [353, 84] width 107 height 17
select select "163794"
select select "0"
click at [403, 239] on button "Save" at bounding box center [404, 242] width 100 height 25
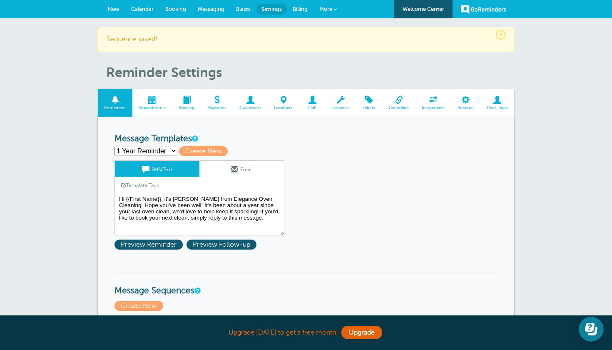
click at [110, 5] on link "New" at bounding box center [113, 9] width 23 height 18
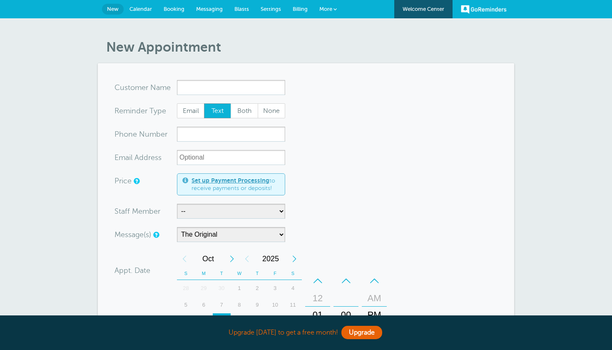
select select "163795"
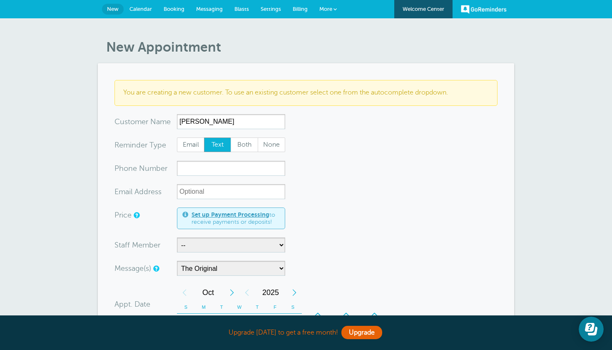
type input "Joh"
click at [199, 171] on input "xxx-no-autofill" at bounding box center [231, 168] width 108 height 15
drag, startPoint x: 227, startPoint y: 116, endPoint x: 201, endPoint y: 110, distance: 26.9
click at [200, 109] on form "You are creating a new customer. To use an existing customer select one from th…" at bounding box center [305, 314] width 383 height 468
click at [208, 120] on input "0423526323" at bounding box center [231, 121] width 108 height 15
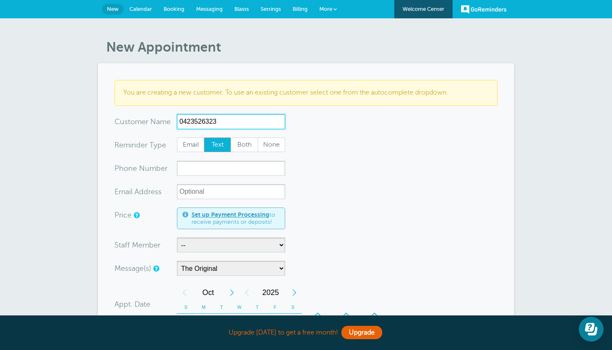
click at [208, 120] on input "0423526323" at bounding box center [231, 121] width 108 height 15
type input "0423526323"
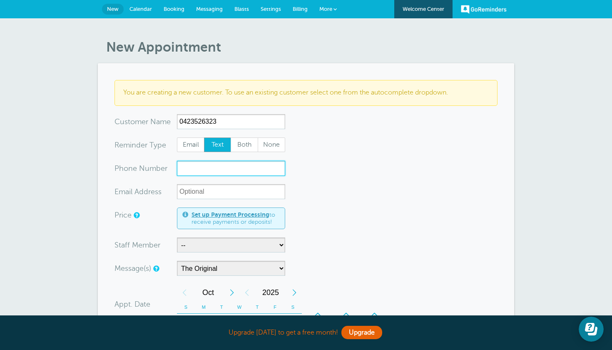
click at [199, 169] on input "xxx-no-autofill" at bounding box center [231, 168] width 108 height 15
paste input "0423526323"
type input "0423526323"
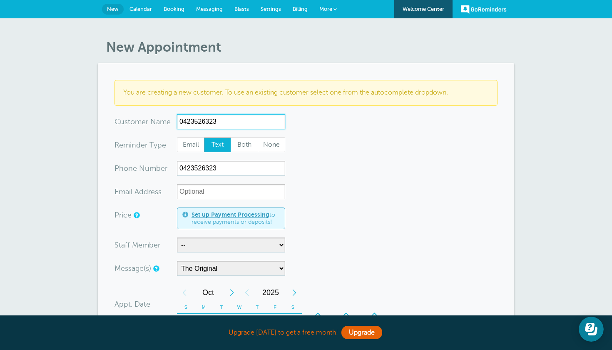
drag, startPoint x: 231, startPoint y: 122, endPoint x: 162, endPoint y: 122, distance: 69.1
click at [162, 122] on div "x-no-autofill Cus tomer N ame 0423526323 No search results. Edit Remove" at bounding box center [199, 121] width 171 height 15
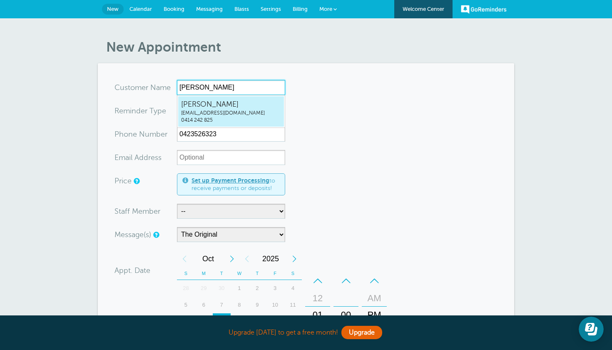
type input "[PERSON_NAME]"
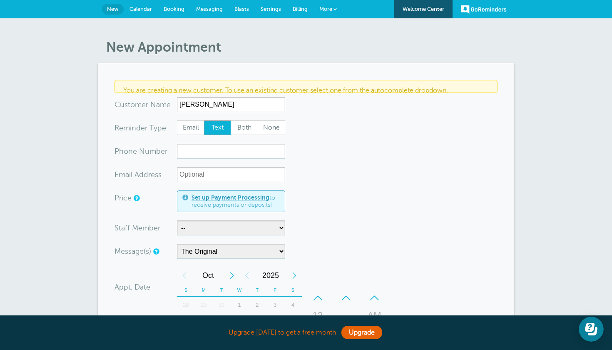
click at [331, 144] on form "You are creating a new customer. To use an existing customer select one from th…" at bounding box center [305, 305] width 383 height 451
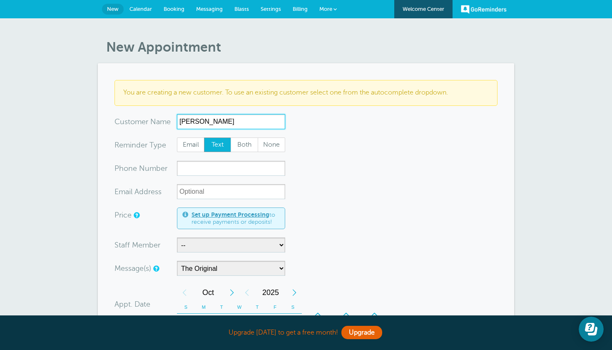
click at [229, 123] on input "[PERSON_NAME]" at bounding box center [231, 121] width 108 height 15
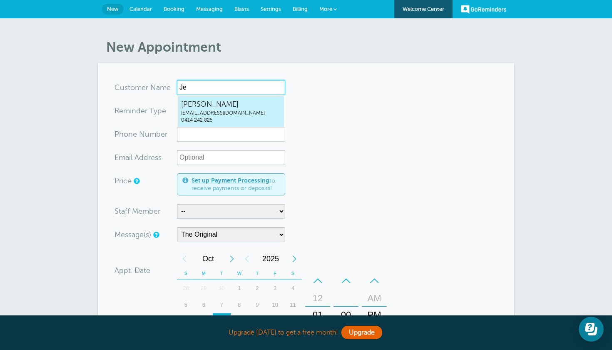
type input "J"
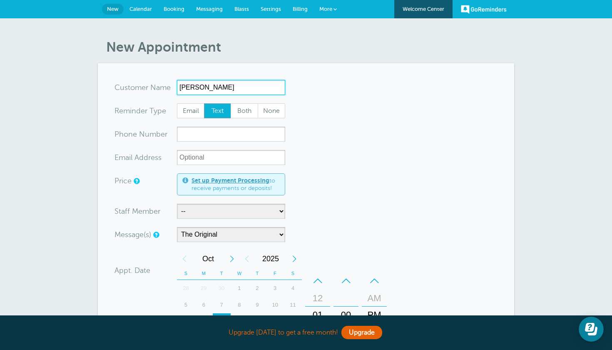
type input "Steve"
click at [211, 142] on form "You are creating a new customer. To use an existing customer select one from th…" at bounding box center [305, 297] width 383 height 435
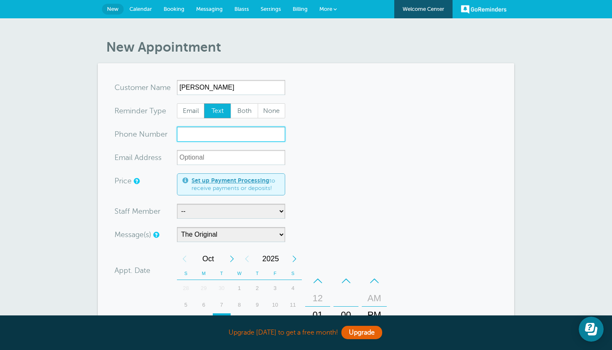
click at [212, 138] on input "xxx-no-autofill" at bounding box center [231, 134] width 108 height 15
paste input "0423526323"
type input "0423526323"
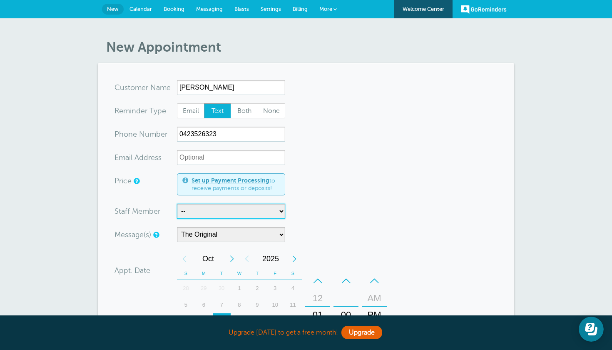
select select "21761"
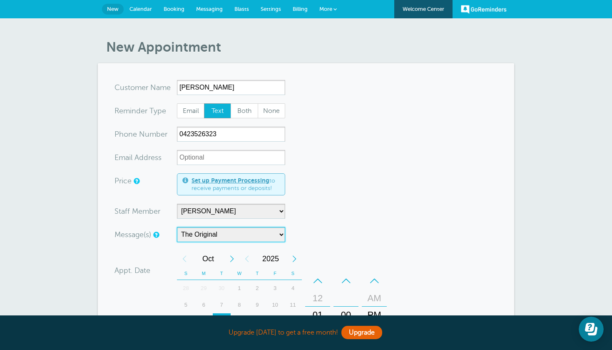
select select "163790"
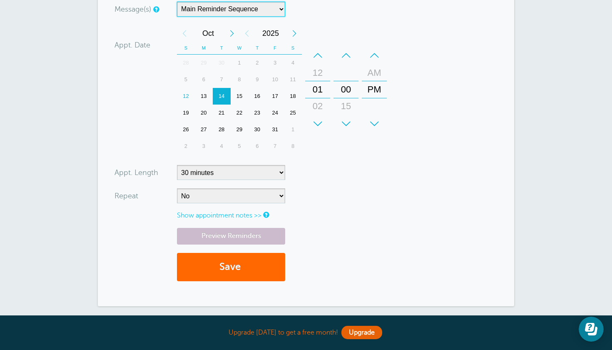
scroll to position [225, 0]
click at [270, 265] on button "Save" at bounding box center [231, 267] width 108 height 29
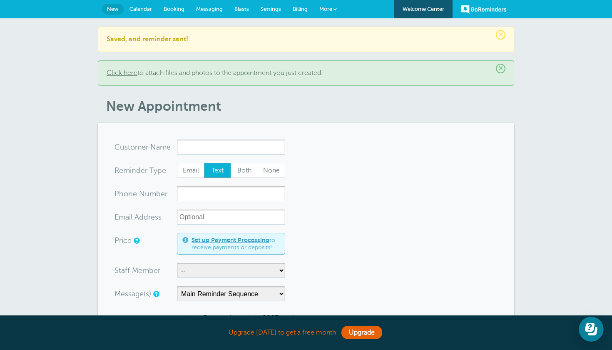
click at [276, 7] on span "Settings" at bounding box center [271, 9] width 20 height 6
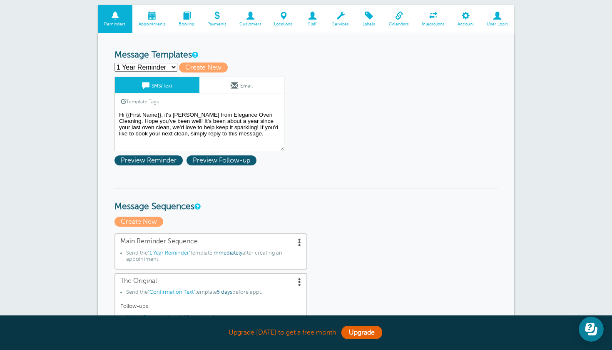
scroll to position [57, 0]
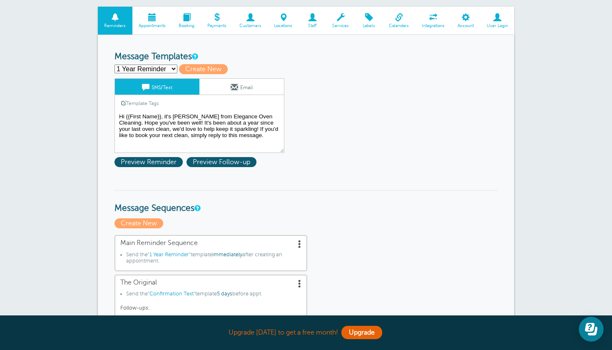
click at [256, 135] on textarea "Hi {{First Name}}, it's [PERSON_NAME] from Elegance Oven Cleaning. Hope you've …" at bounding box center [199, 132] width 170 height 42
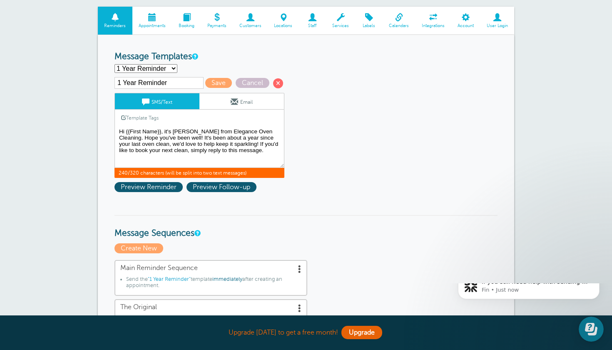
scroll to position [0, 0]
type textarea "Hi {{First Name}}, it's [PERSON_NAME] from Elegance Oven Cleaning. Hope you've …"
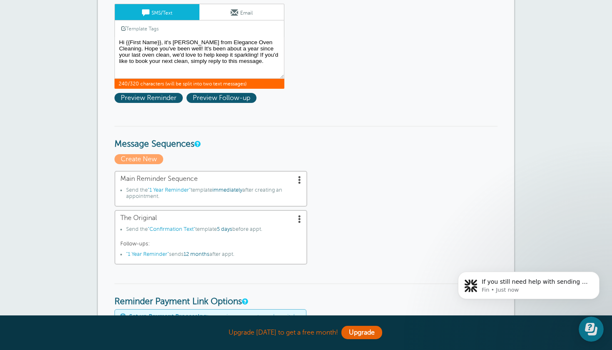
scroll to position [147, 0]
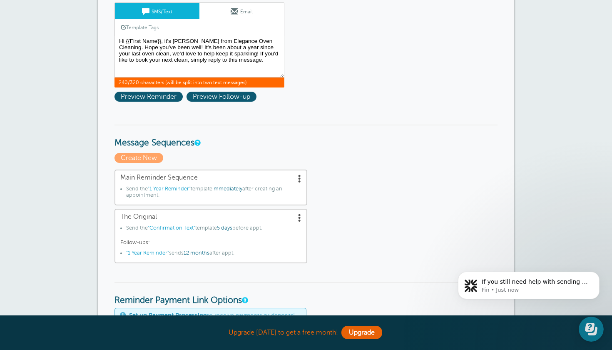
click at [269, 225] on li "Send the "Confirmation Text" template 5 days before appt." at bounding box center [213, 229] width 175 height 9
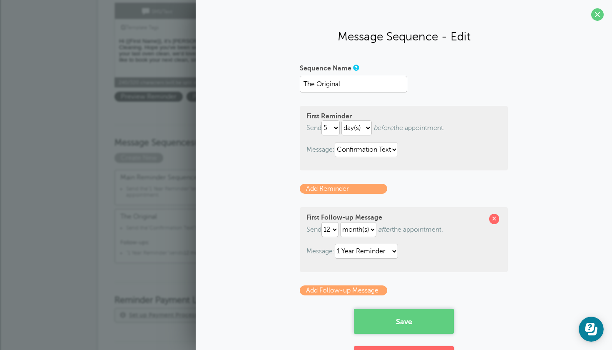
click at [421, 320] on button "Save" at bounding box center [404, 320] width 100 height 25
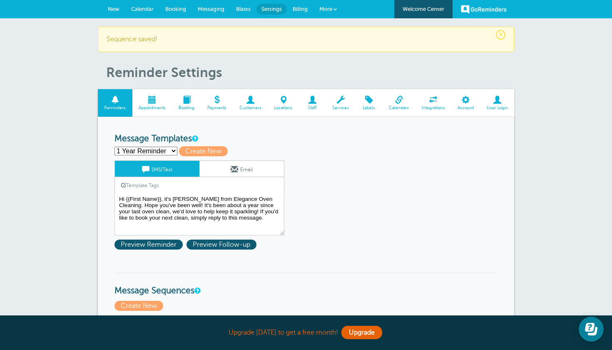
click at [303, 8] on span "Billing" at bounding box center [300, 9] width 15 height 6
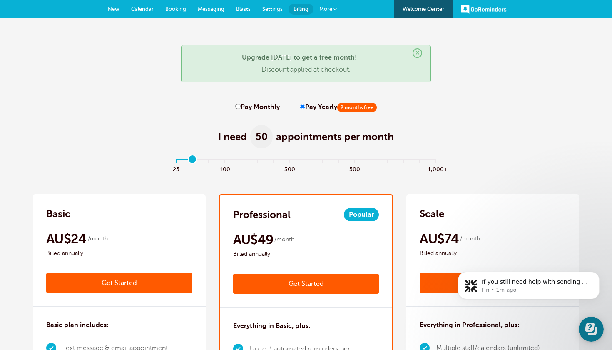
drag, startPoint x: 178, startPoint y: 159, endPoint x: 198, endPoint y: 159, distance: 20.4
type input "1"
click at [198, 160] on input "range" at bounding box center [306, 161] width 269 height 2
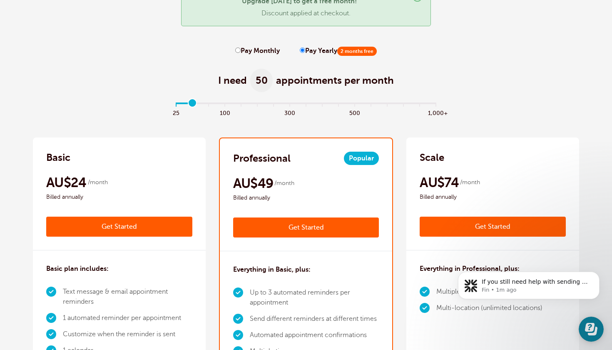
scroll to position [56, 0]
click at [241, 51] on label "Pay Monthly" at bounding box center [257, 51] width 45 height 8
click at [241, 51] on input "Pay Monthly" at bounding box center [237, 49] width 5 height 5
radio input "true"
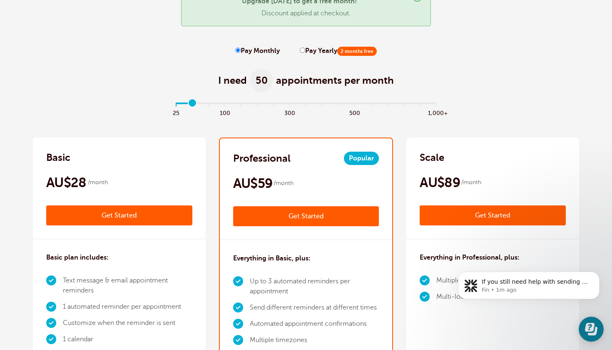
click at [300, 52] on input "Pay Yearly 2 months free" at bounding box center [302, 49] width 5 height 5
radio input "true"
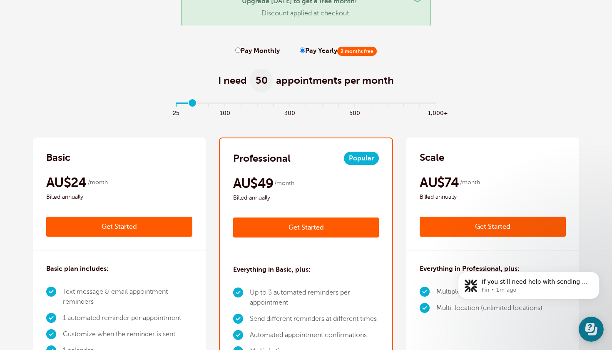
click at [241, 49] on label "Pay Monthly" at bounding box center [257, 51] width 45 height 8
click at [241, 49] on input "Pay Monthly" at bounding box center [237, 49] width 5 height 5
radio input "true"
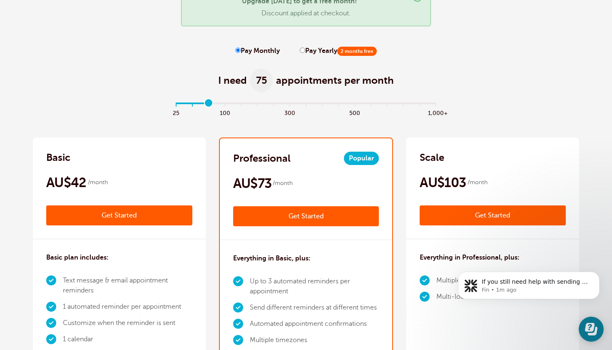
type input "1"
click at [194, 105] on input "range" at bounding box center [306, 105] width 269 height 2
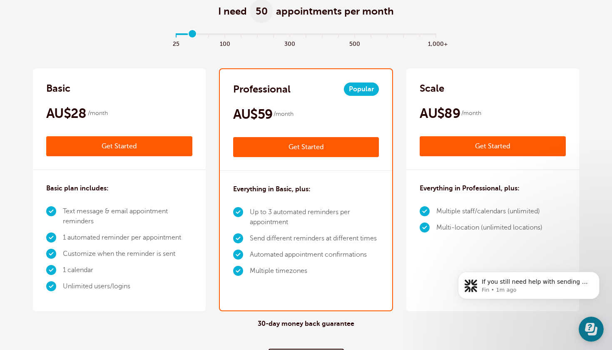
scroll to position [126, 0]
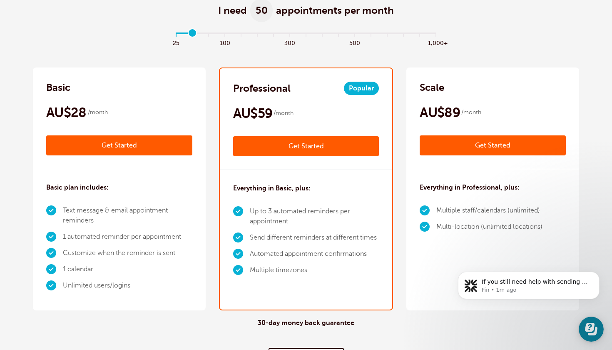
click at [588, 331] on body "If you still need help with sending a trial reminder text to yourself, I'm here…" at bounding box center [529, 299] width 160 height 85
click at [569, 291] on p "Fin • 1m ago" at bounding box center [535, 289] width 107 height 7
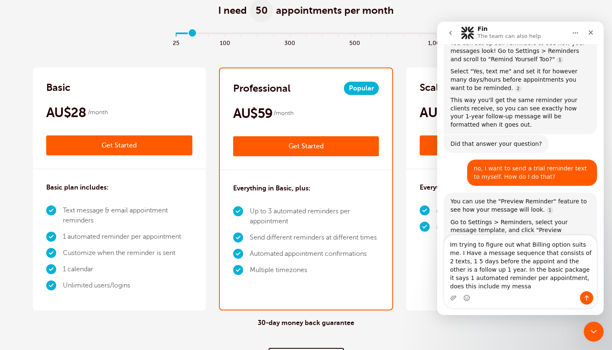
scroll to position [1446, 0]
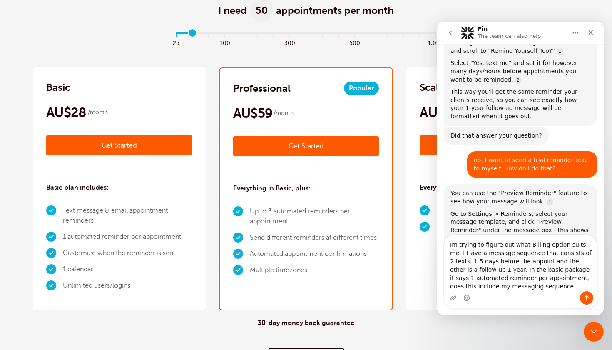
type textarea "Im trying to figure out what Billing option suits me. I Have a message sequence…"
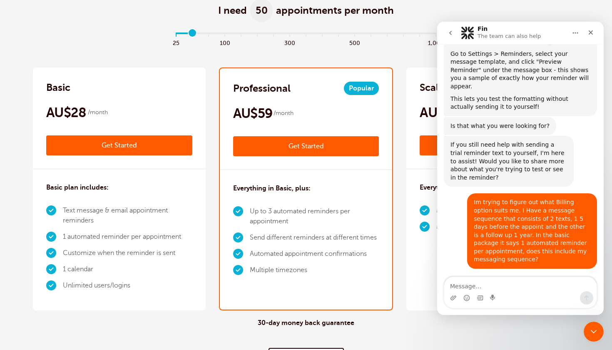
scroll to position [1627, 0]
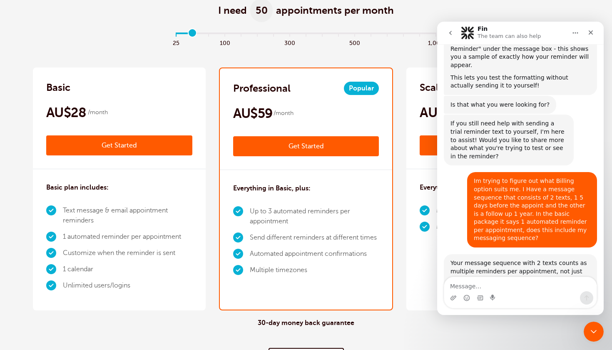
click at [194, 35] on input "range" at bounding box center [306, 35] width 269 height 2
click at [480, 281] on textarea "Message…" at bounding box center [520, 284] width 152 height 14
type textarea "t"
click at [595, 37] on div "Close" at bounding box center [590, 32] width 15 height 15
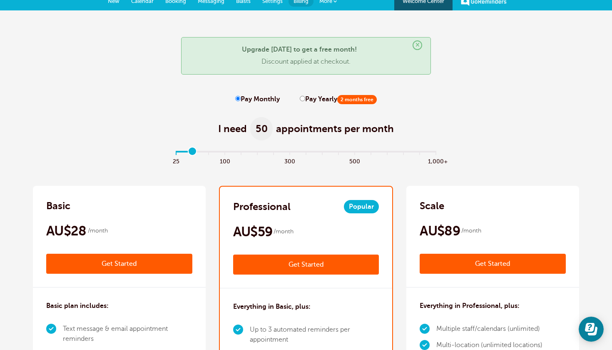
scroll to position [0, 0]
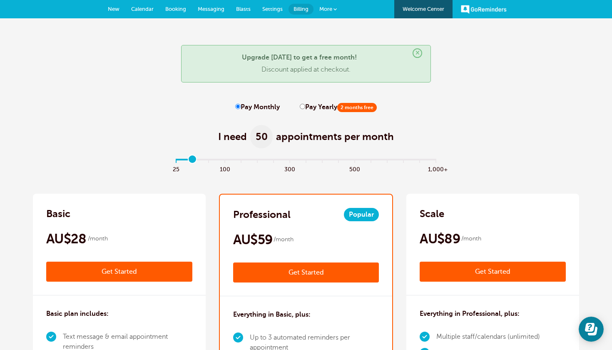
click at [303, 107] on label "Pay Yearly 2 months free" at bounding box center [338, 107] width 77 height 8
click at [303, 107] on input "Pay Yearly 2 months free" at bounding box center [302, 106] width 5 height 5
radio input "true"
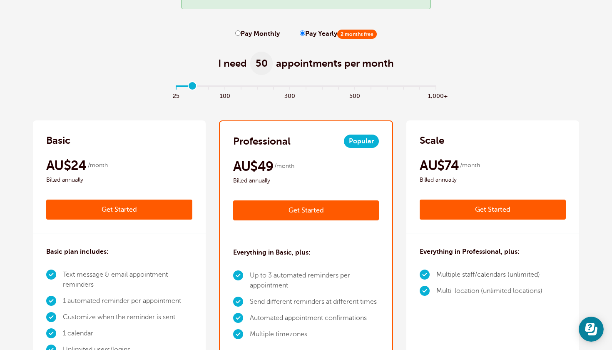
scroll to position [74, 0]
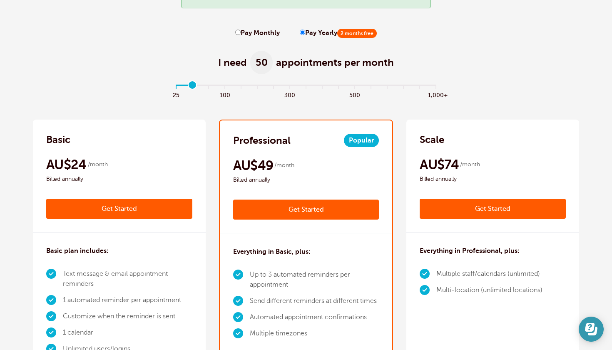
click at [587, 329] on icon "Open Learn | Contact Us" at bounding box center [590, 327] width 10 height 9
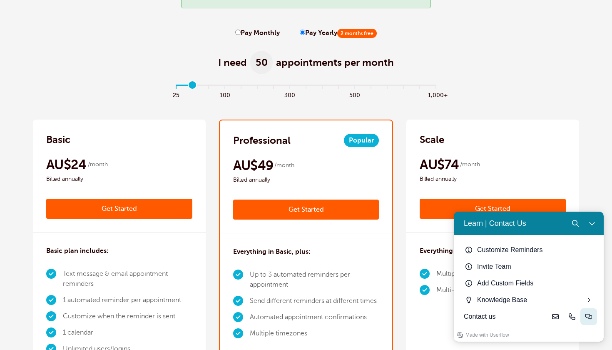
click at [587, 318] on icon "Live-chat" at bounding box center [588, 316] width 7 height 7
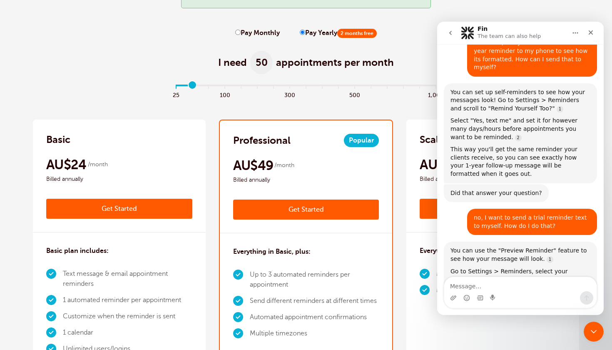
scroll to position [1596, 0]
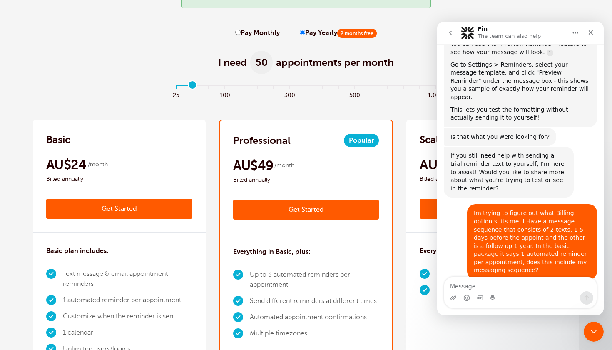
click at [348, 30] on span "2 months free" at bounding box center [357, 33] width 40 height 9
click at [305, 30] on input "Pay Yearly 2 months free" at bounding box center [302, 32] width 5 height 5
click at [592, 38] on div "Close" at bounding box center [590, 32] width 15 height 15
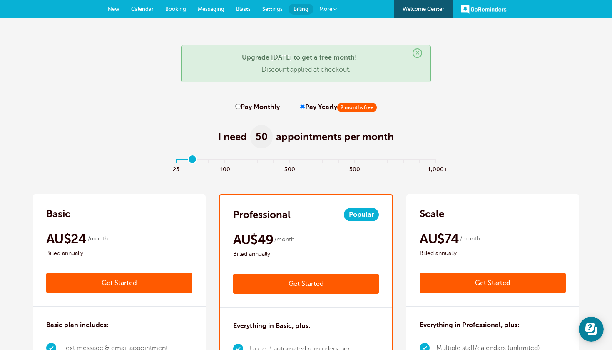
scroll to position [0, 0]
click at [315, 285] on link "Get Started" at bounding box center [306, 284] width 146 height 20
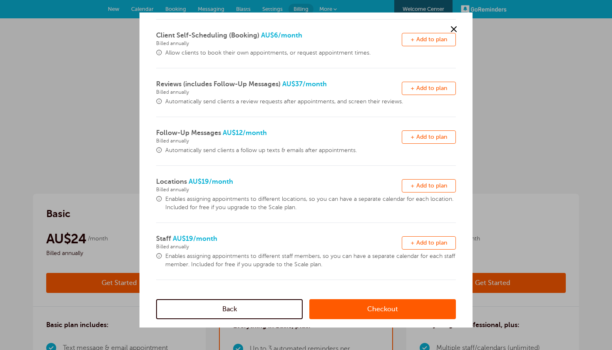
scroll to position [190, 0]
click at [346, 307] on link "Checkout" at bounding box center [382, 309] width 147 height 20
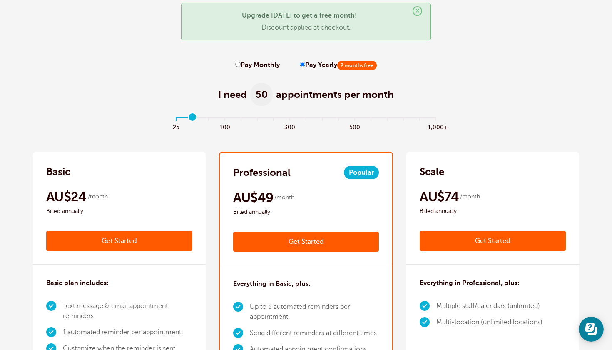
drag, startPoint x: 179, startPoint y: 118, endPoint x: 191, endPoint y: 119, distance: 12.6
type input "1"
click at [191, 119] on input "range" at bounding box center [306, 119] width 269 height 2
click at [239, 65] on input "Pay Monthly" at bounding box center [237, 64] width 5 height 5
radio input "true"
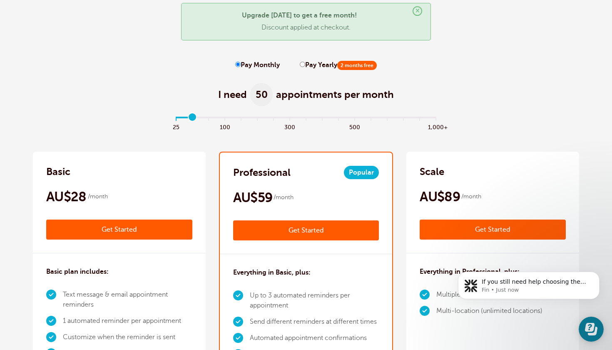
drag, startPoint x: 193, startPoint y: 115, endPoint x: 198, endPoint y: 118, distance: 6.0
click at [198, 118] on input "range" at bounding box center [306, 119] width 269 height 2
drag, startPoint x: 191, startPoint y: 119, endPoint x: 274, endPoint y: 123, distance: 83.4
click at [274, 123] on div "25 100 300 500 1,000+" at bounding box center [306, 128] width 269 height 22
drag, startPoint x: 274, startPoint y: 117, endPoint x: 200, endPoint y: 120, distance: 73.3
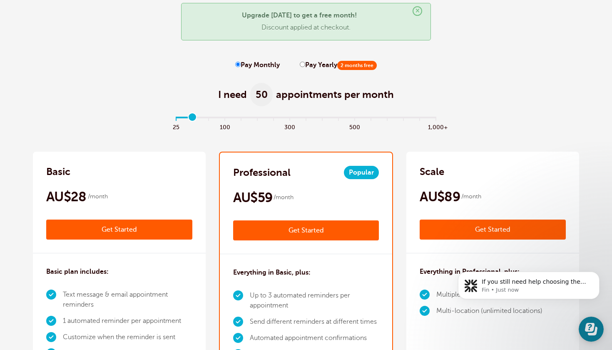
type input "1"
click at [200, 119] on input "range" at bounding box center [306, 119] width 269 height 2
click at [131, 234] on link "Get Started" at bounding box center [119, 229] width 146 height 20
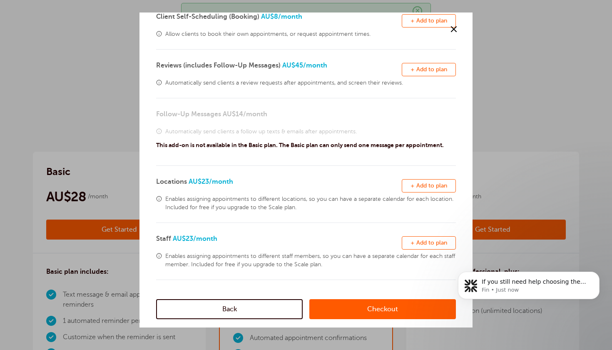
scroll to position [208, 0]
click at [358, 307] on link "Checkout" at bounding box center [382, 309] width 147 height 20
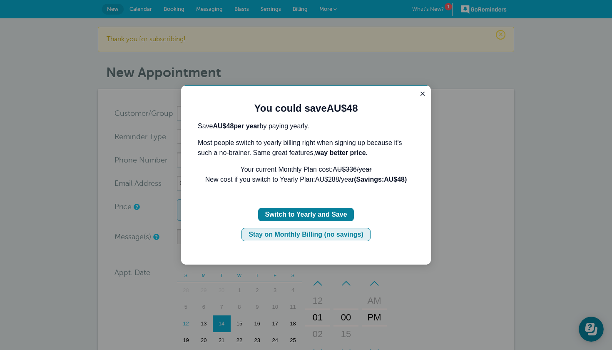
click at [293, 234] on div "Stay on Monthly Billing (no savings)" at bounding box center [306, 234] width 115 height 10
